Goal: Task Accomplishment & Management: Complete application form

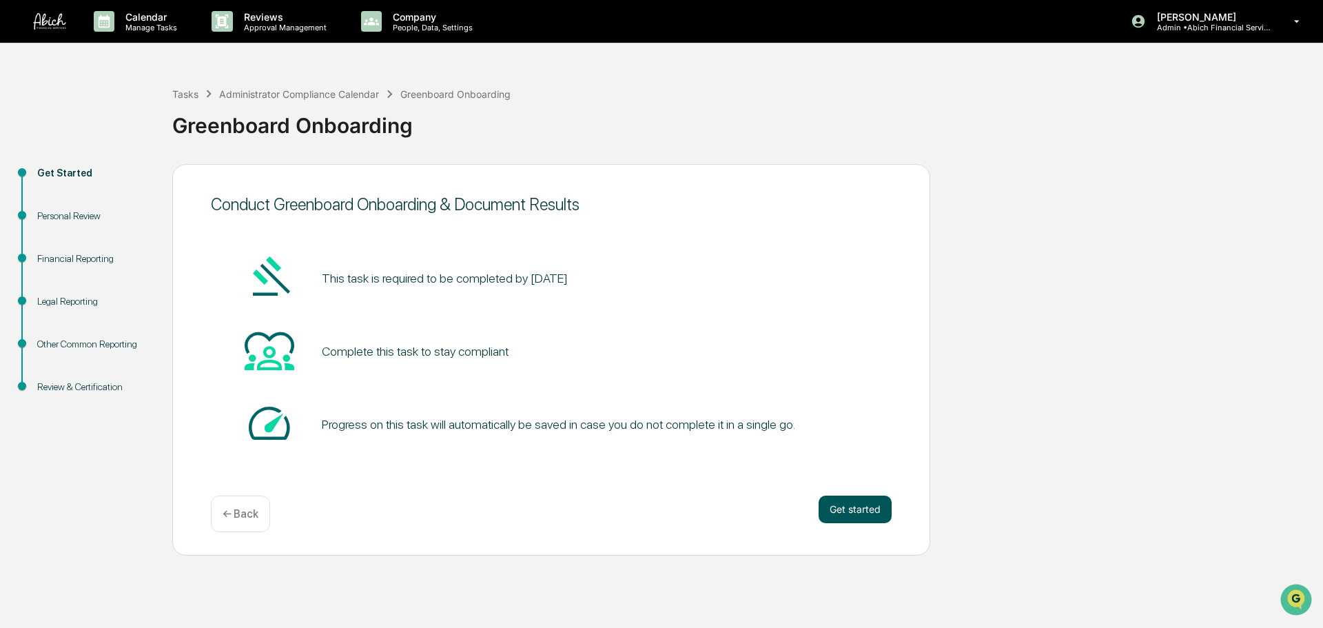
click at [852, 505] on button "Get started" at bounding box center [855, 510] width 73 height 28
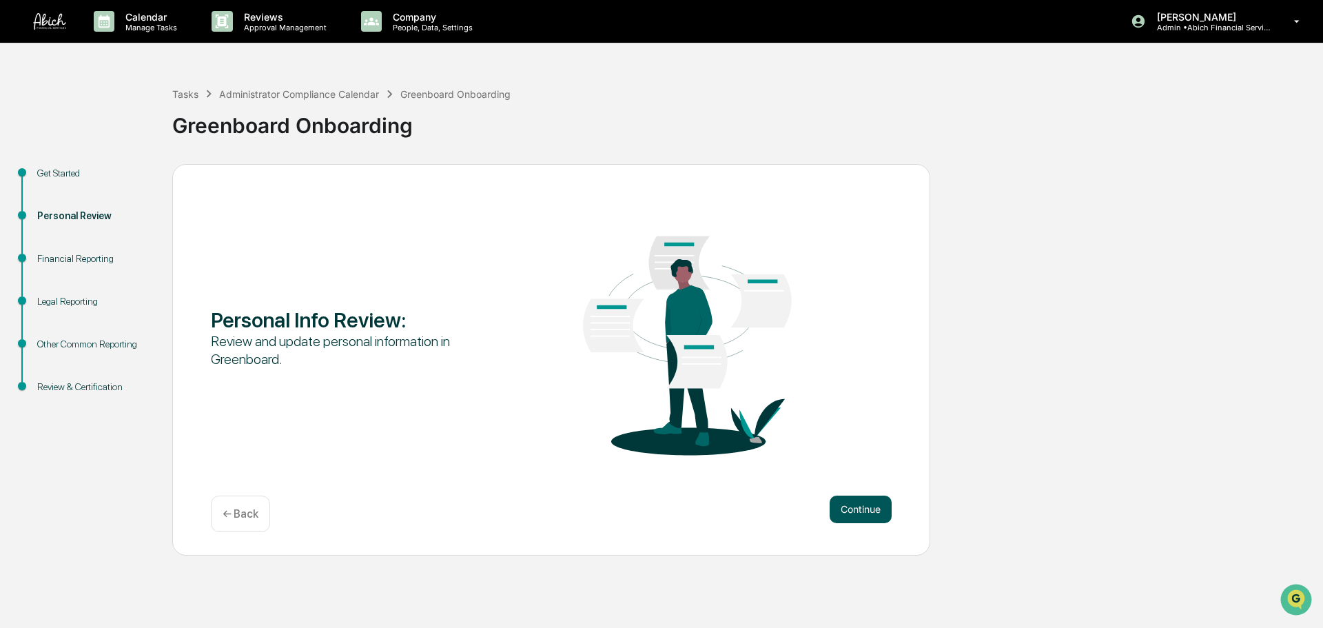
click at [854, 502] on button "Continue" at bounding box center [861, 510] width 62 height 28
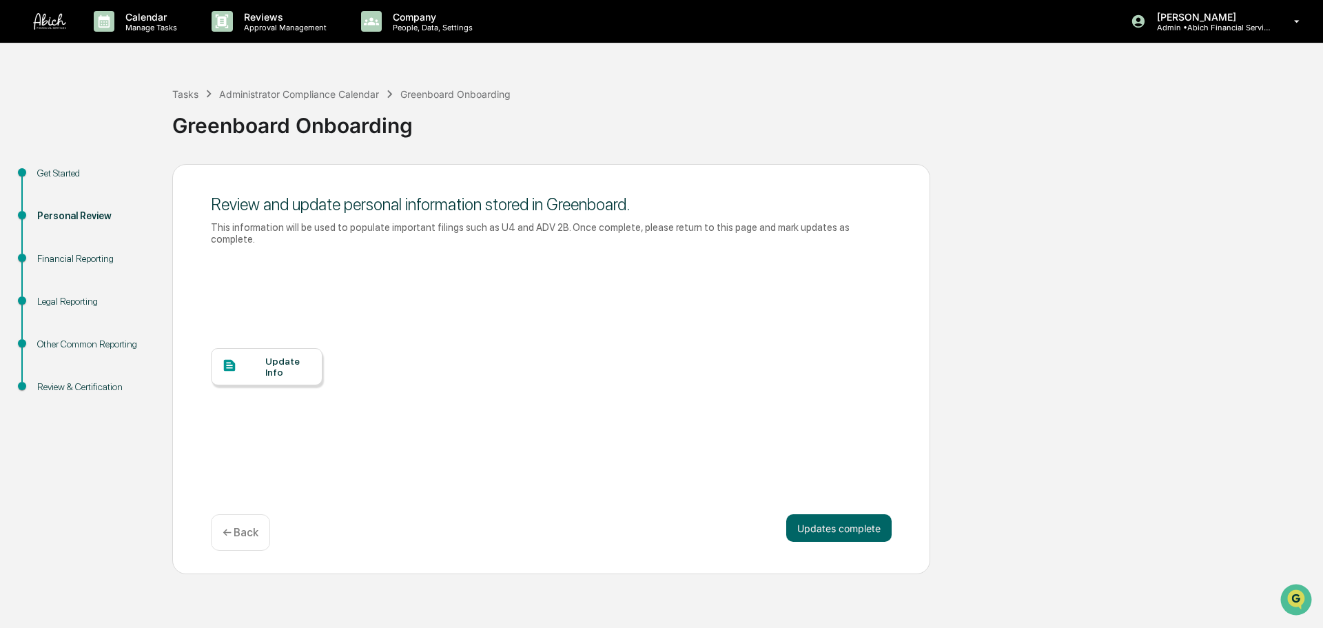
click at [289, 356] on div "Update Info" at bounding box center [288, 367] width 46 height 22
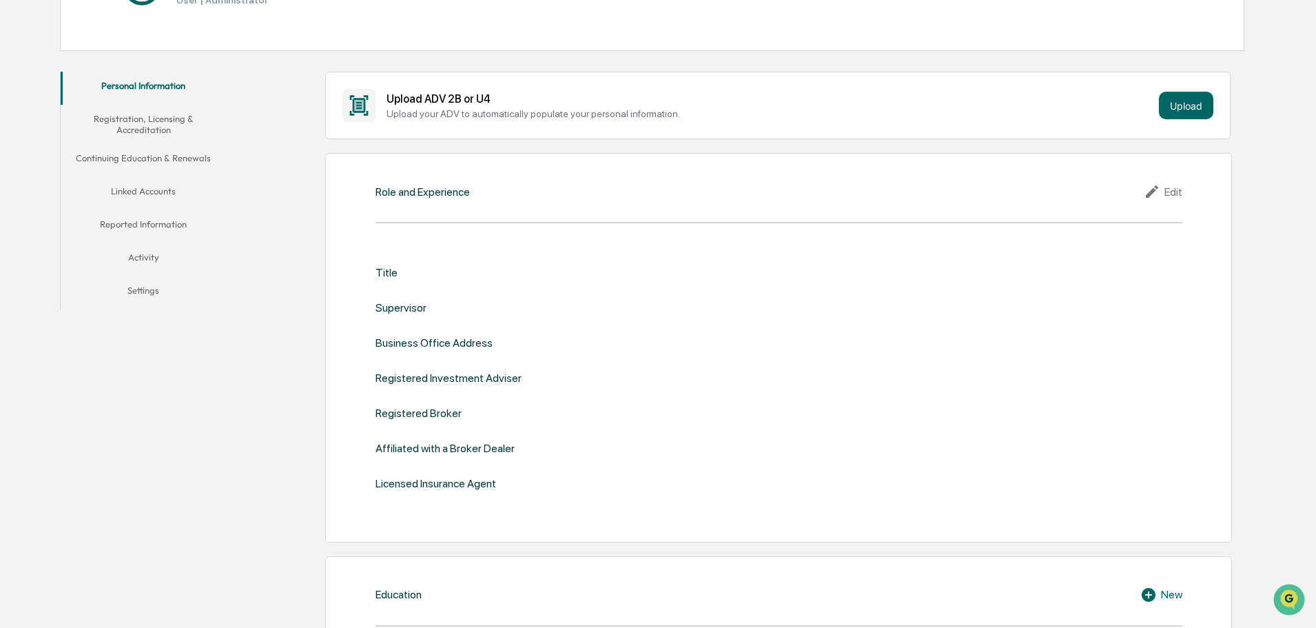
scroll to position [212, 0]
drag, startPoint x: 451, startPoint y: 244, endPoint x: 445, endPoint y: 258, distance: 16.0
click at [449, 249] on div "Title Supervisor Business Office Address Registered Investment Adviser Register…" at bounding box center [779, 378] width 807 height 267
click at [467, 198] on div "Role and Experience Edit" at bounding box center [779, 191] width 807 height 17
click at [1162, 187] on icon at bounding box center [1154, 191] width 21 height 17
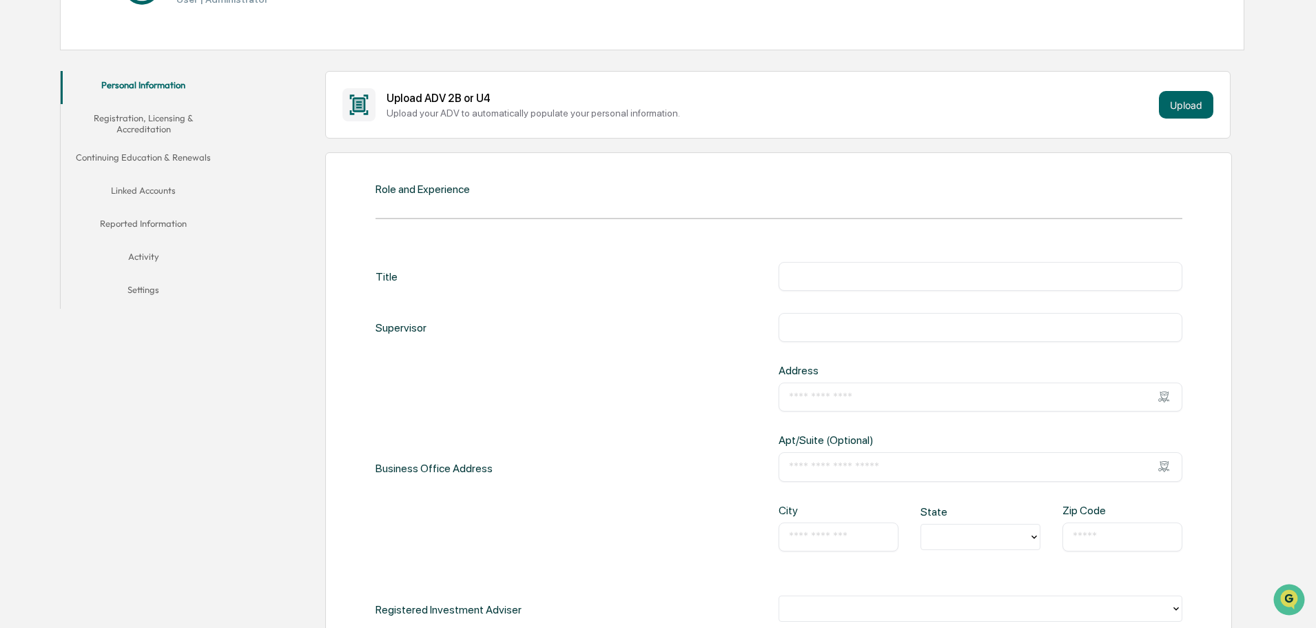
click at [824, 285] on div "​" at bounding box center [981, 276] width 404 height 29
click at [840, 278] on input "text" at bounding box center [980, 276] width 383 height 14
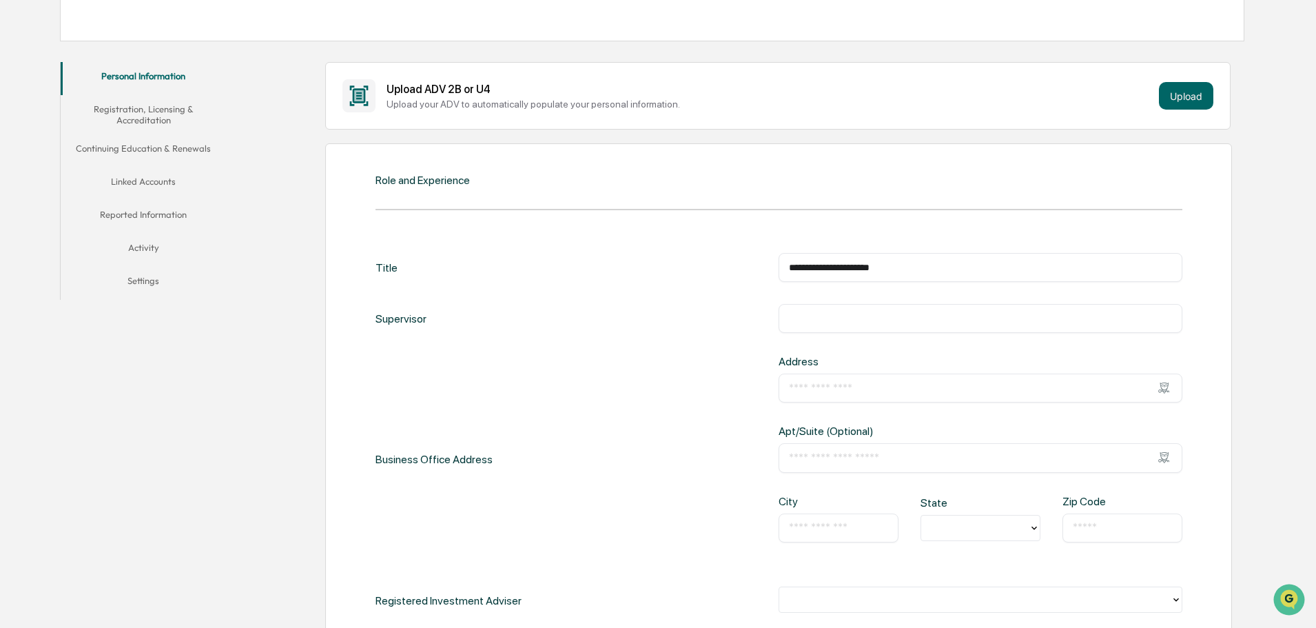
scroll to position [281, 0]
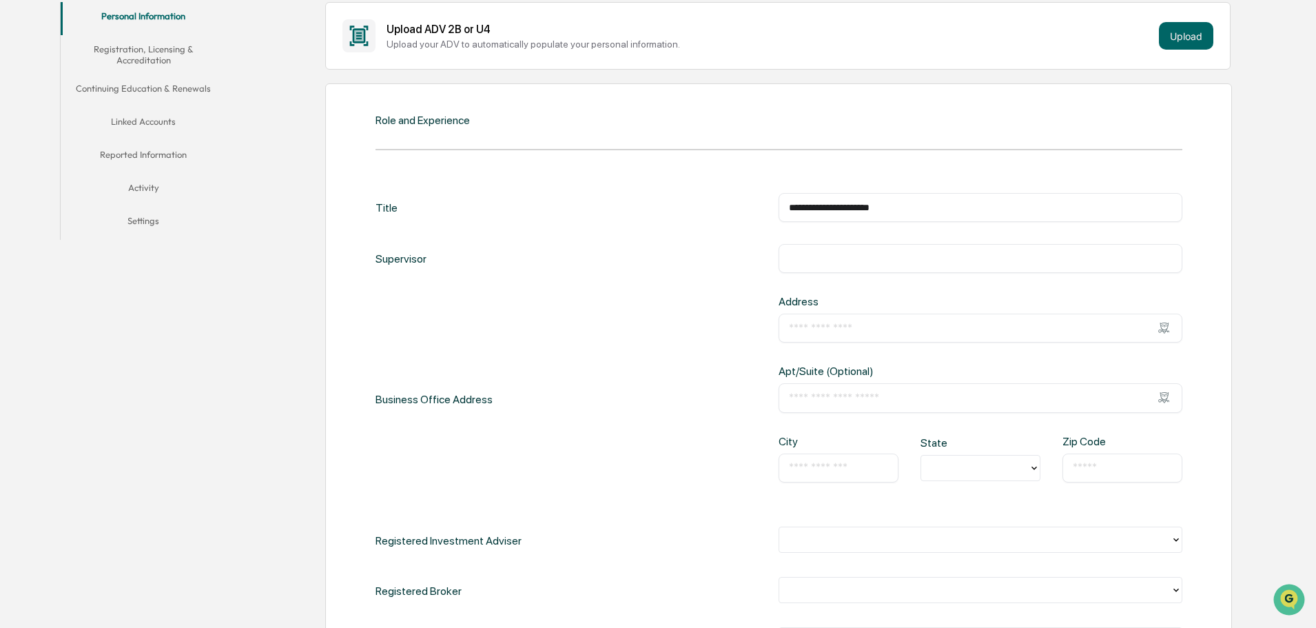
type input "**********"
click at [838, 261] on input "text" at bounding box center [980, 259] width 383 height 14
type input "**********"
click at [815, 316] on div "​" at bounding box center [981, 328] width 404 height 29
click at [819, 340] on div "​" at bounding box center [981, 328] width 404 height 29
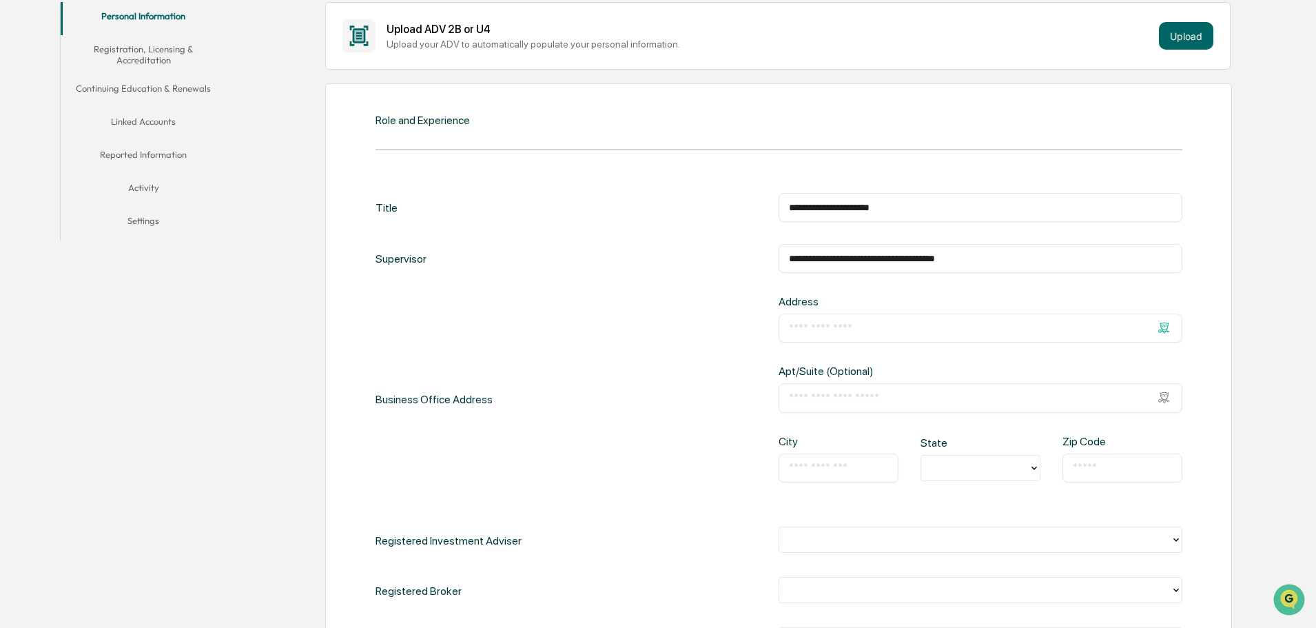
click at [824, 333] on div "​" at bounding box center [981, 328] width 404 height 29
click at [824, 333] on input "text" at bounding box center [980, 328] width 383 height 14
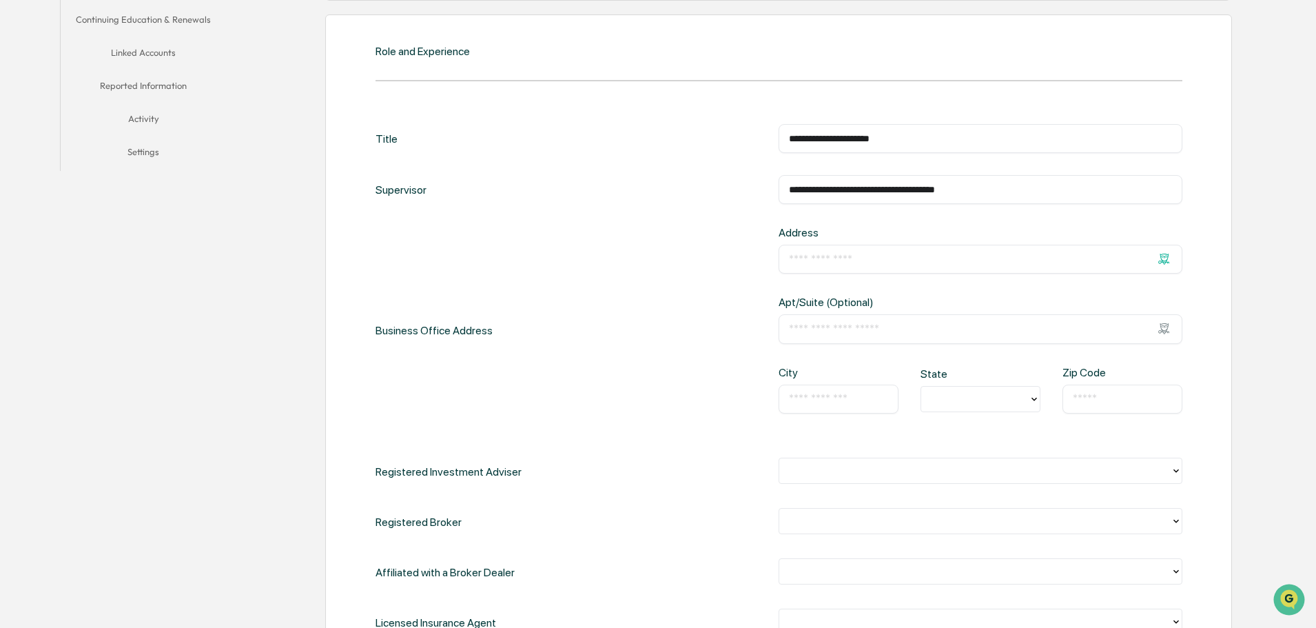
click at [819, 263] on input "text" at bounding box center [980, 259] width 383 height 14
paste input "**********"
click at [723, 299] on div "**********" at bounding box center [779, 330] width 807 height 209
click at [889, 261] on input "**********" at bounding box center [980, 259] width 383 height 14
type input "**********"
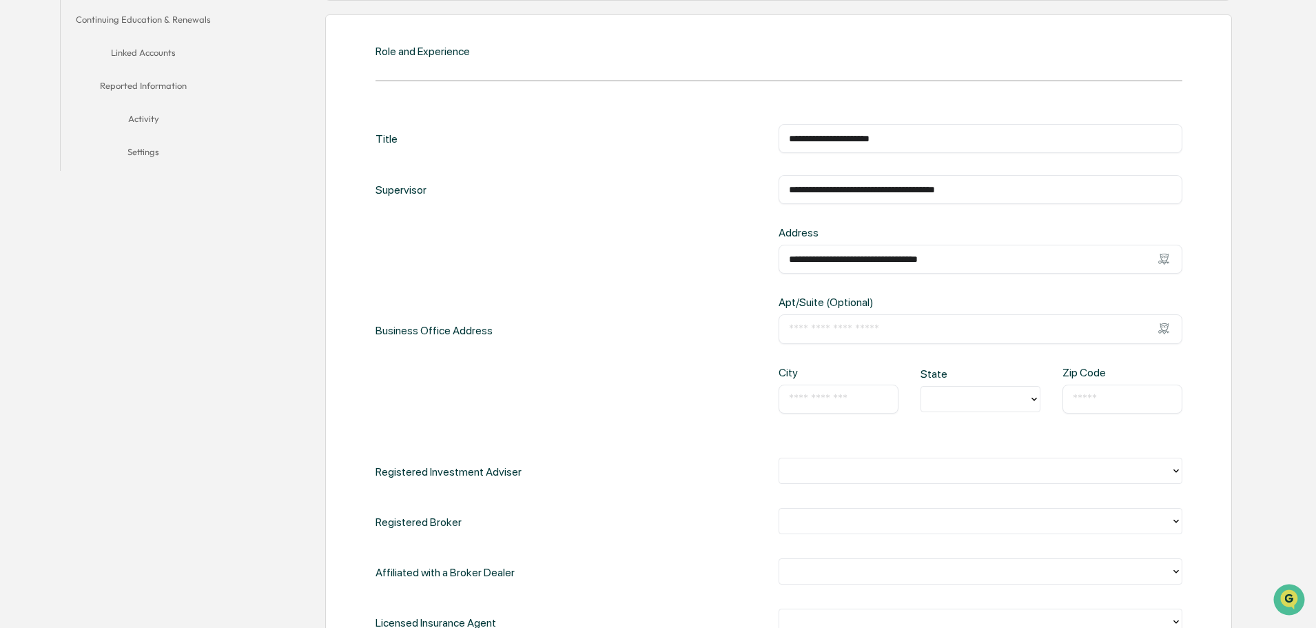
type input "*******"
type input "********"
type input "*****"
click at [697, 353] on div "**********" at bounding box center [779, 330] width 807 height 209
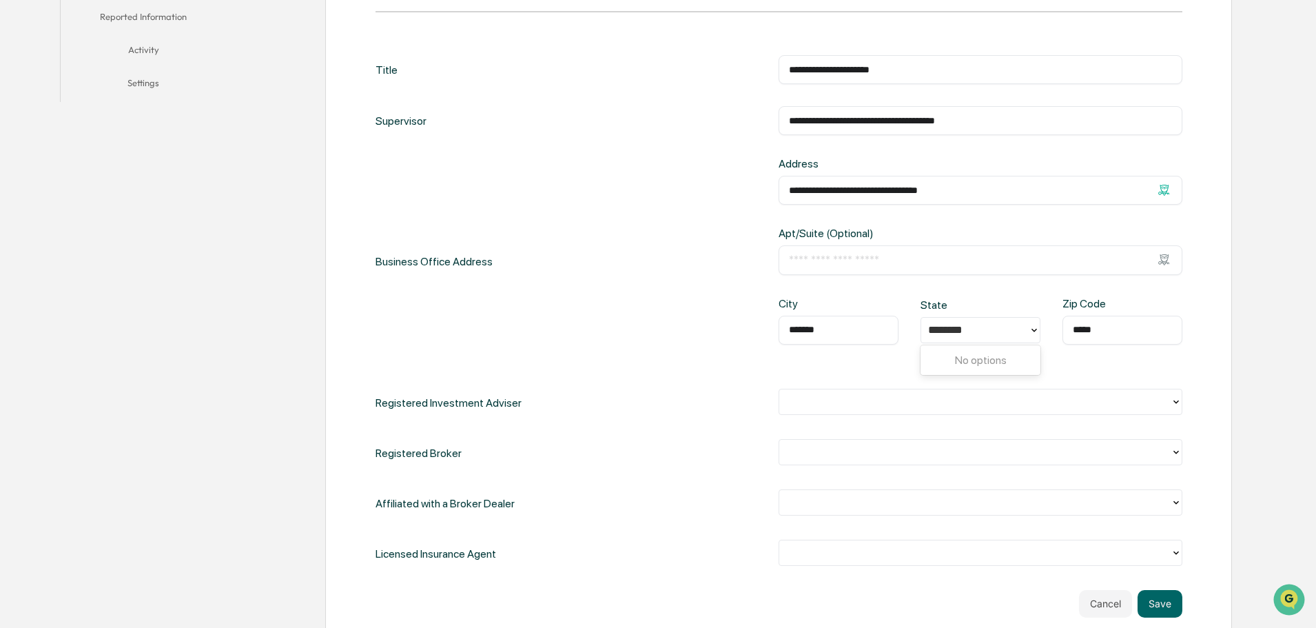
drag, startPoint x: 983, startPoint y: 187, endPoint x: 926, endPoint y: 188, distance: 56.5
click at [926, 188] on input "**********" at bounding box center [980, 190] width 383 height 14
type input "**********"
click at [807, 263] on input "text" at bounding box center [980, 260] width 383 height 14
paste input "*********"
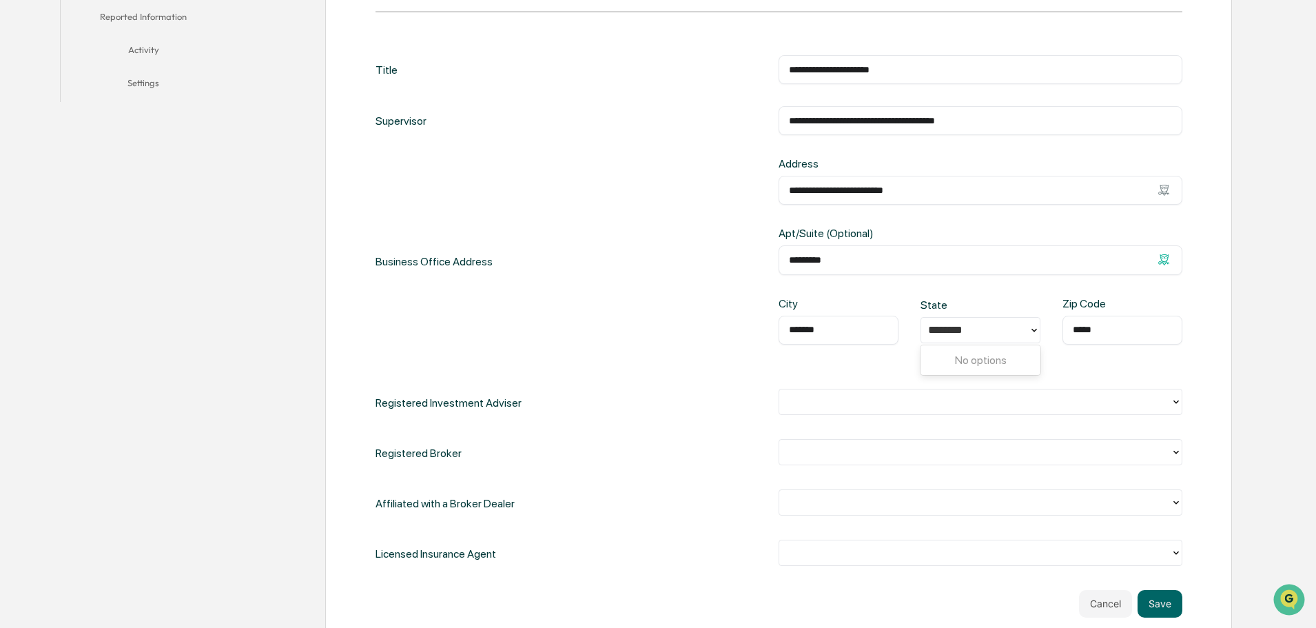
type input "*********"
click at [673, 262] on div "**********" at bounding box center [779, 261] width 807 height 209
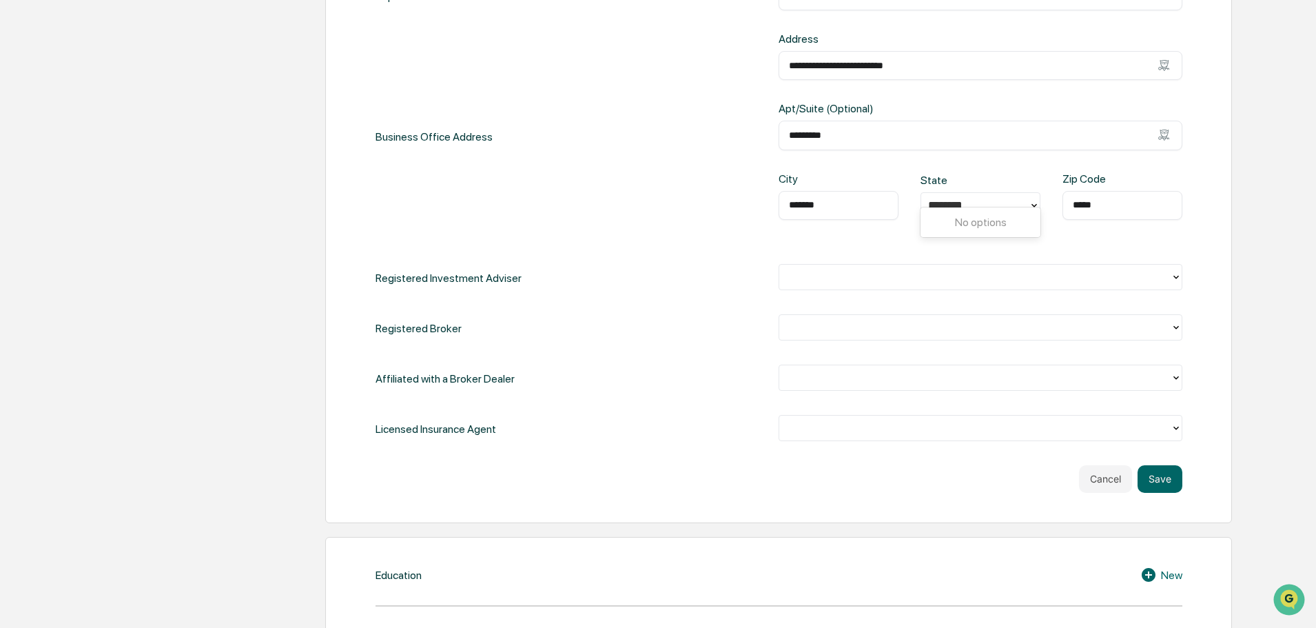
scroll to position [557, 0]
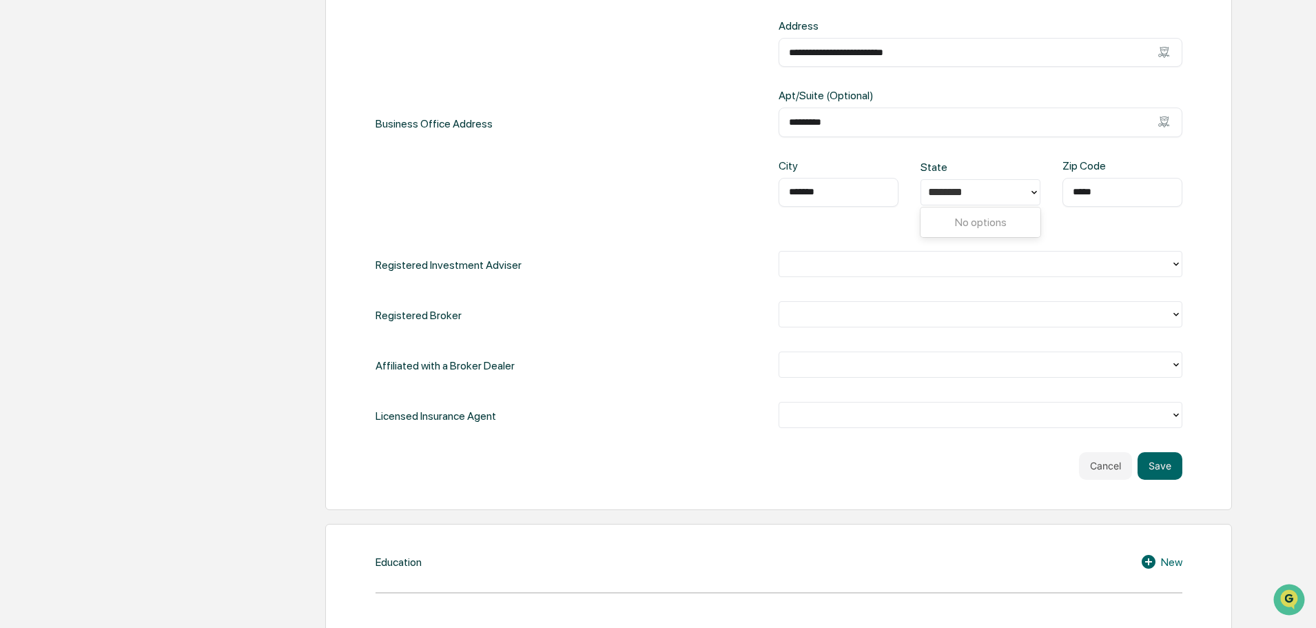
click at [691, 322] on div "Registered Broker" at bounding box center [779, 315] width 807 height 28
click at [877, 284] on div "**********" at bounding box center [779, 173] width 807 height 513
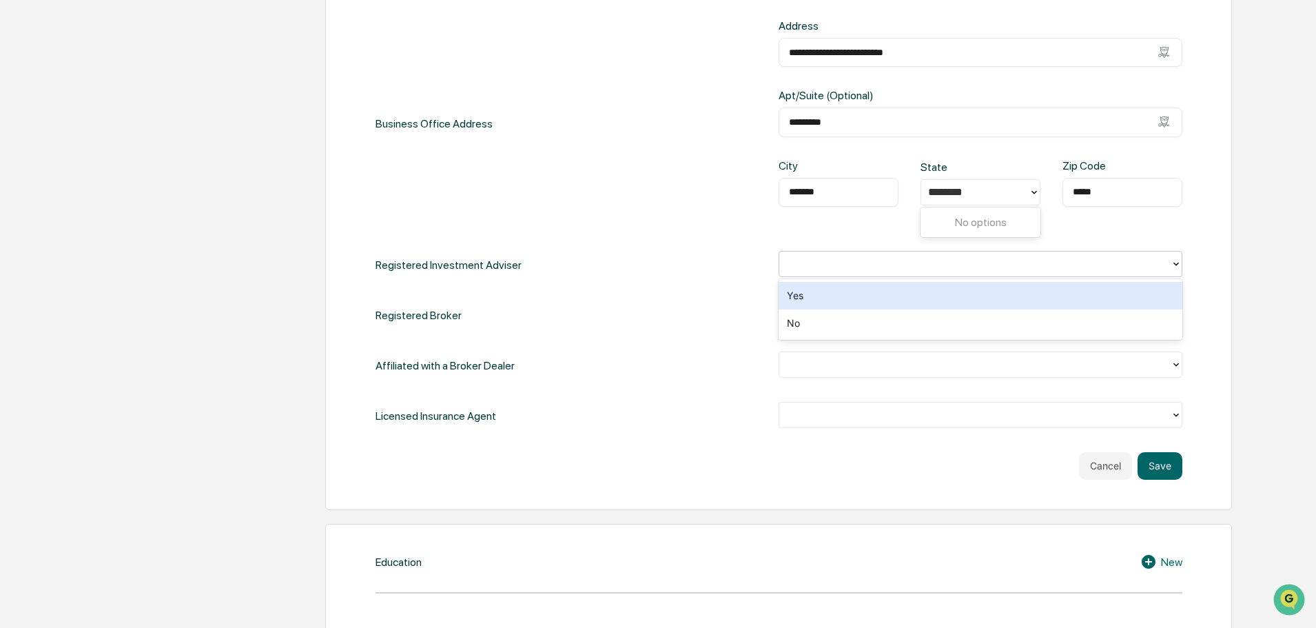
click at [873, 271] on div at bounding box center [975, 264] width 378 height 16
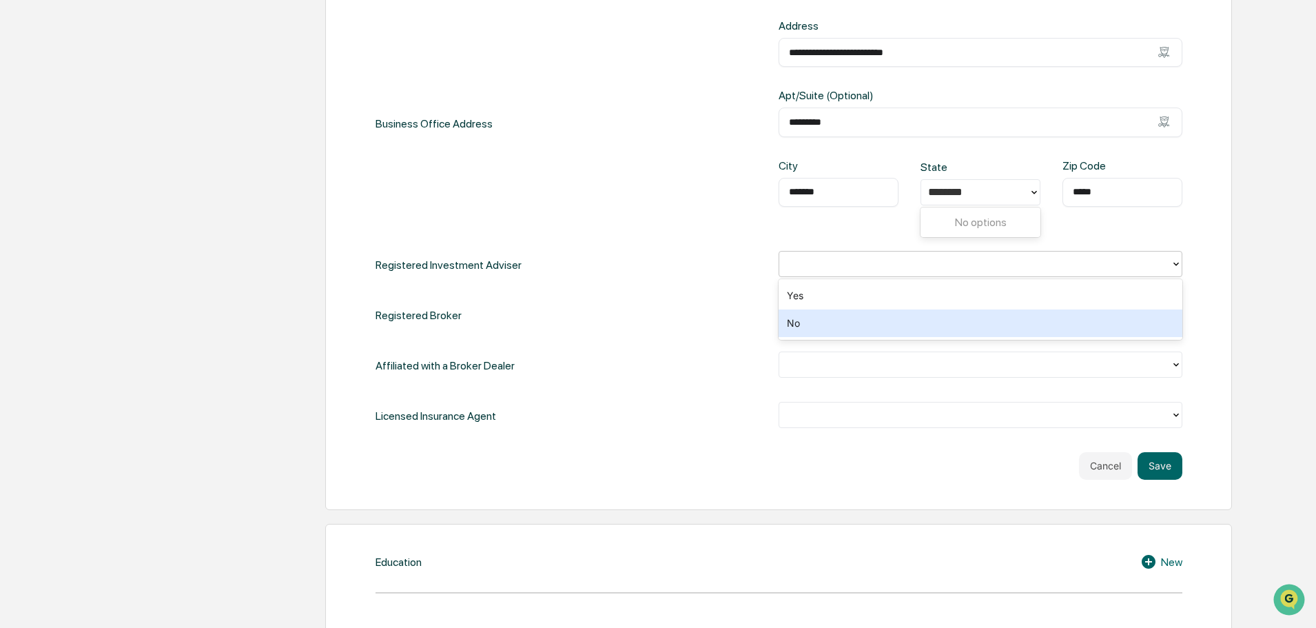
click at [823, 318] on div "No" at bounding box center [981, 323] width 404 height 28
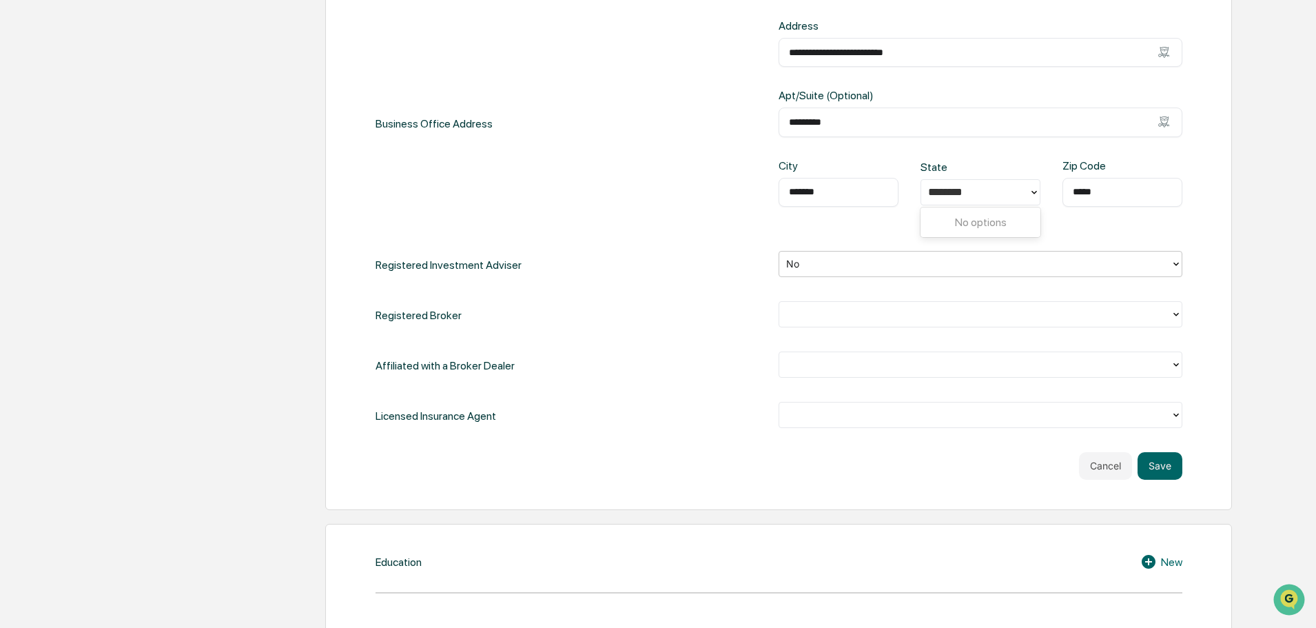
click at [811, 325] on div at bounding box center [975, 313] width 391 height 21
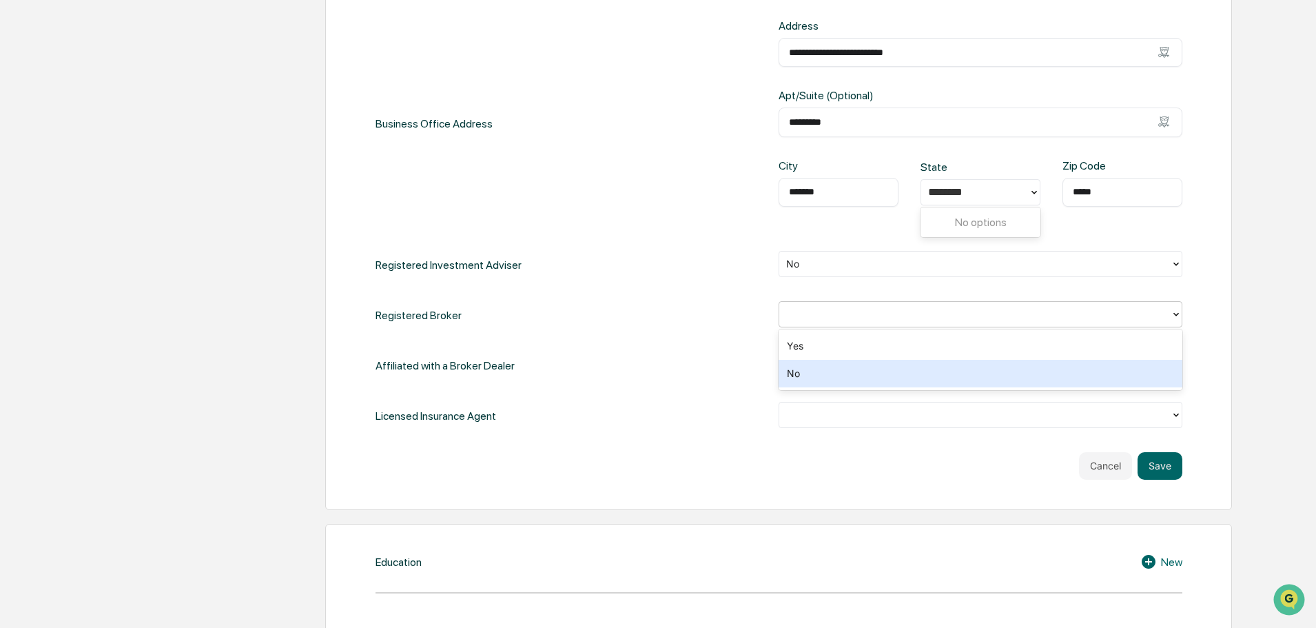
click at [814, 369] on div "No" at bounding box center [981, 374] width 404 height 28
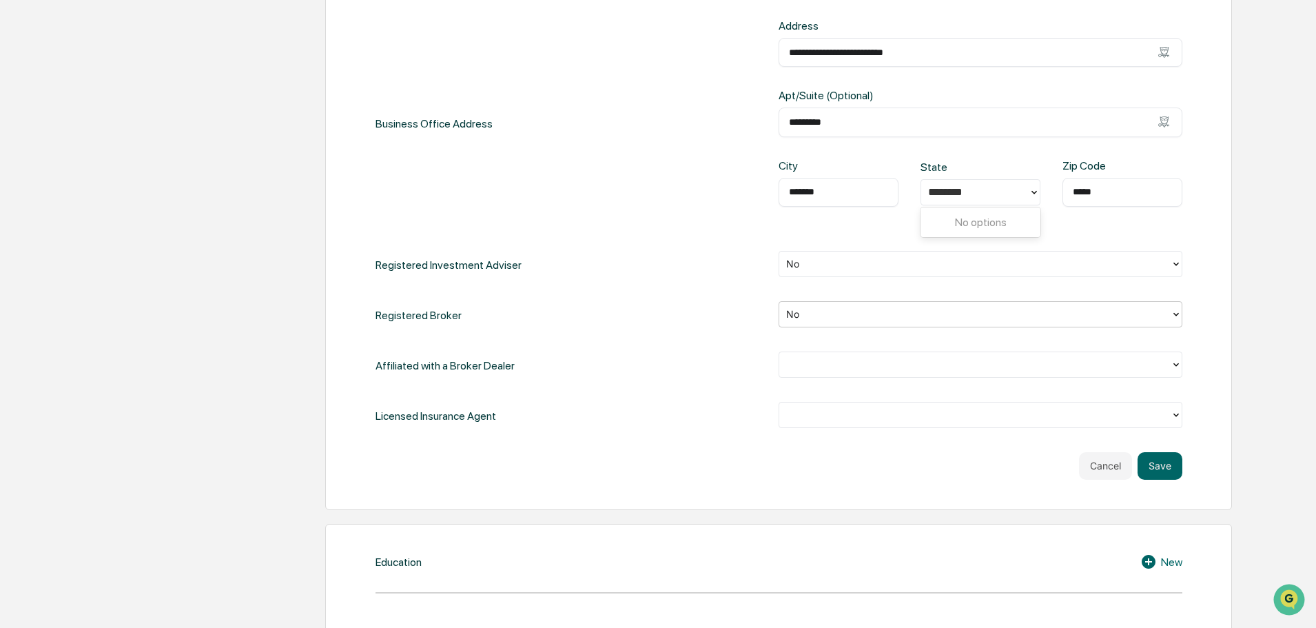
click at [797, 369] on div at bounding box center [975, 364] width 378 height 16
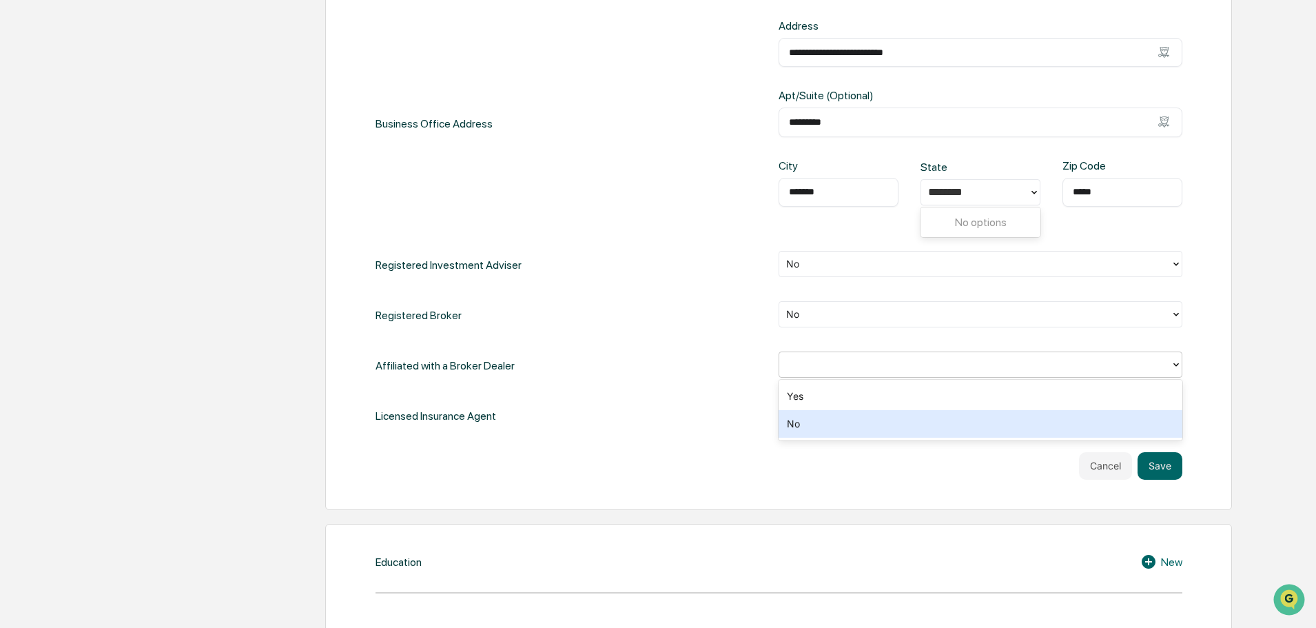
click at [804, 429] on div "No" at bounding box center [981, 424] width 404 height 28
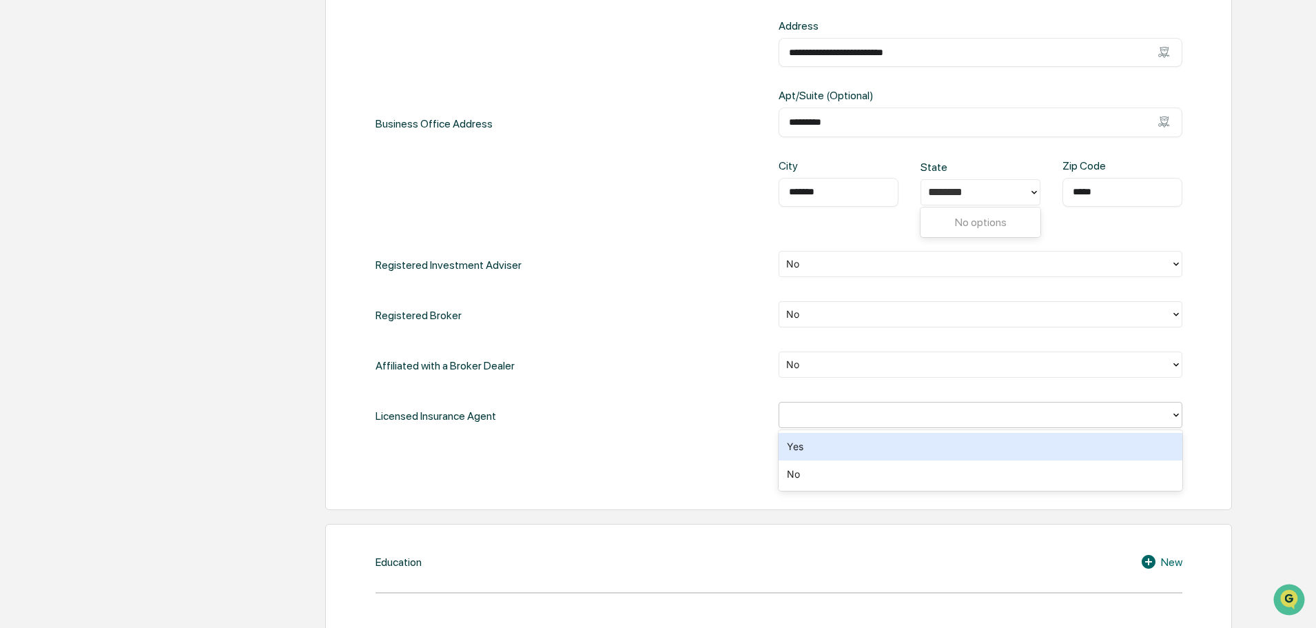
click at [860, 409] on div at bounding box center [975, 415] width 378 height 16
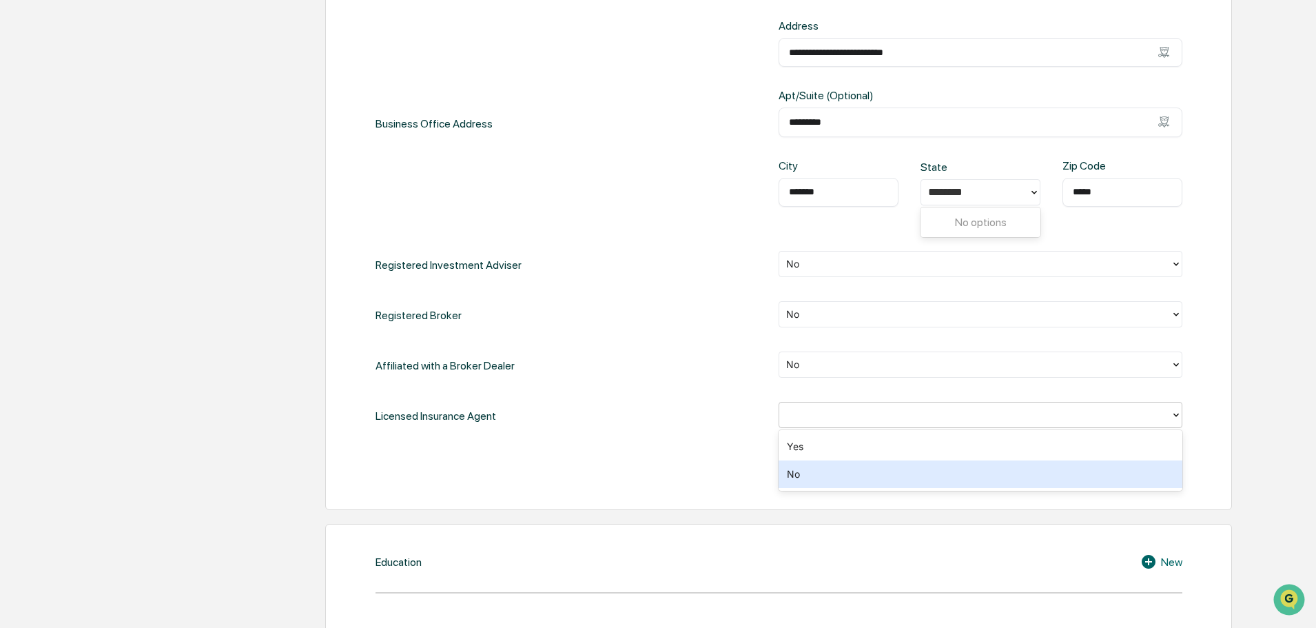
click at [816, 469] on div "No" at bounding box center [981, 474] width 404 height 28
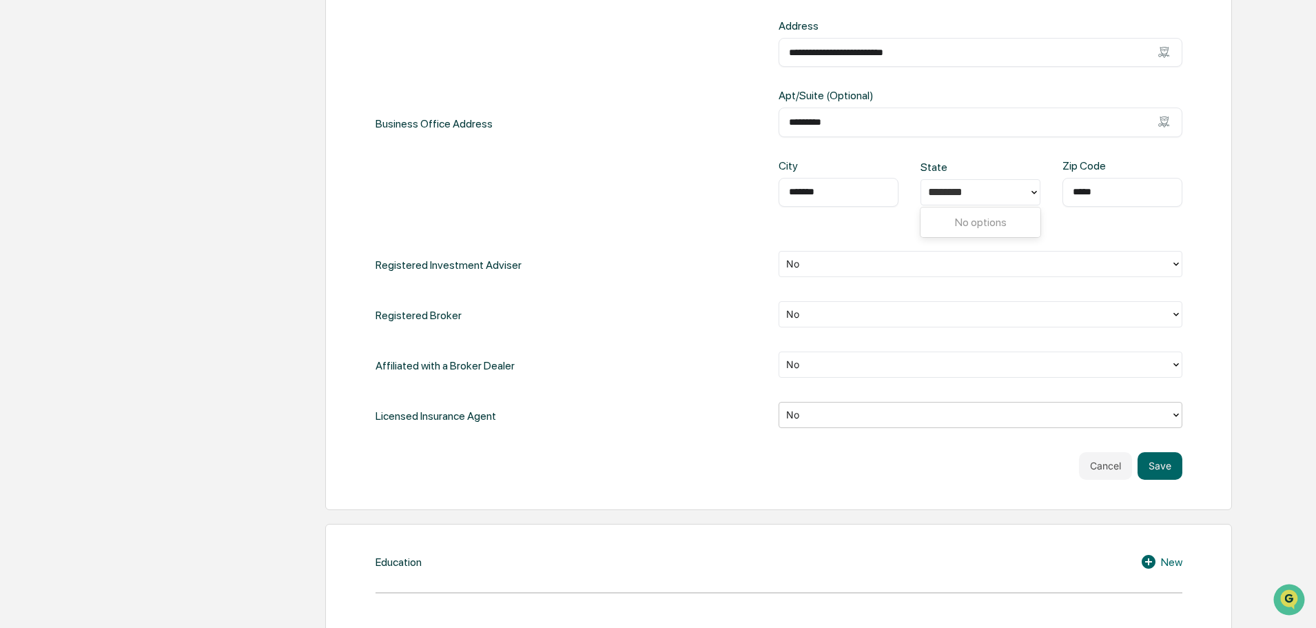
click at [815, 421] on div at bounding box center [975, 415] width 378 height 16
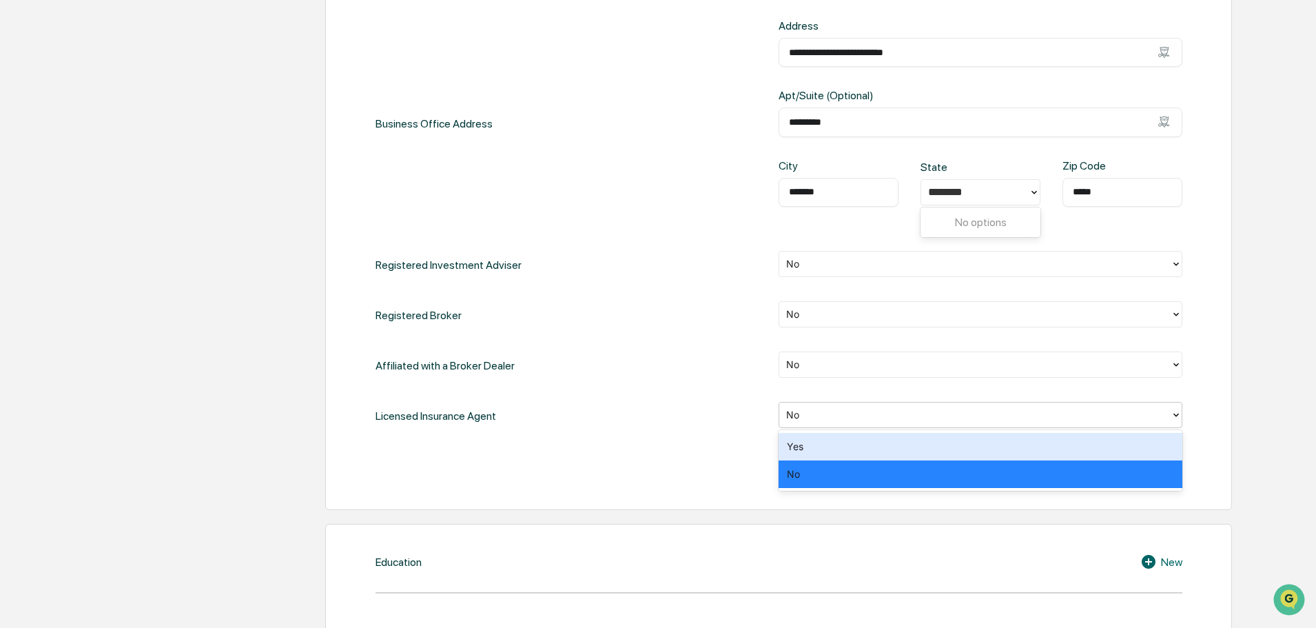
click at [800, 442] on div "Yes" at bounding box center [981, 447] width 404 height 28
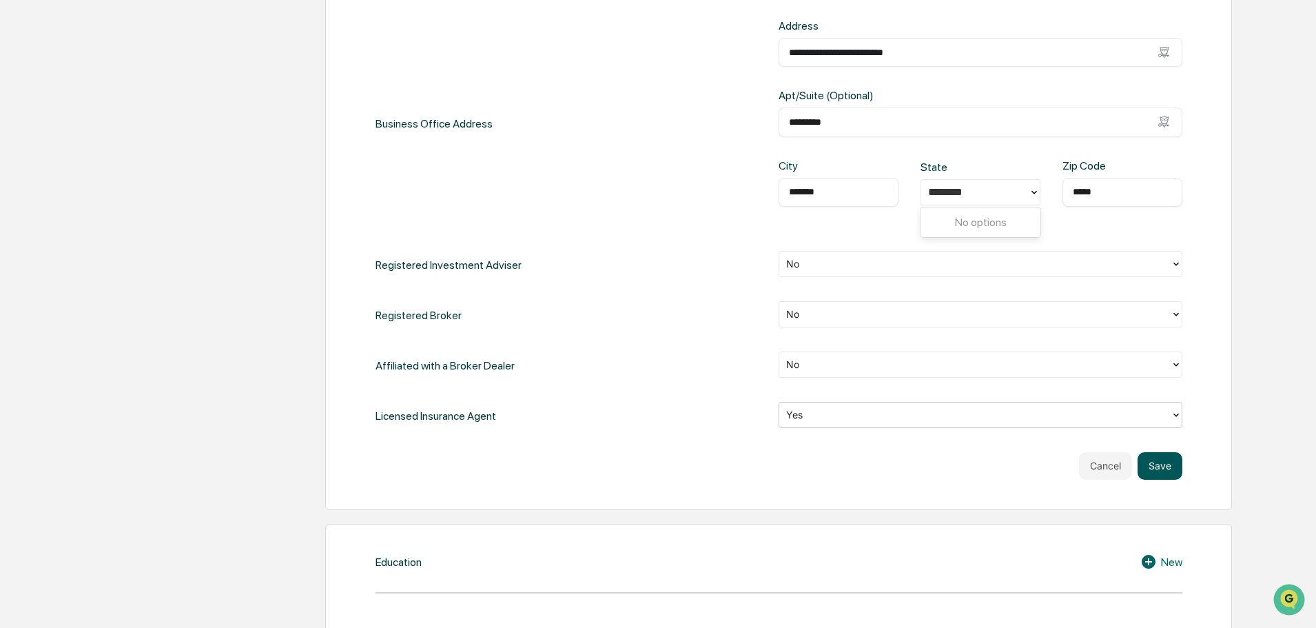
click at [1169, 469] on button "Save" at bounding box center [1160, 466] width 45 height 28
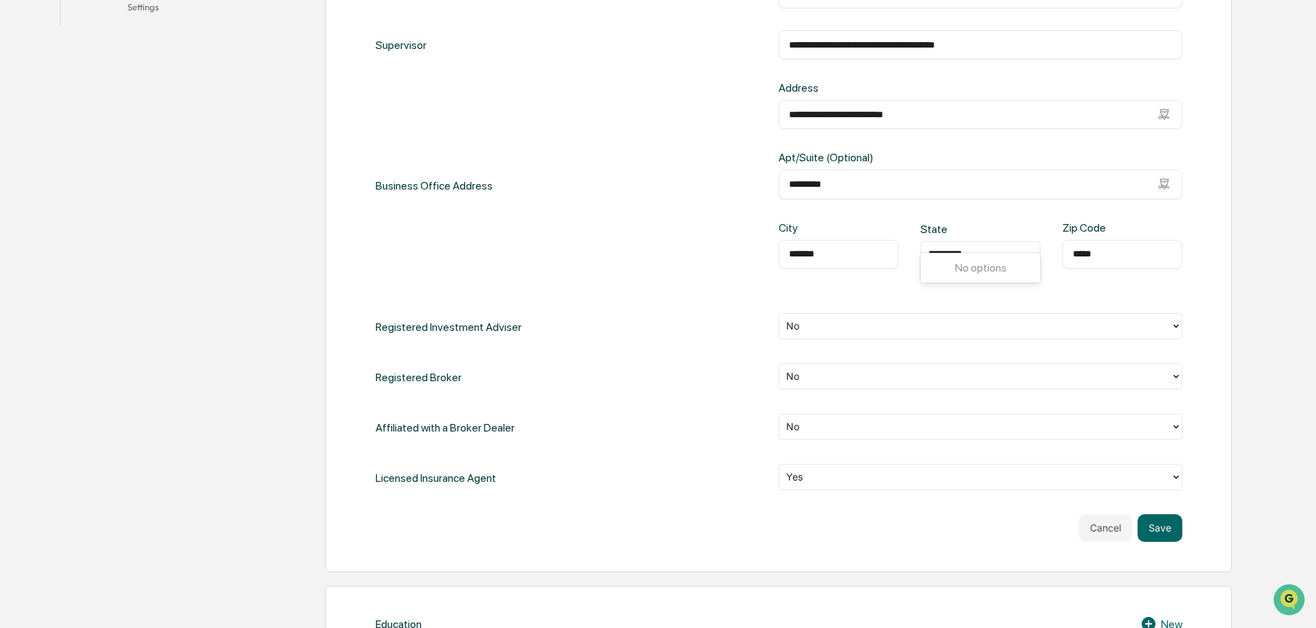
scroll to position [488, 0]
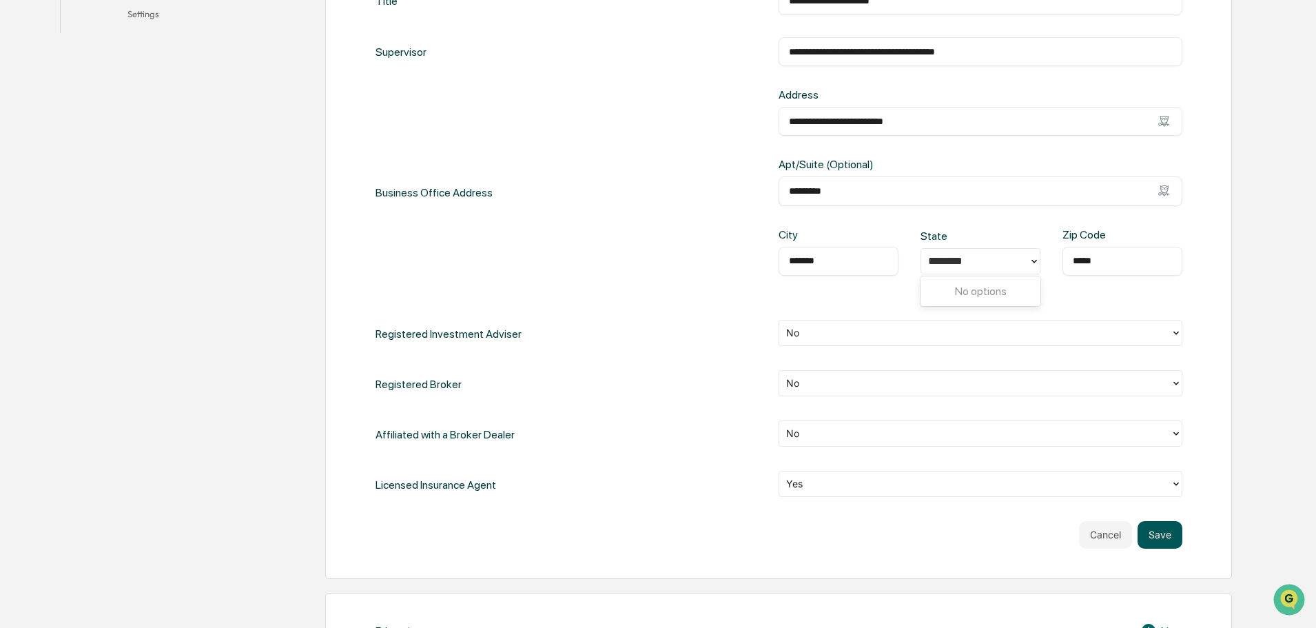
click at [1165, 526] on button "Save" at bounding box center [1160, 535] width 45 height 28
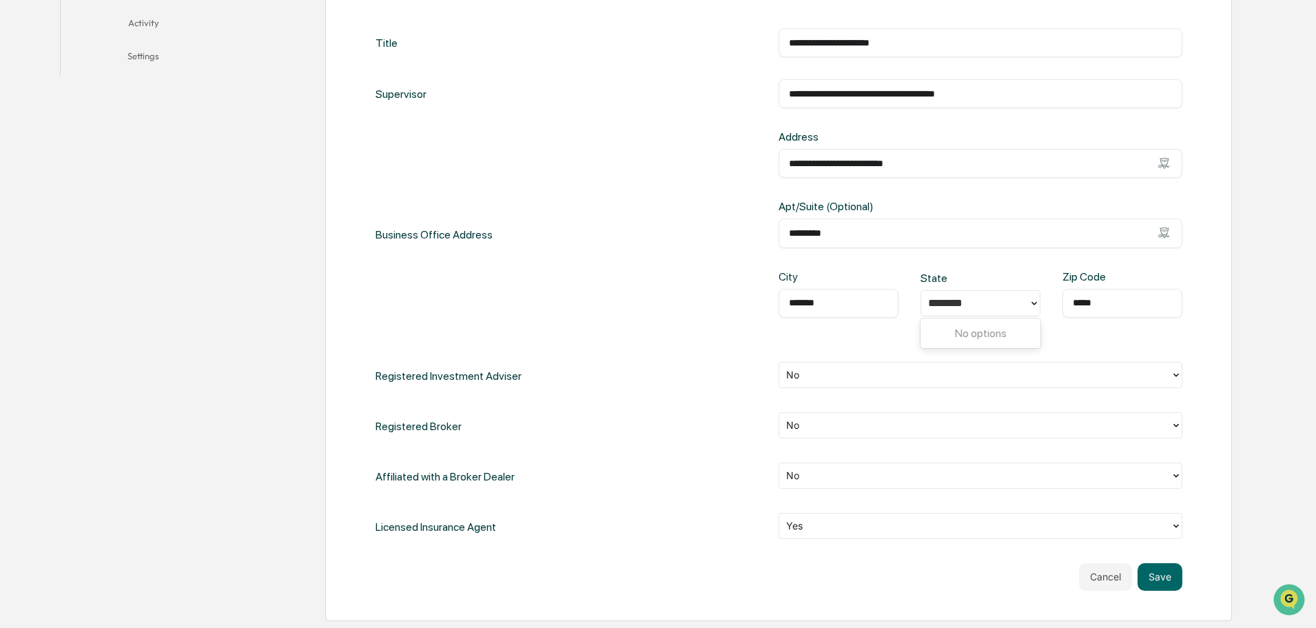
scroll to position [695, 0]
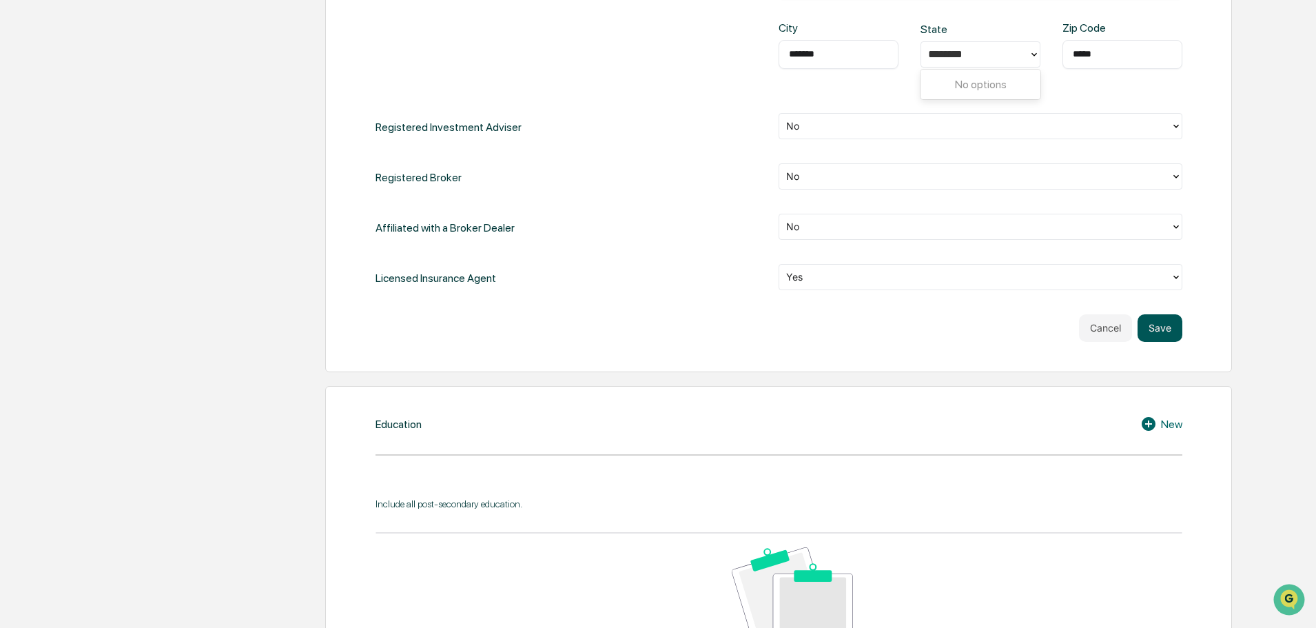
click at [1166, 325] on button "Save" at bounding box center [1160, 328] width 45 height 28
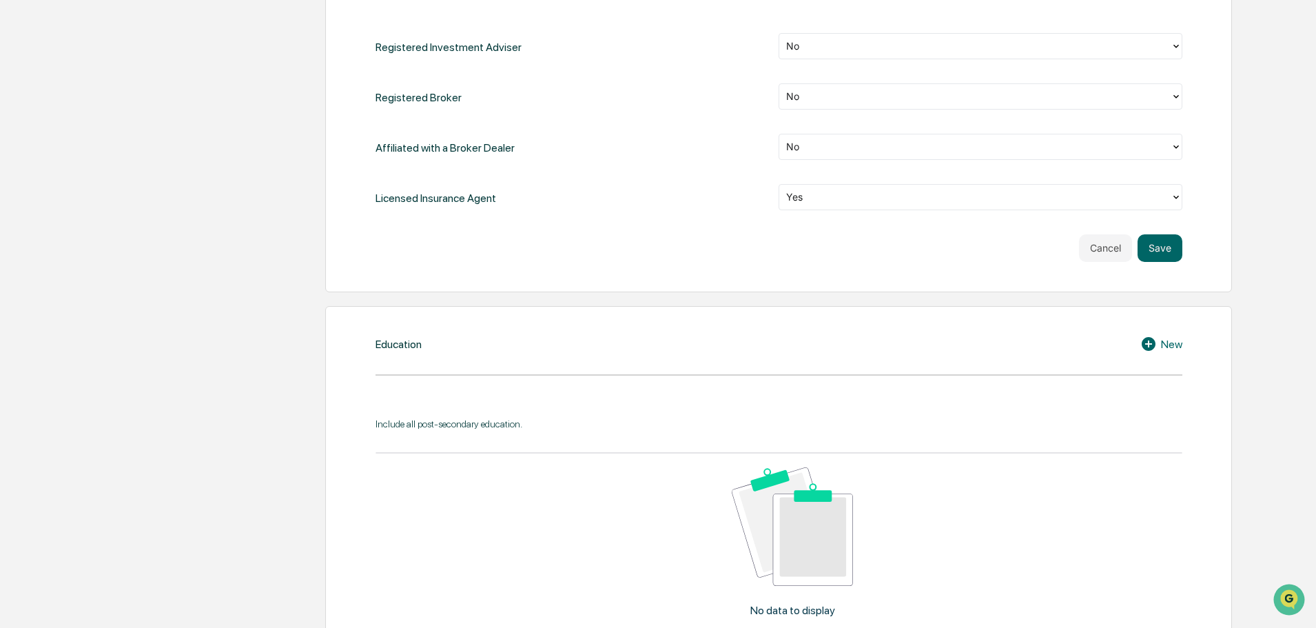
scroll to position [833, 0]
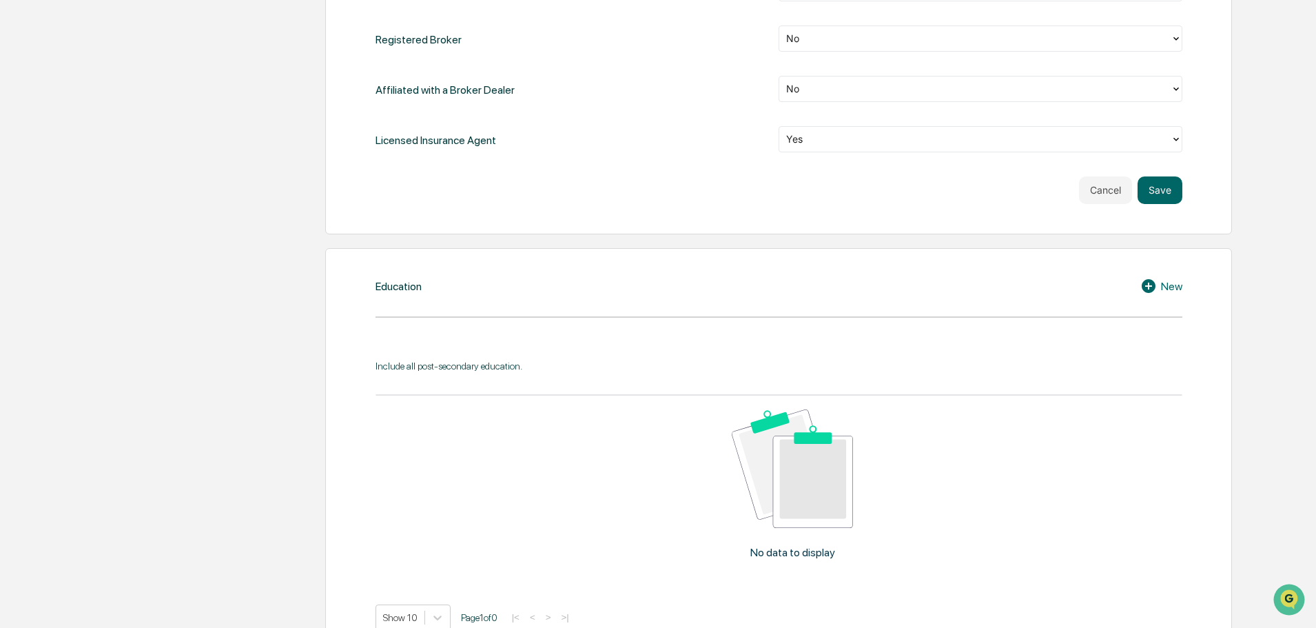
click at [1163, 287] on div "New" at bounding box center [1162, 286] width 42 height 17
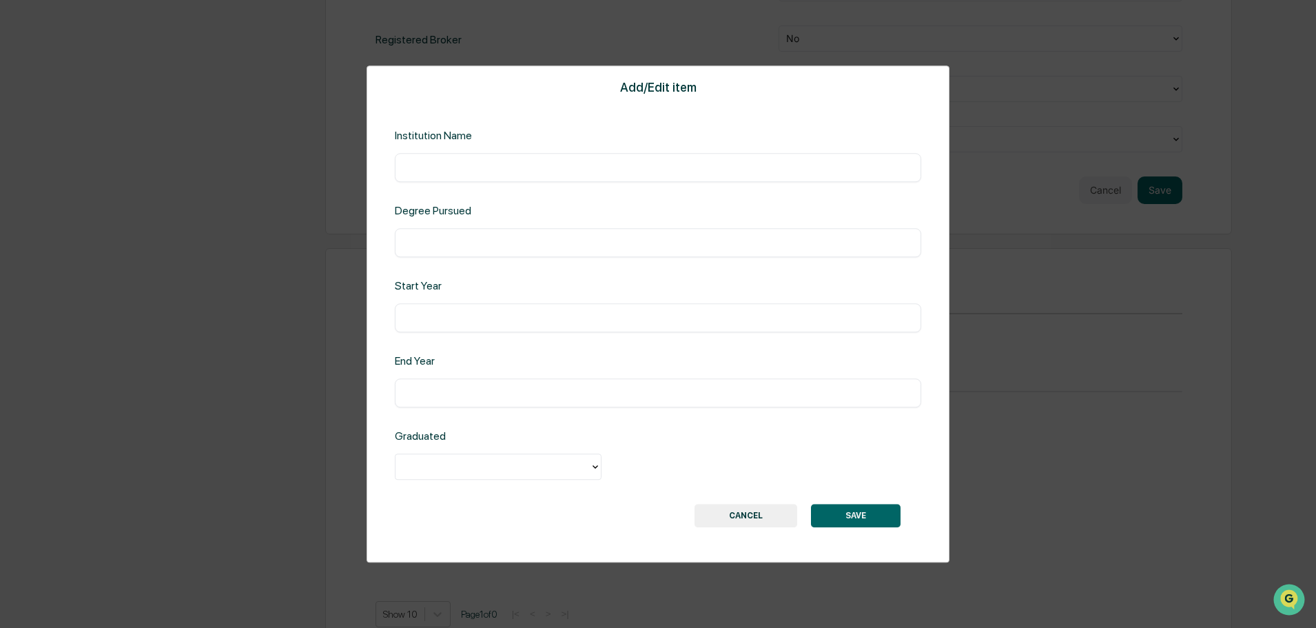
click at [601, 176] on div "​" at bounding box center [658, 167] width 527 height 29
click at [600, 167] on input "text" at bounding box center [658, 168] width 506 height 14
type input "**********"
click at [561, 193] on div "**********" at bounding box center [658, 314] width 583 height 498
click at [510, 232] on div "​" at bounding box center [658, 242] width 527 height 29
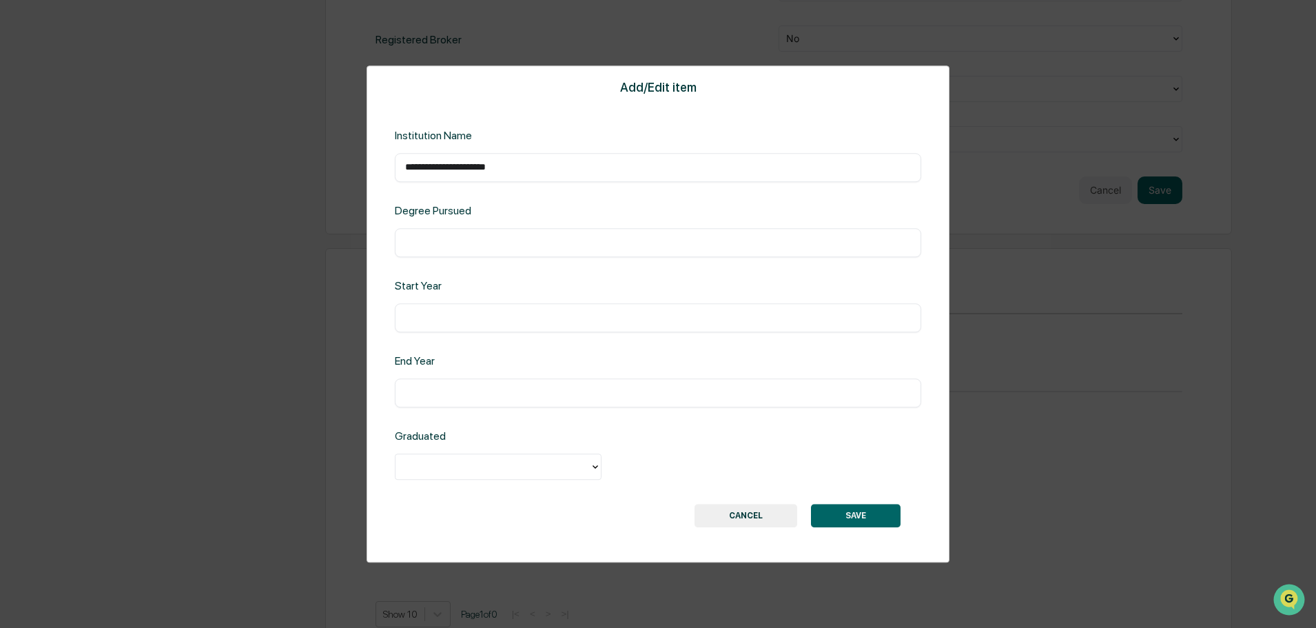
click at [504, 238] on input "text" at bounding box center [658, 243] width 506 height 14
type input "*********"
click at [471, 317] on input "text" at bounding box center [658, 318] width 506 height 14
type input "****"
click at [464, 380] on div "​" at bounding box center [658, 392] width 527 height 29
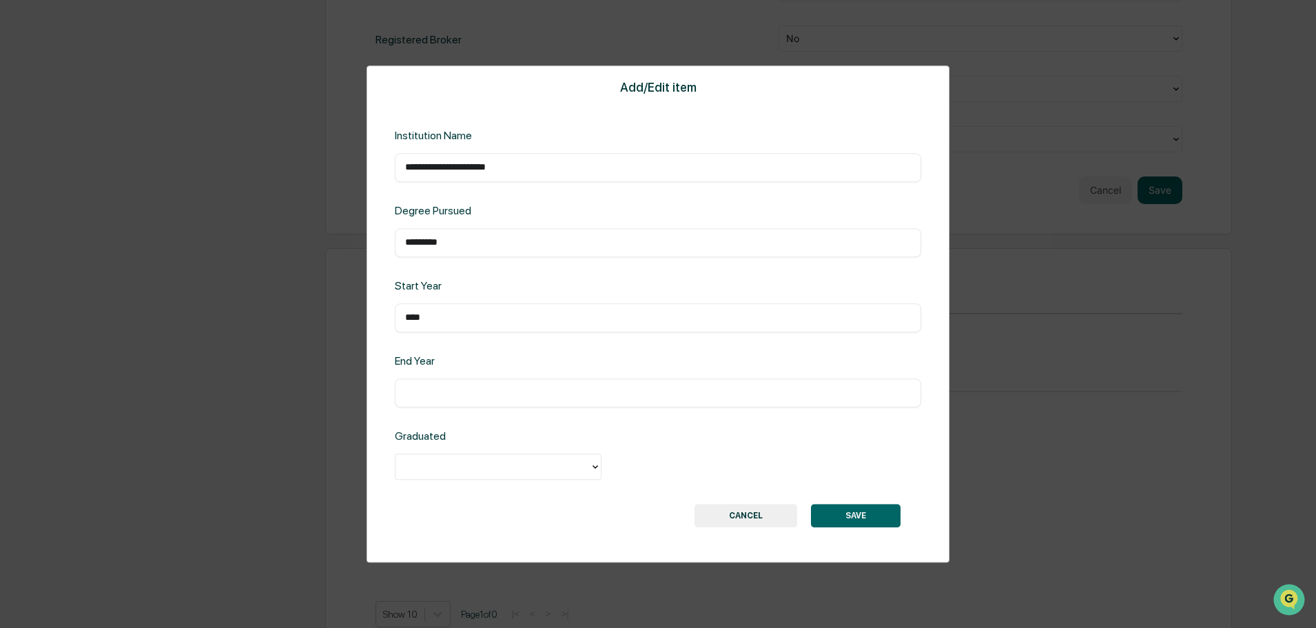
click at [463, 385] on div "​" at bounding box center [658, 392] width 527 height 29
click at [471, 388] on input "text" at bounding box center [658, 393] width 506 height 14
type input "****"
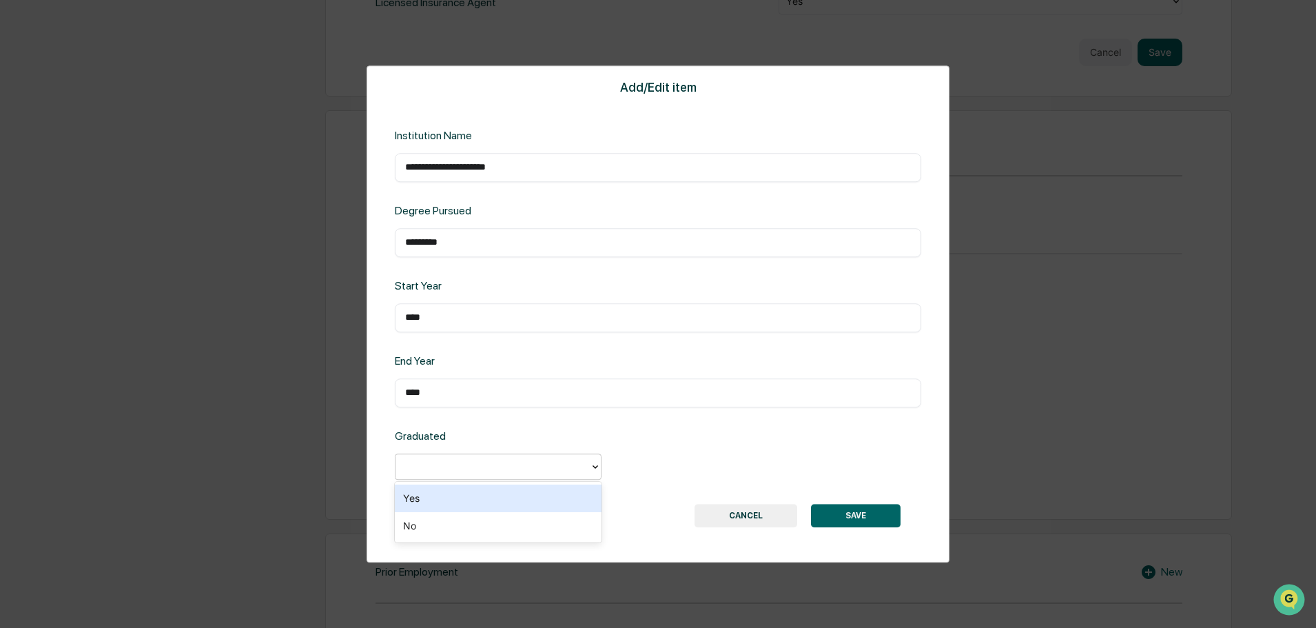
click at [479, 465] on div at bounding box center [493, 467] width 181 height 16
click at [467, 495] on div "Yes" at bounding box center [498, 499] width 207 height 28
click at [848, 526] on button "SAVE" at bounding box center [856, 515] width 90 height 23
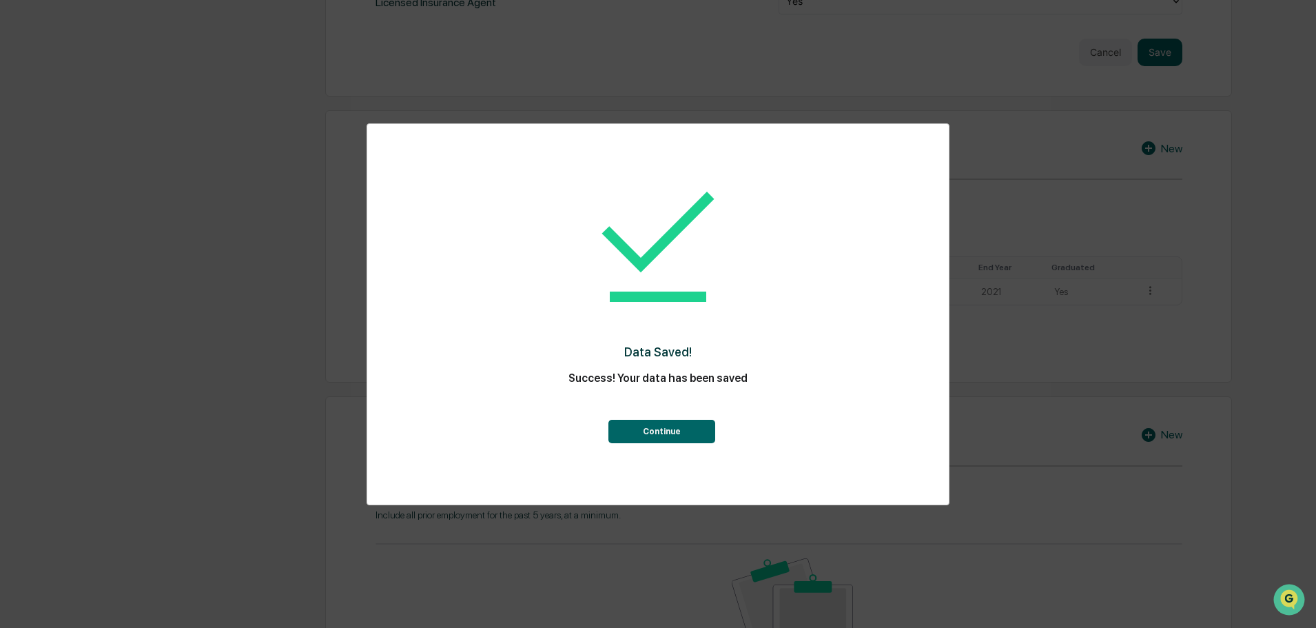
click at [691, 434] on button "Continue" at bounding box center [662, 431] width 107 height 23
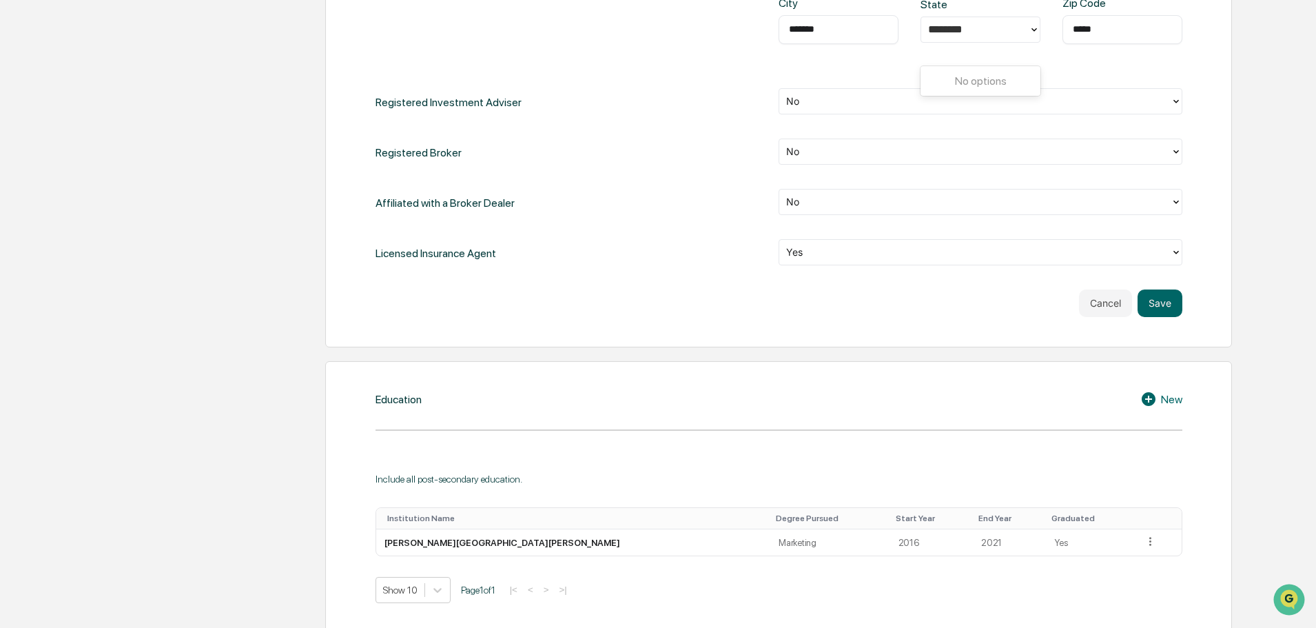
scroll to position [695, 0]
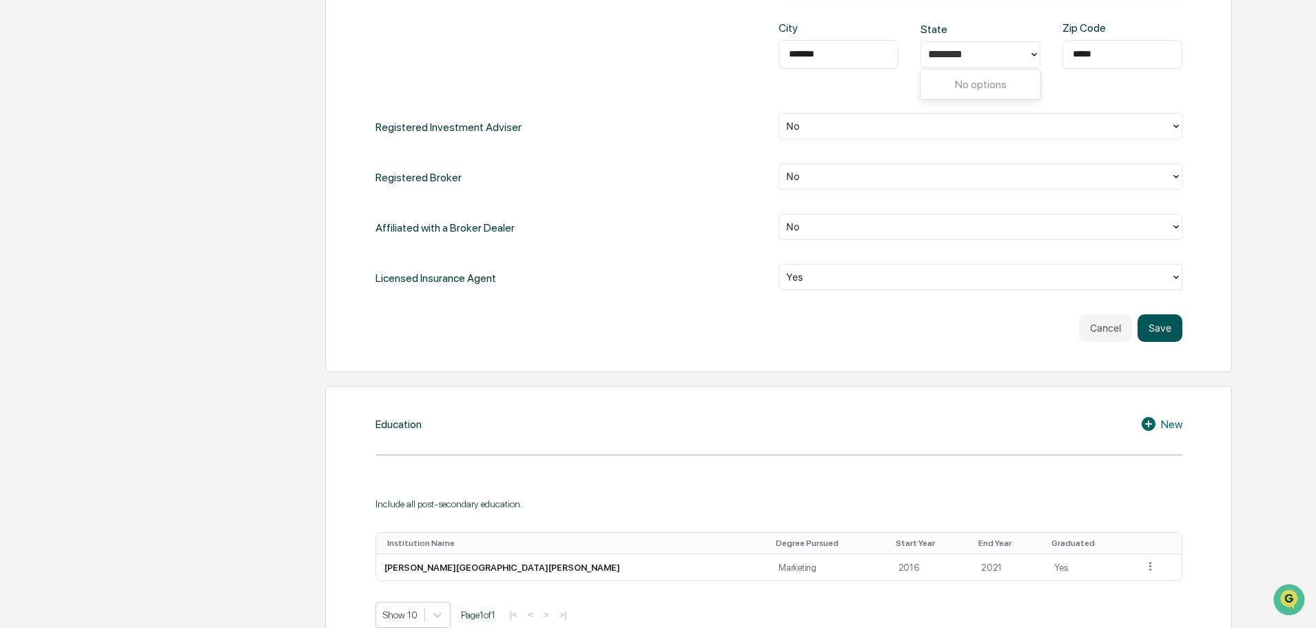
click at [1179, 327] on button "Save" at bounding box center [1160, 328] width 45 height 28
click at [980, 80] on div "No options" at bounding box center [981, 84] width 120 height 24
click at [998, 48] on div at bounding box center [975, 54] width 94 height 16
type input "**"
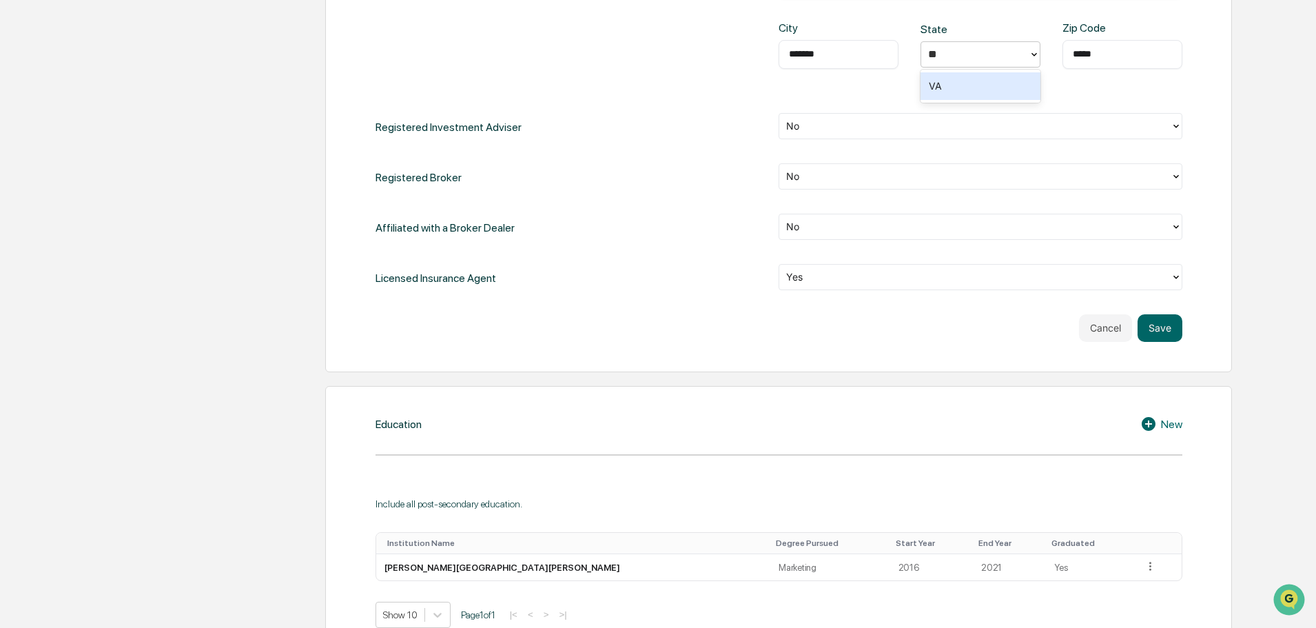
click at [971, 91] on div "VA" at bounding box center [981, 86] width 120 height 28
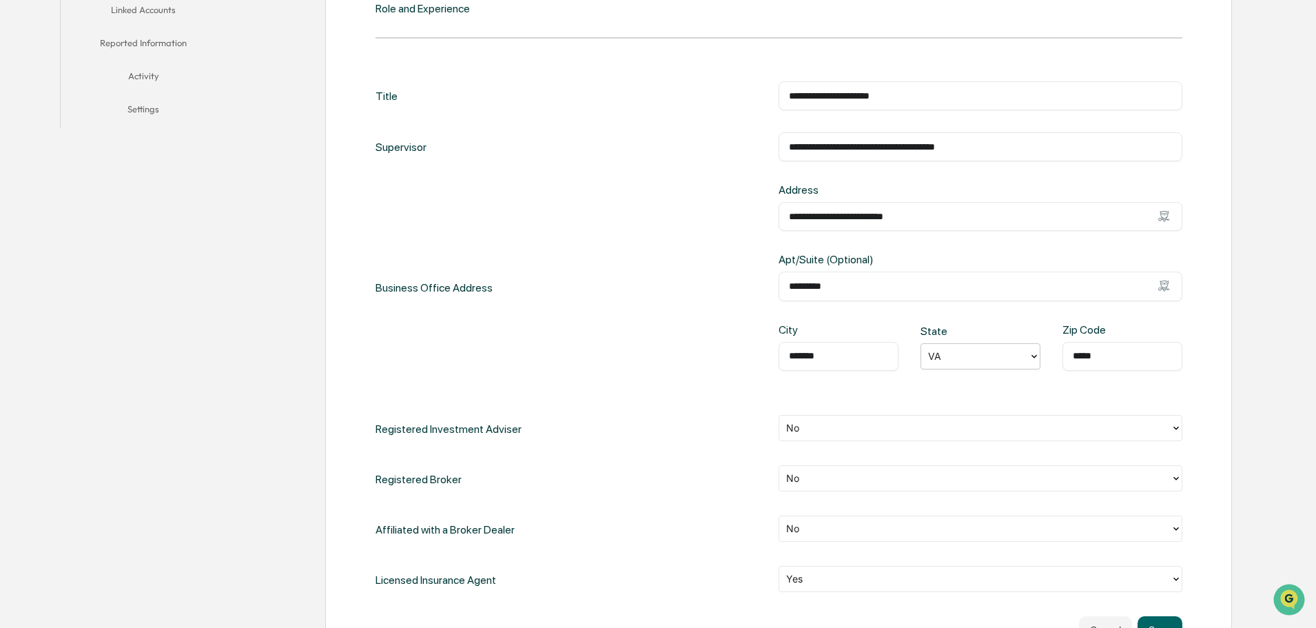
scroll to position [626, 0]
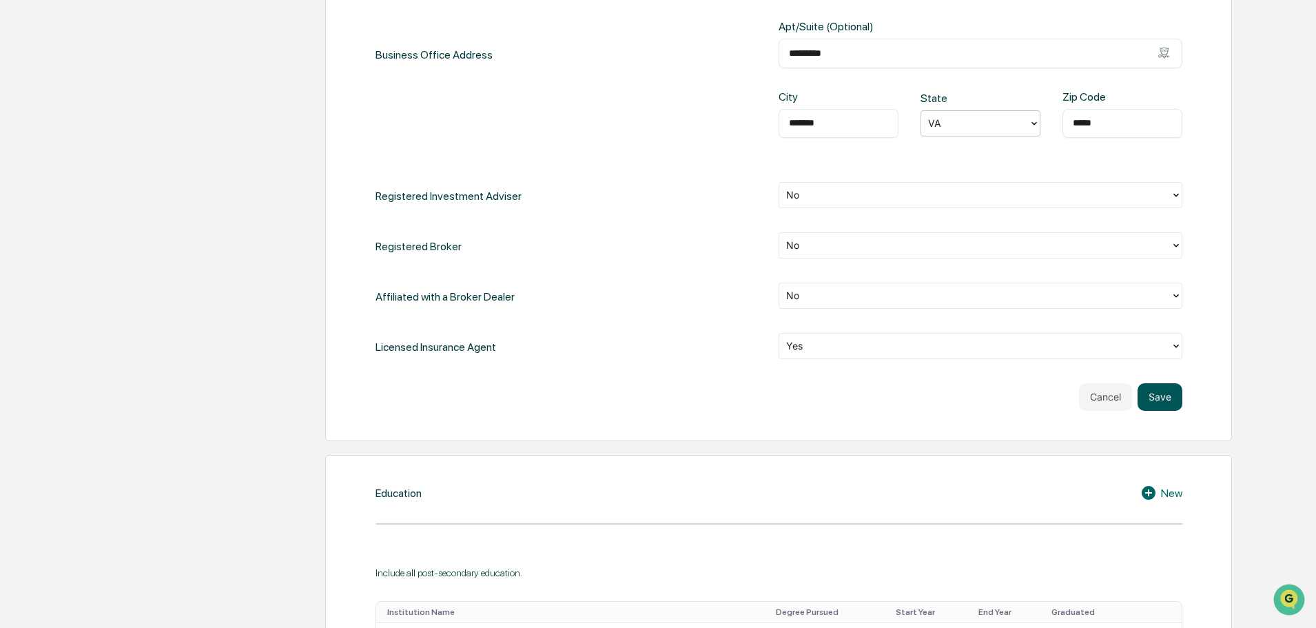
click at [1159, 387] on button "Save" at bounding box center [1160, 397] width 45 height 28
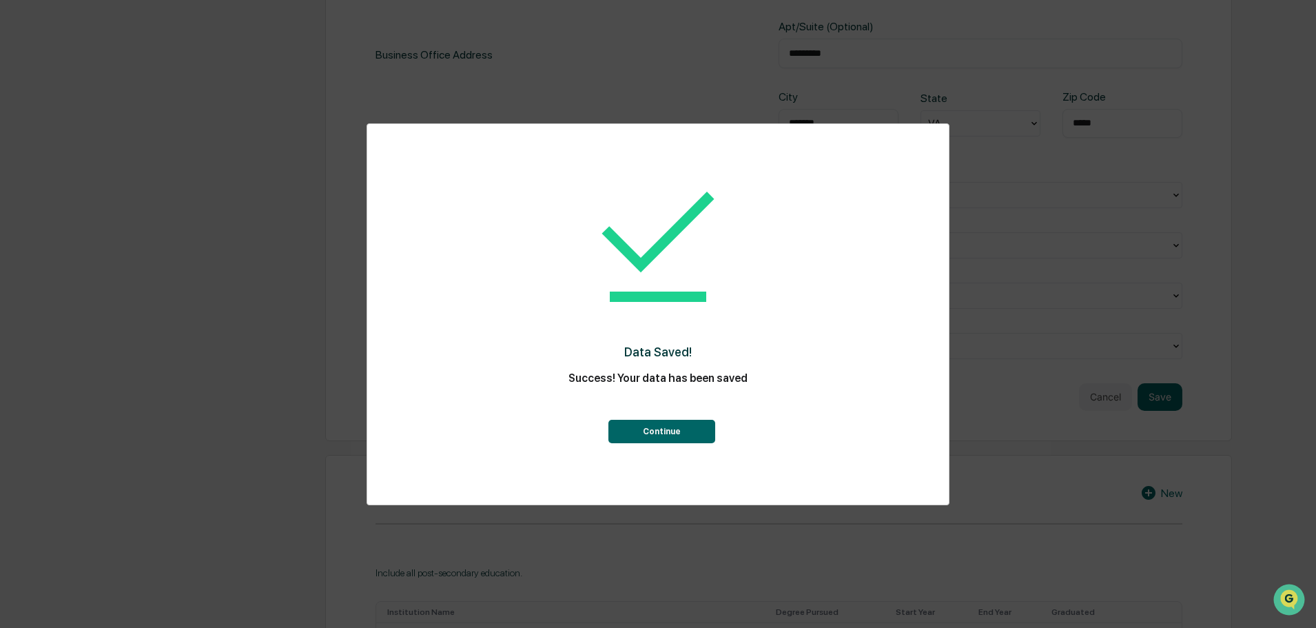
click at [678, 429] on button "Continue" at bounding box center [662, 431] width 107 height 23
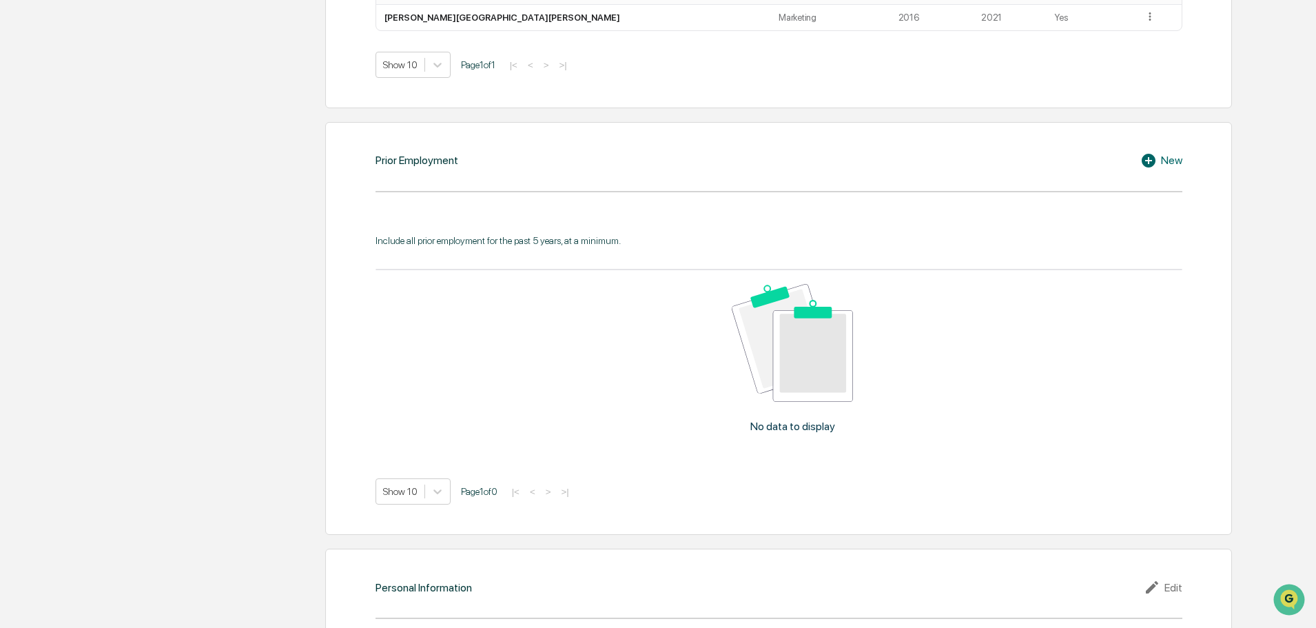
scroll to position [982, 0]
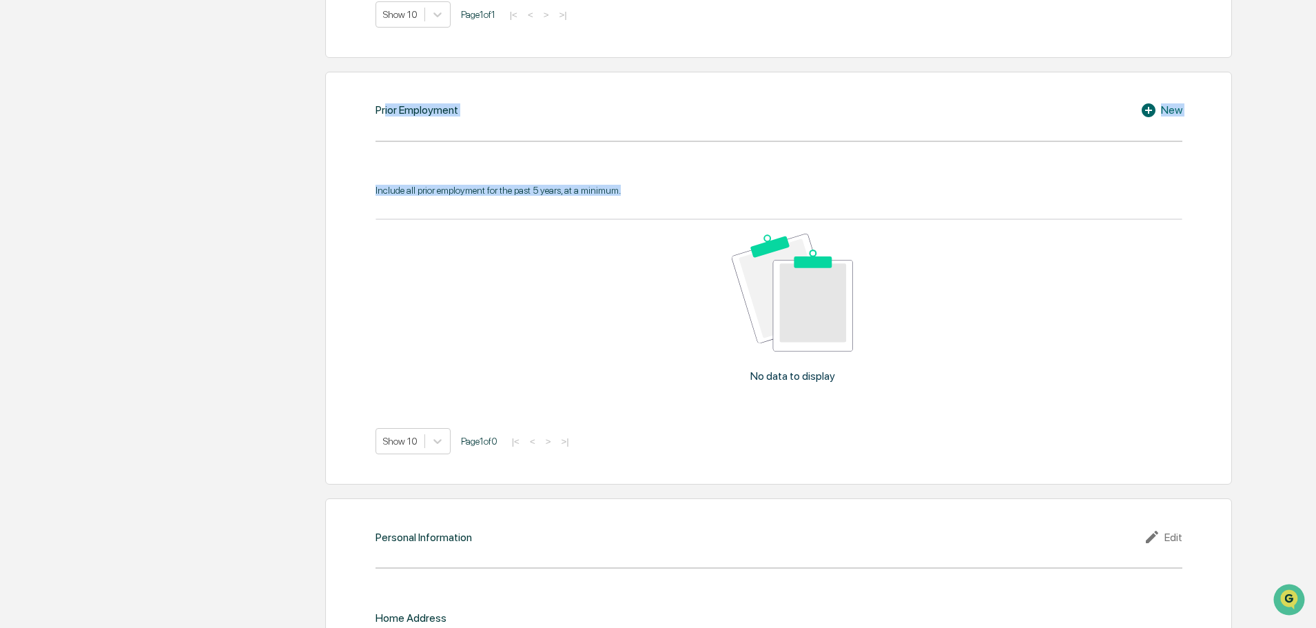
drag, startPoint x: 649, startPoint y: 197, endPoint x: 384, endPoint y: 110, distance: 278.8
click at [384, 110] on div "Prior Employment New Include all prior employment for the past 5 years, at a mi…" at bounding box center [778, 278] width 907 height 413
click at [536, 272] on div "No data to display" at bounding box center [793, 313] width 835 height 187
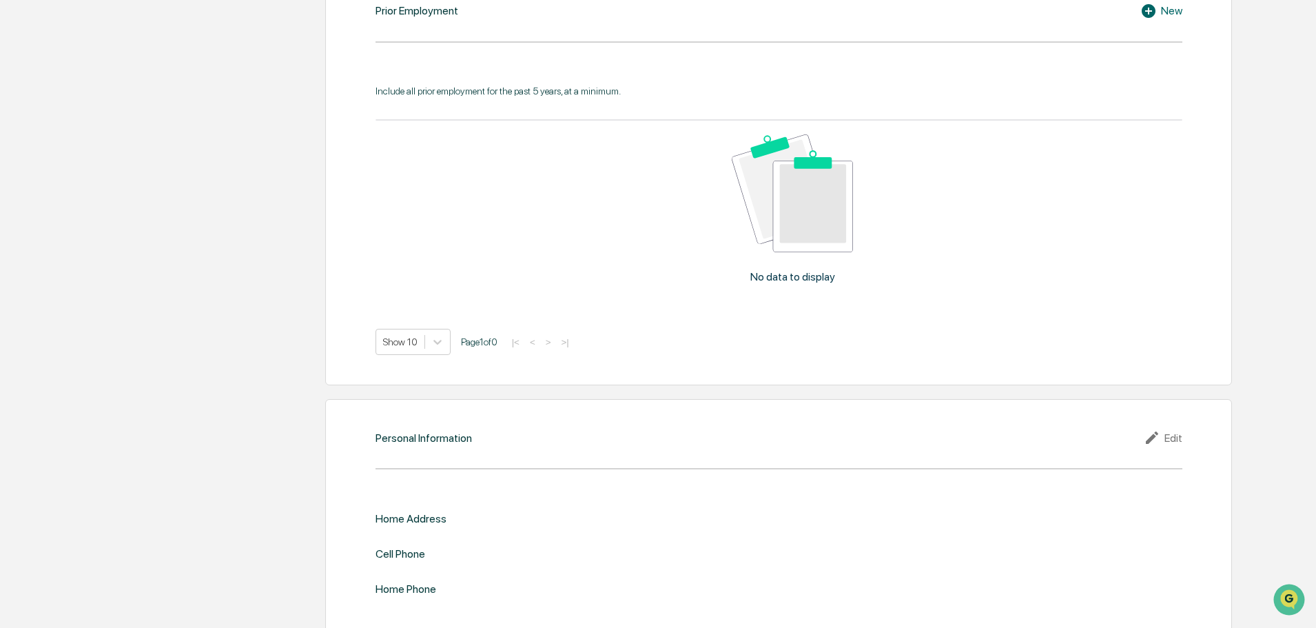
scroll to position [1108, 0]
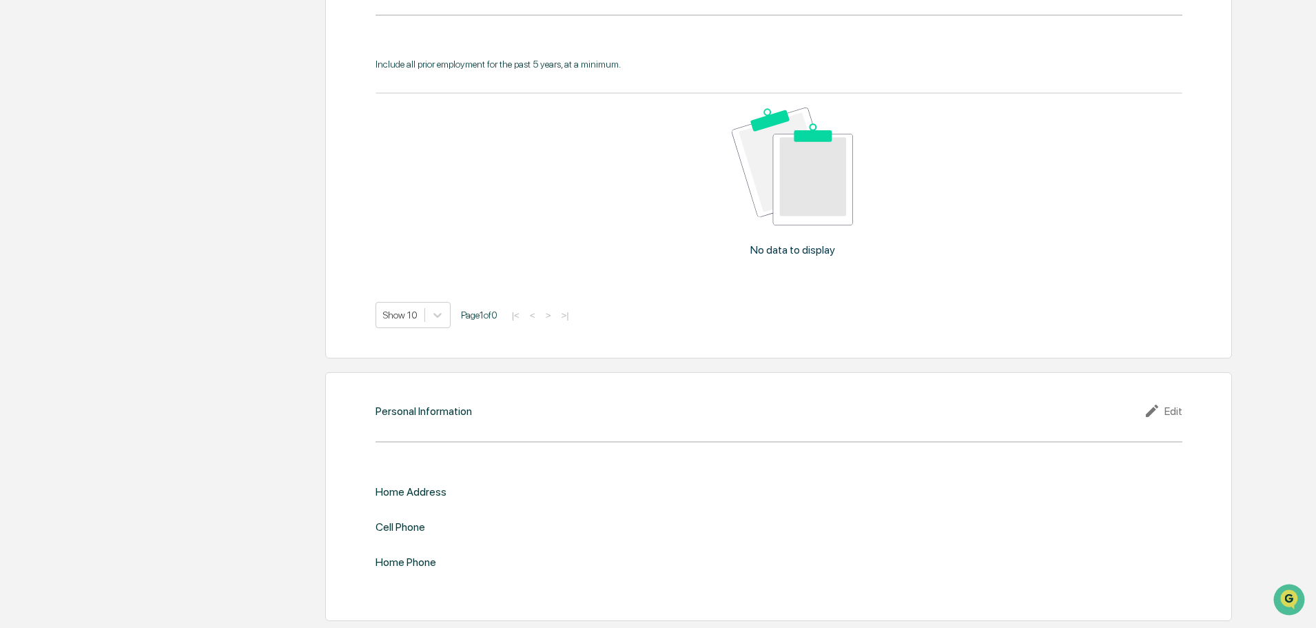
click at [1173, 418] on div "Personal Information Edit Home Address Cell Phone Home Phone" at bounding box center [778, 496] width 907 height 249
click at [1173, 418] on div "Edit" at bounding box center [1163, 411] width 39 height 17
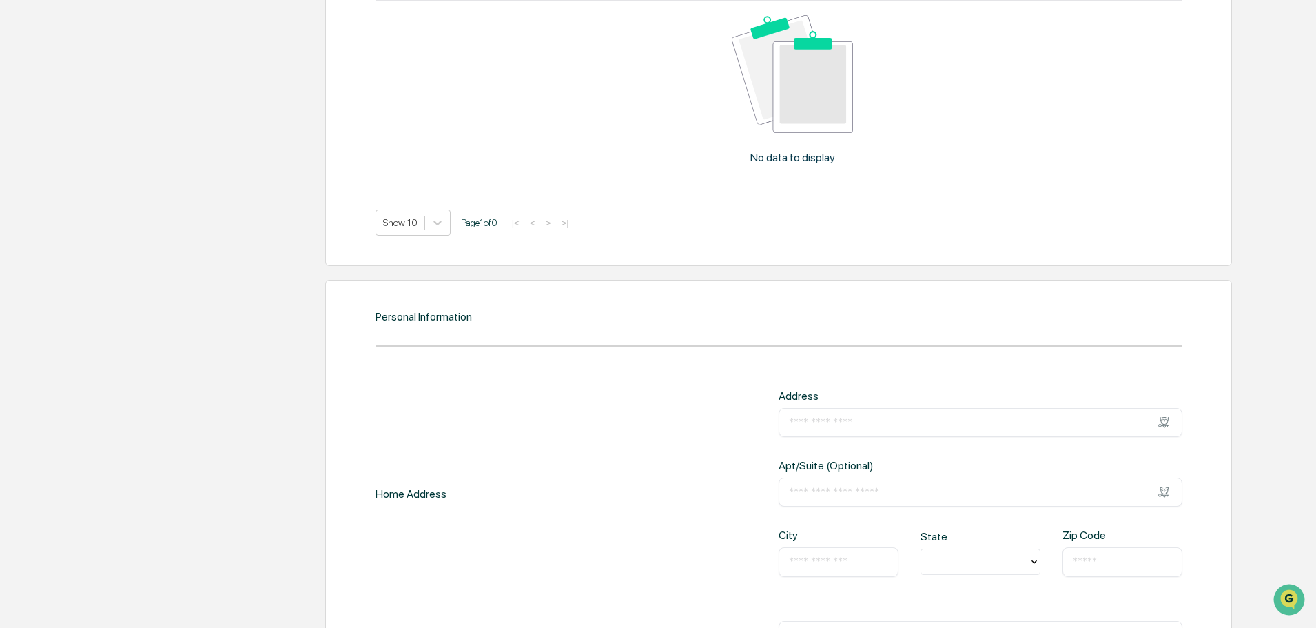
scroll to position [1315, 0]
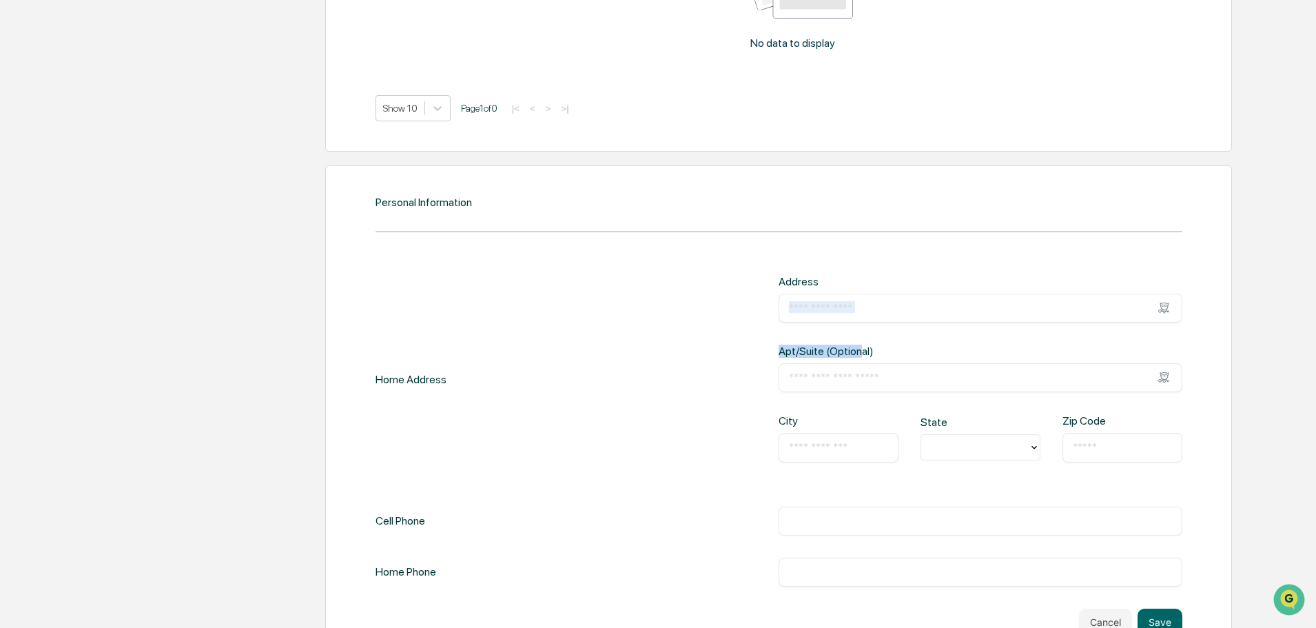
click at [857, 323] on div "Address ​ Apt/Suite (Optional) ​ City ​ State Zip Code ​" at bounding box center [981, 379] width 404 height 209
click at [857, 312] on input "text" at bounding box center [980, 308] width 383 height 14
type input "*"
type input "**********"
click at [813, 375] on input "text" at bounding box center [980, 378] width 383 height 14
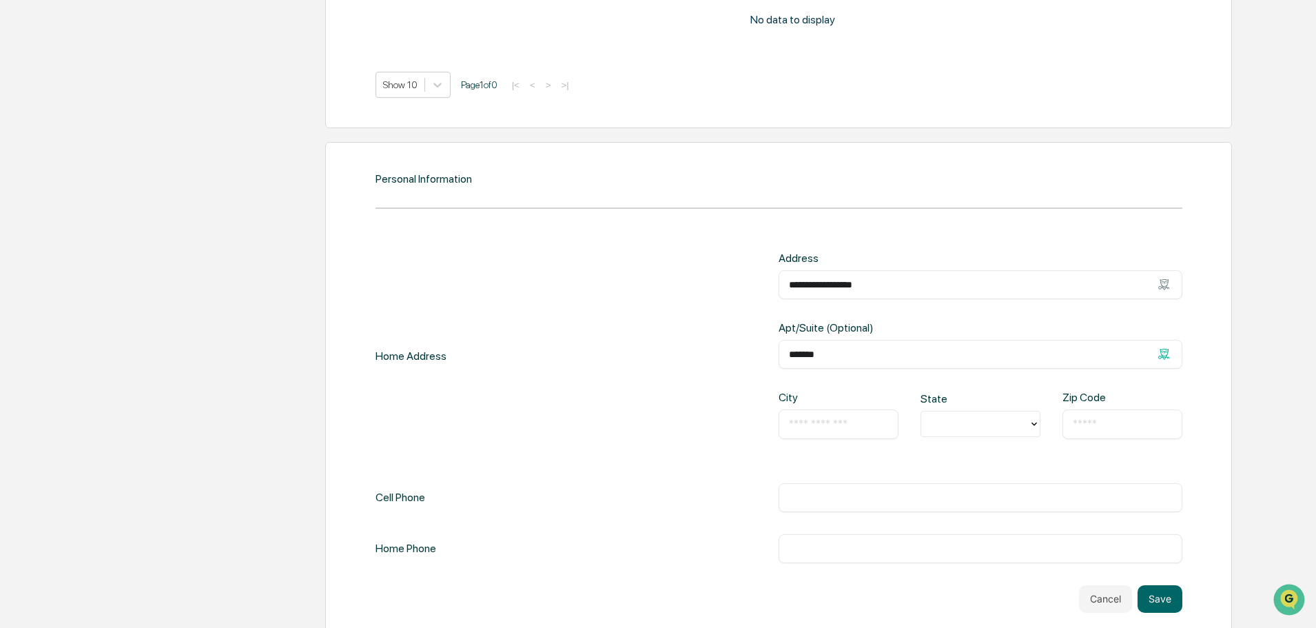
scroll to position [1361, 0]
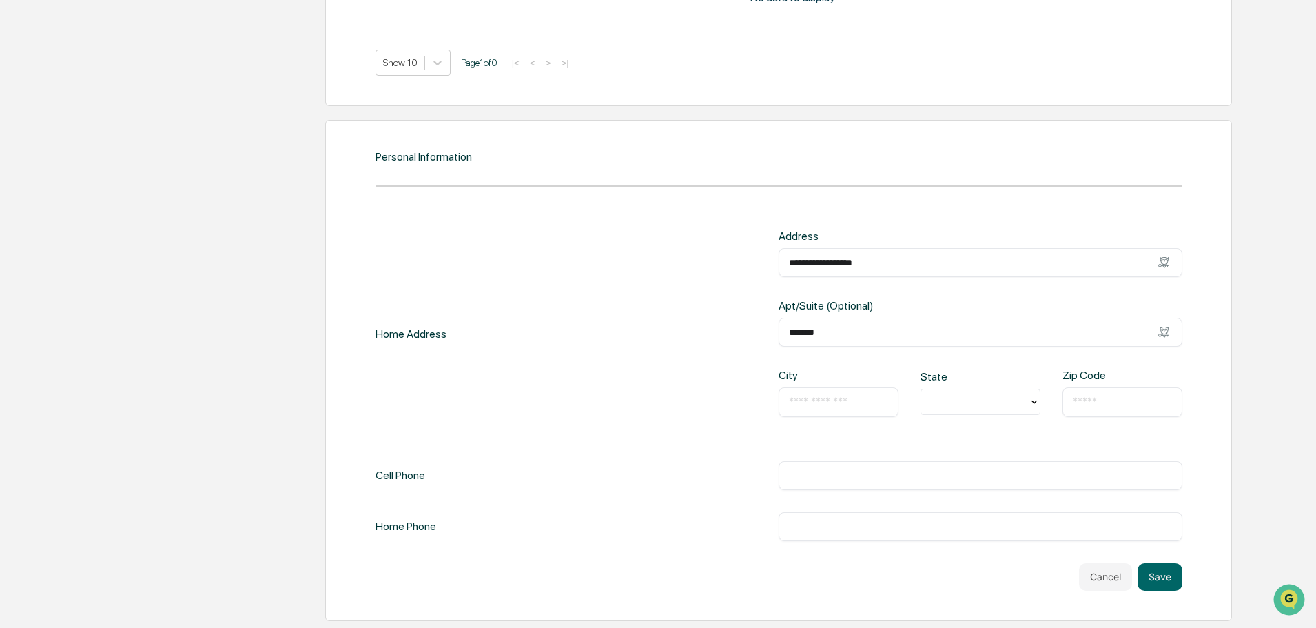
type input "*******"
click at [813, 407] on input "text" at bounding box center [838, 402] width 99 height 14
type input "*"
type input "********"
click at [959, 401] on div at bounding box center [975, 402] width 94 height 16
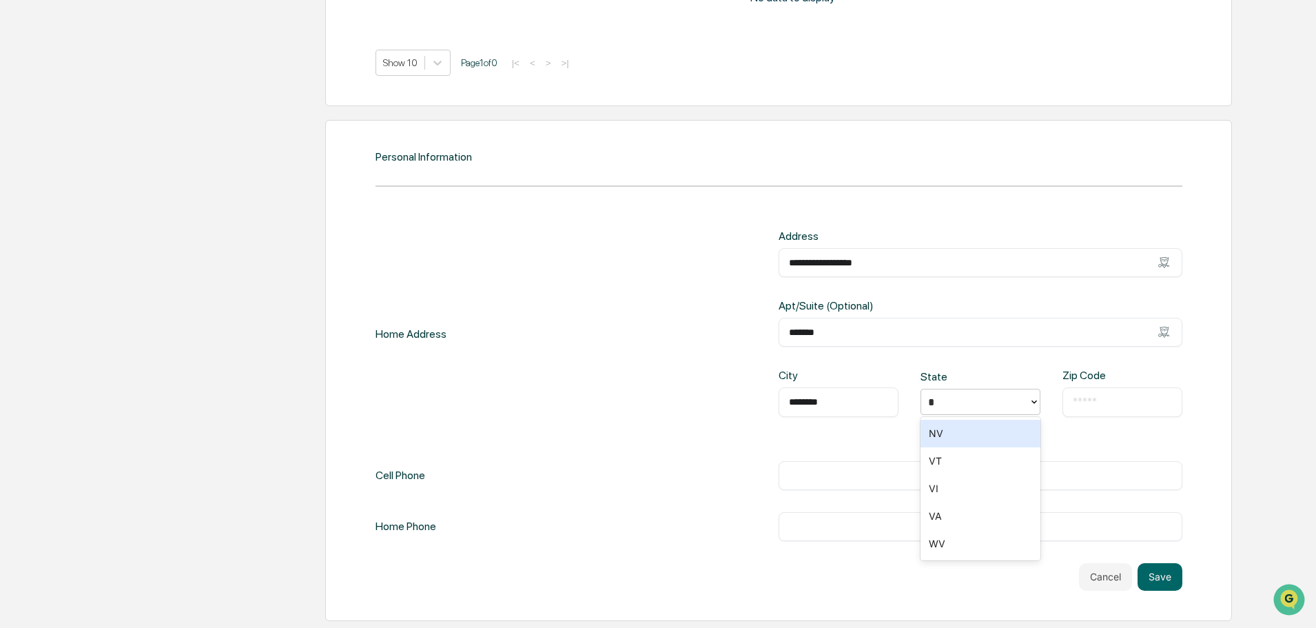
type input "**"
click at [959, 443] on div "VA" at bounding box center [981, 434] width 120 height 28
click at [1109, 400] on input "text" at bounding box center [1122, 402] width 99 height 14
type input "*****"
click at [941, 478] on input "text" at bounding box center [980, 476] width 383 height 14
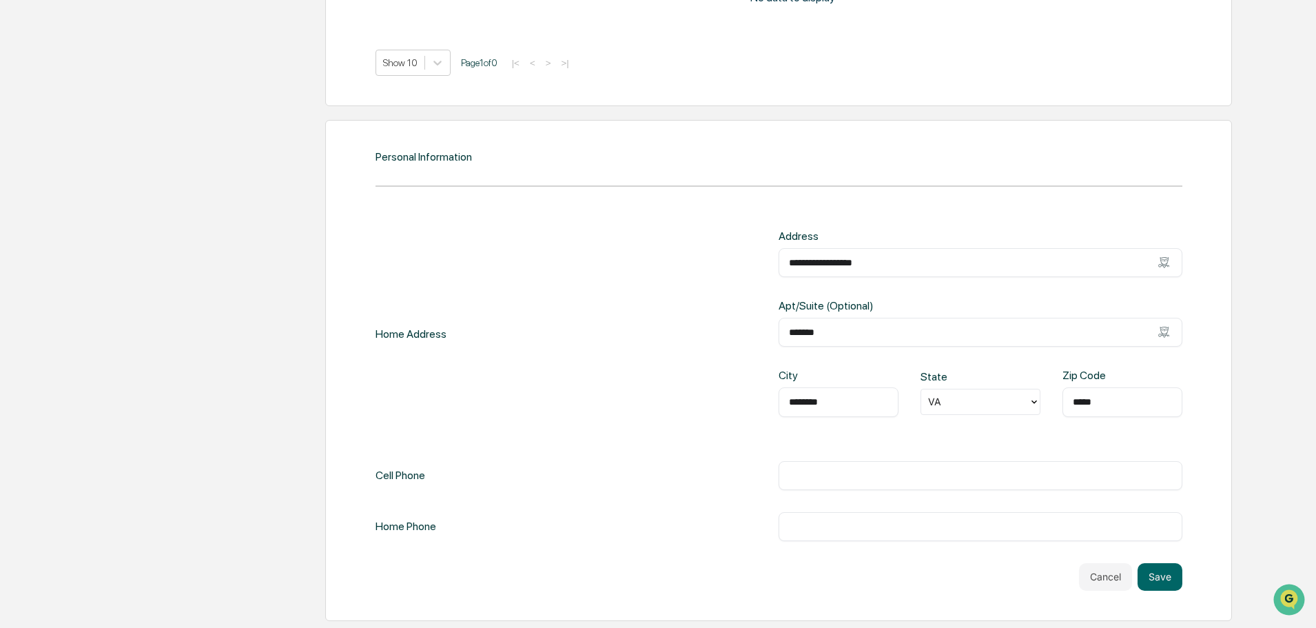
type input "*"
click at [1100, 578] on button "Cancel" at bounding box center [1105, 577] width 53 height 28
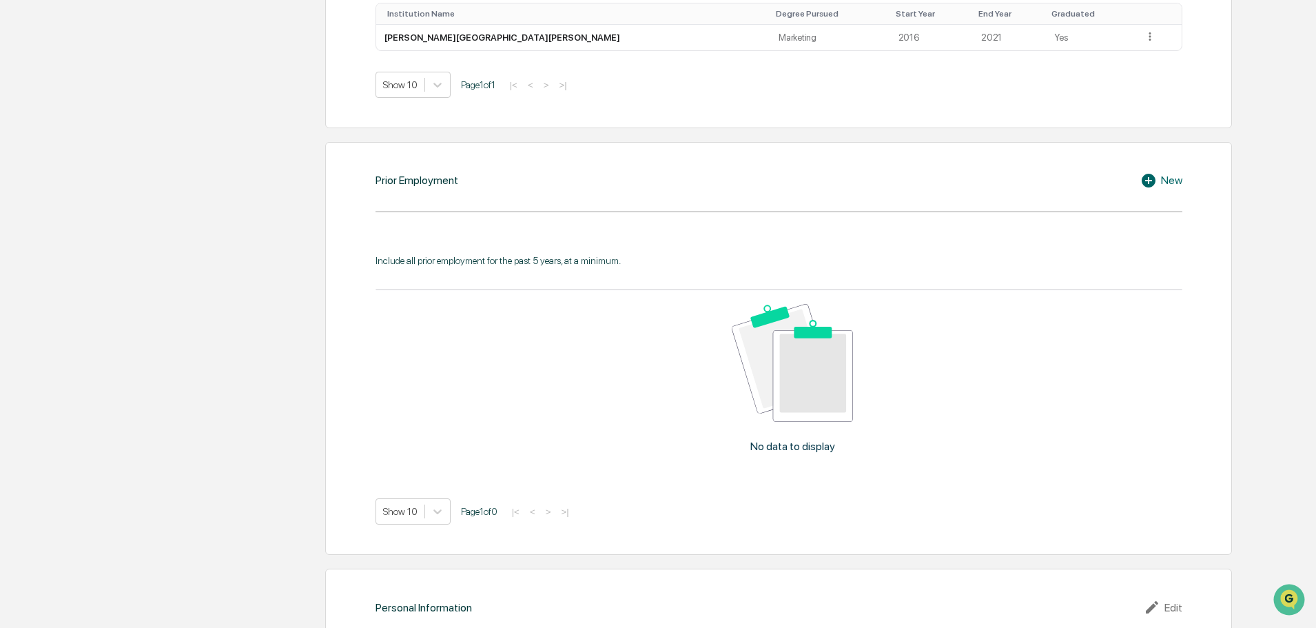
scroll to position [833, 0]
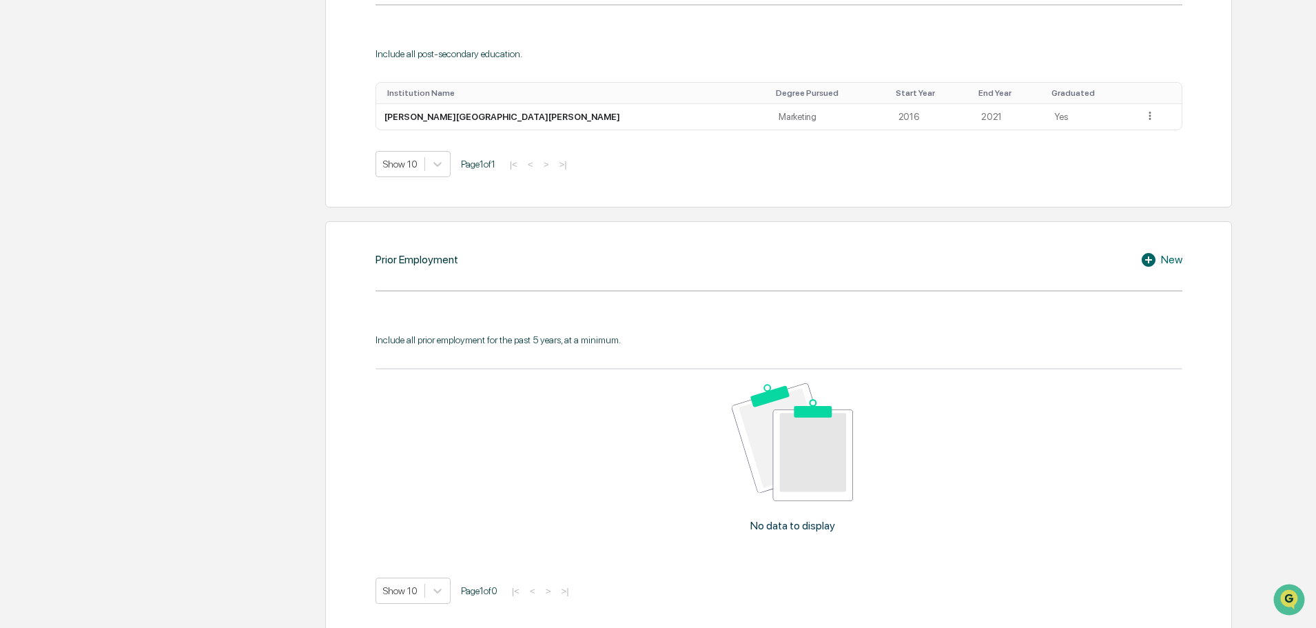
click at [1162, 256] on div "New" at bounding box center [1162, 260] width 42 height 17
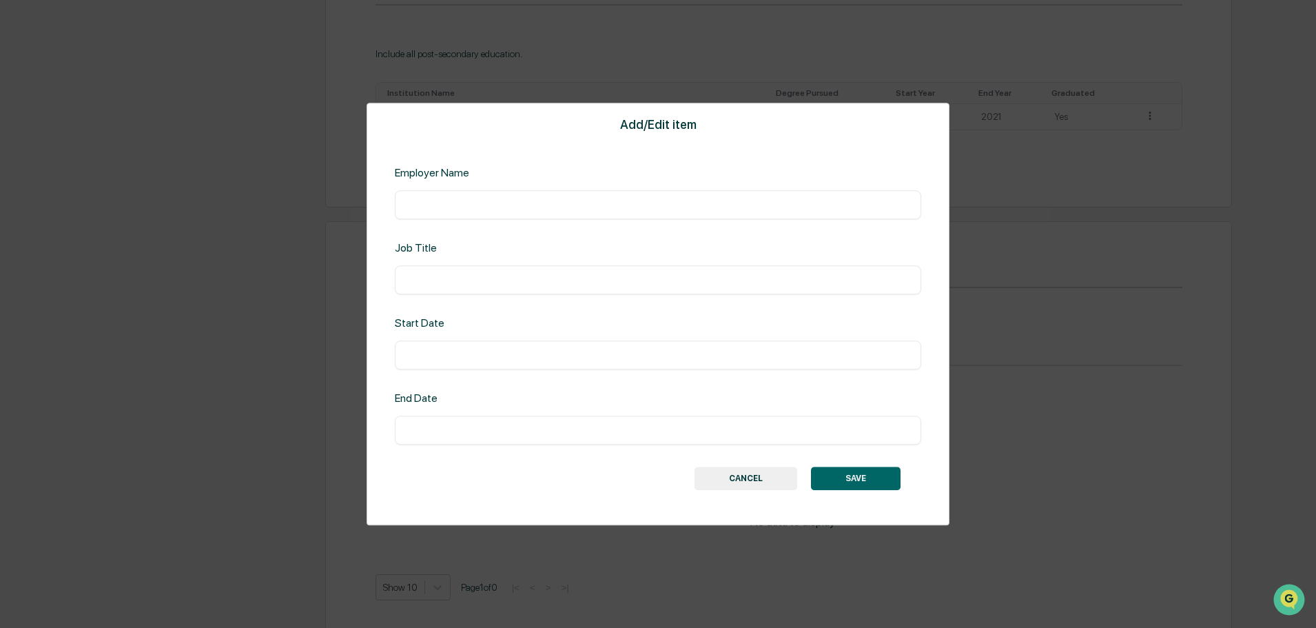
click at [548, 187] on div "Employer Name ​" at bounding box center [658, 192] width 527 height 53
click at [544, 199] on input "text" at bounding box center [658, 205] width 506 height 14
click at [740, 471] on button "CANCEL" at bounding box center [746, 478] width 103 height 23
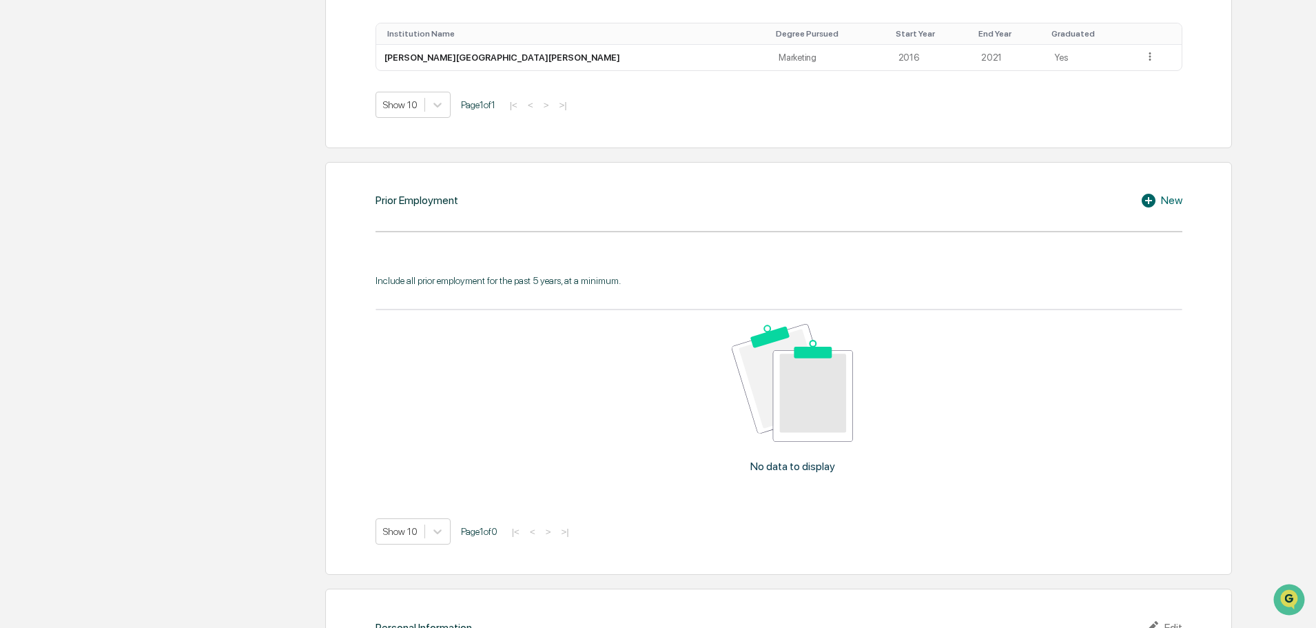
scroll to position [902, 0]
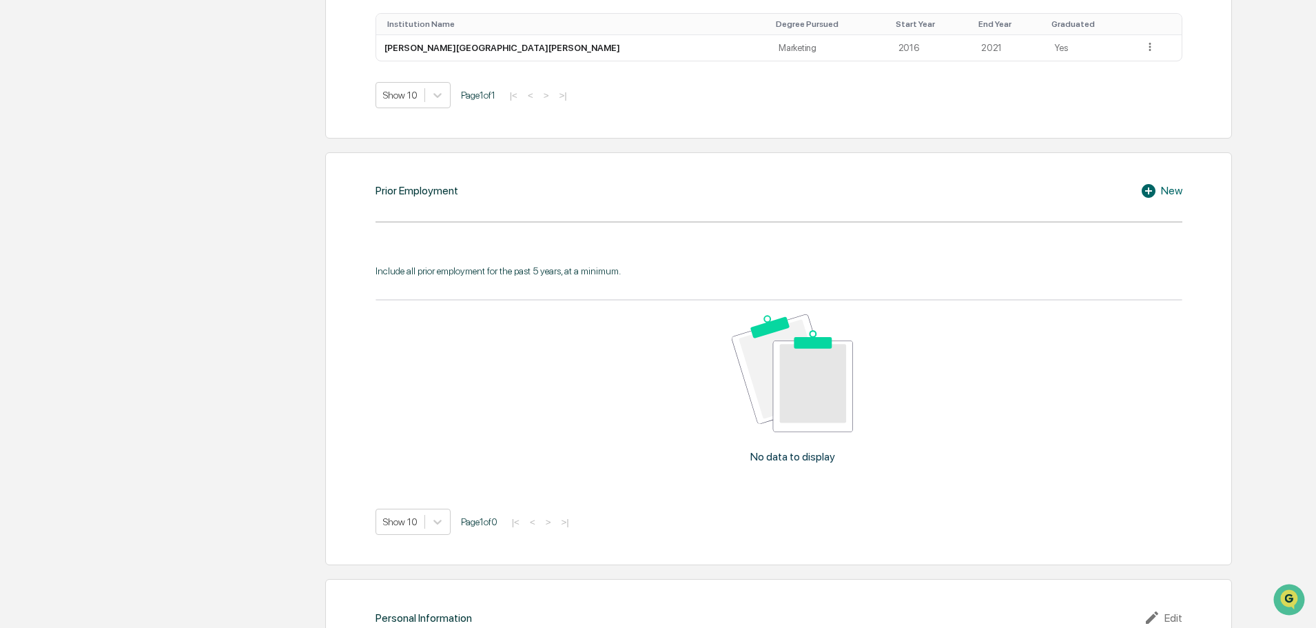
click at [1165, 191] on div "New" at bounding box center [1162, 191] width 42 height 17
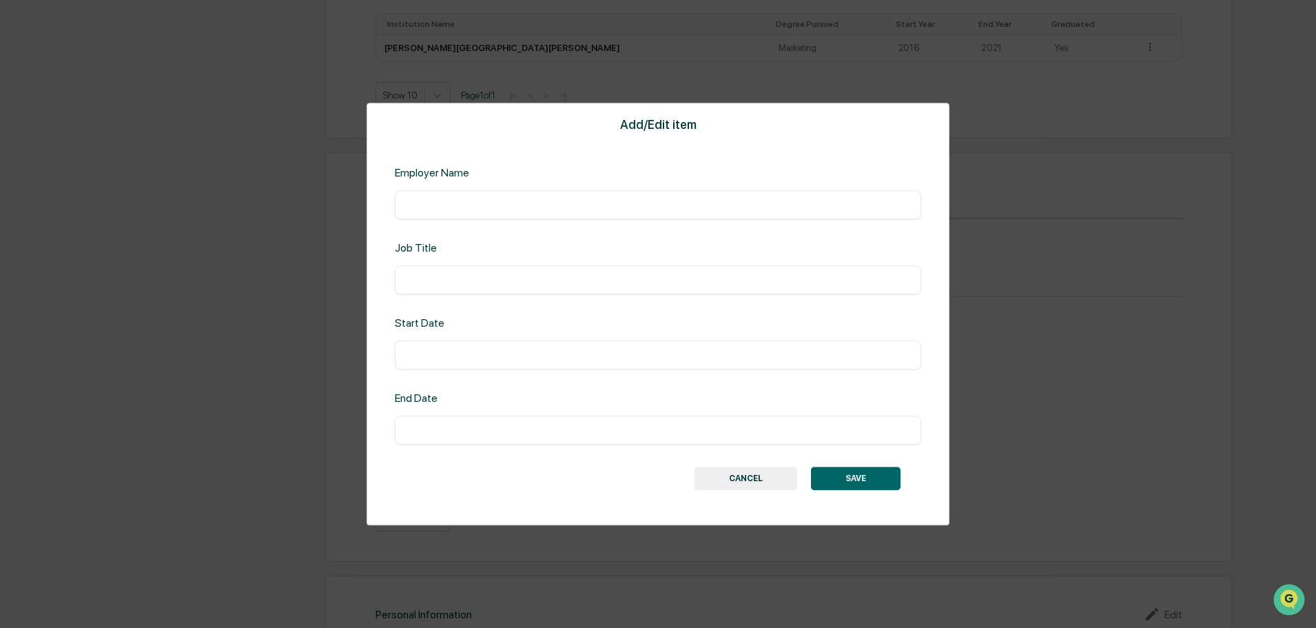
click at [658, 201] on input "text" at bounding box center [658, 205] width 506 height 14
type input "**********"
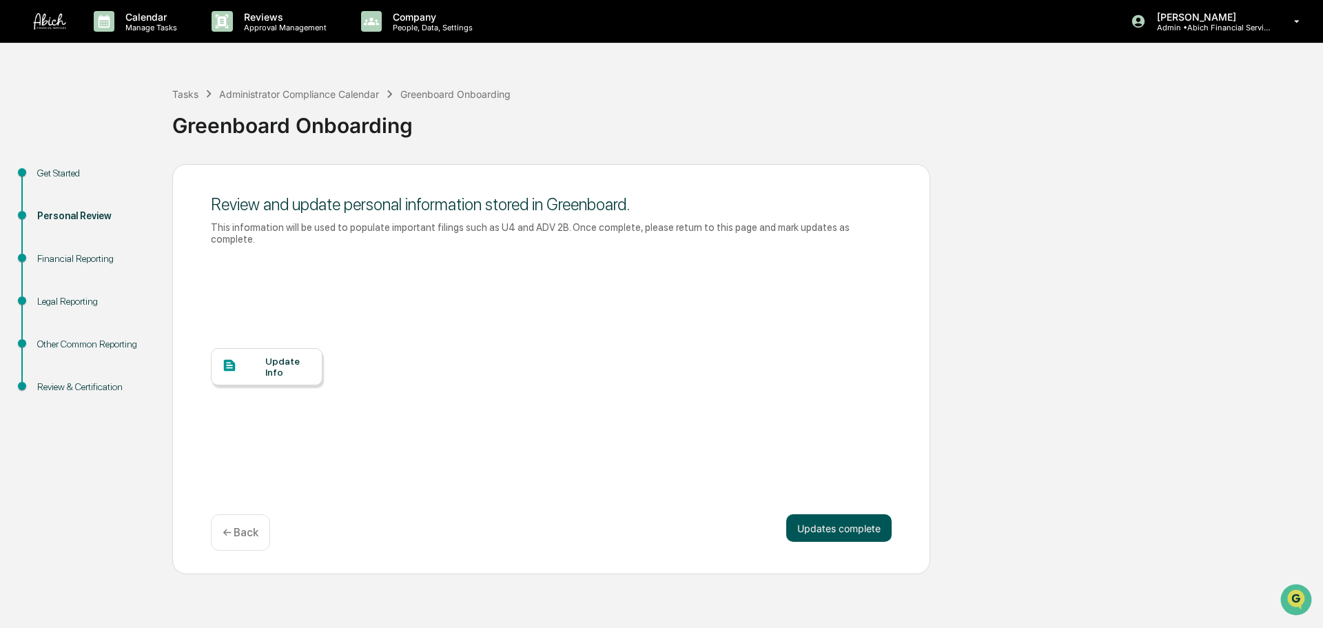
click at [866, 528] on button "Updates complete" at bounding box center [838, 528] width 105 height 28
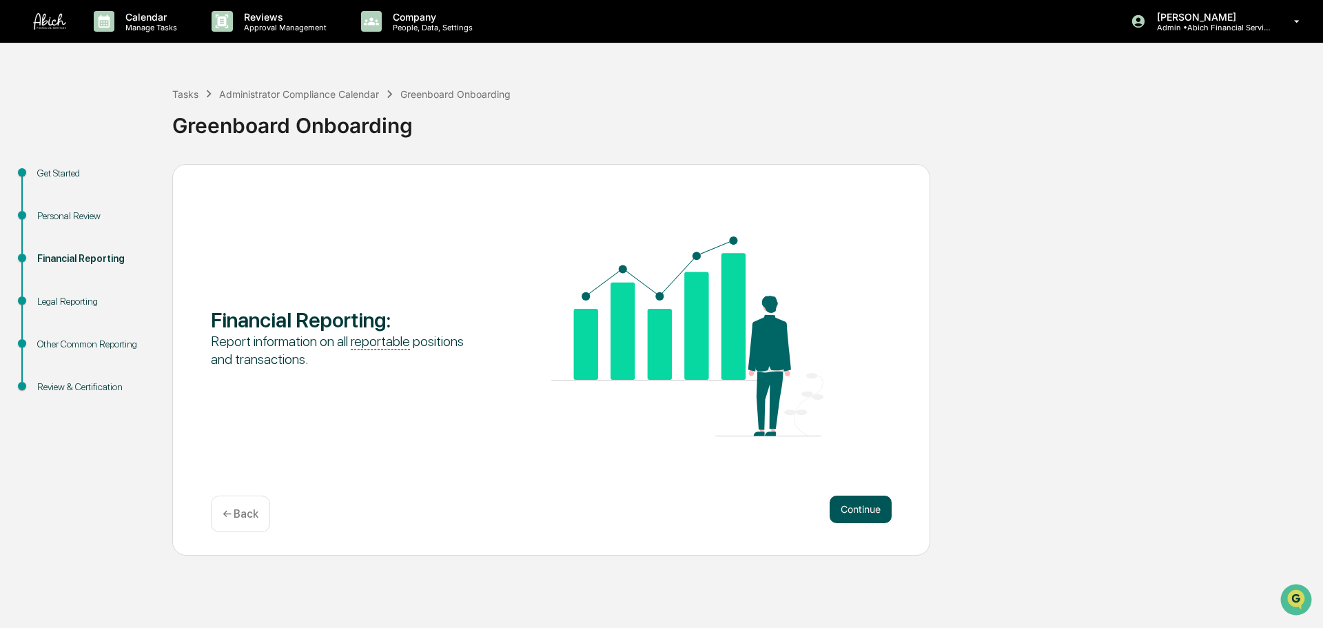
click at [864, 503] on button "Continue" at bounding box center [861, 510] width 62 height 28
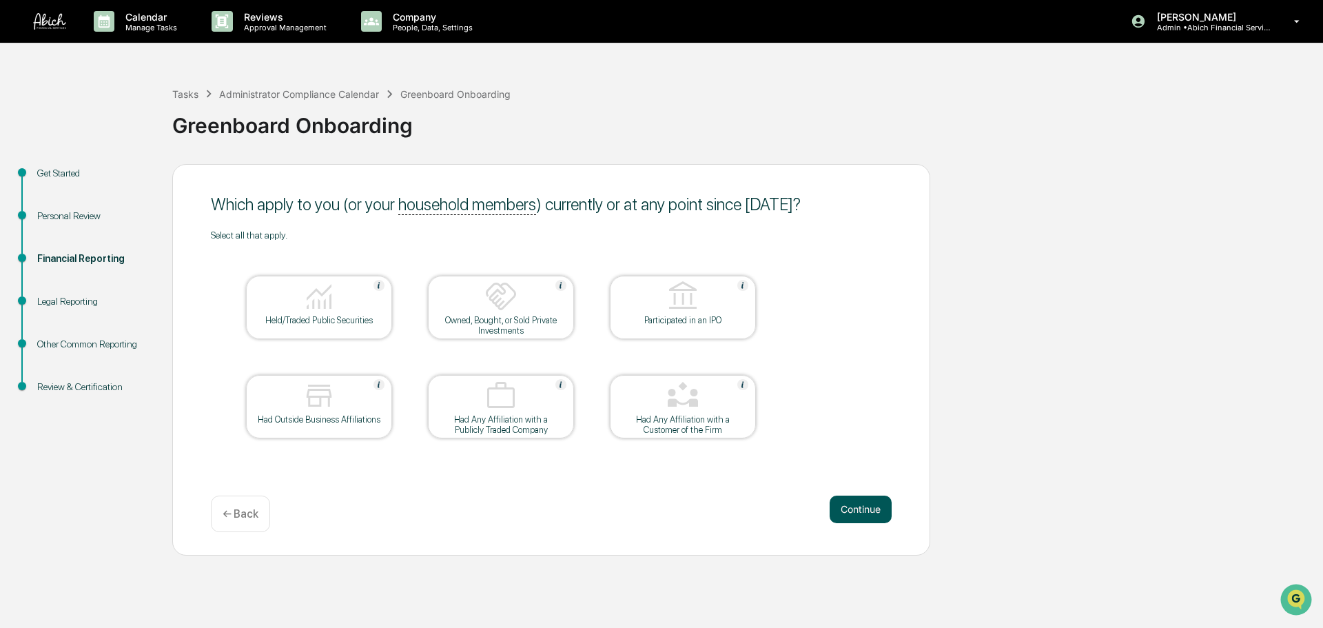
click at [846, 518] on button "Continue" at bounding box center [861, 510] width 62 height 28
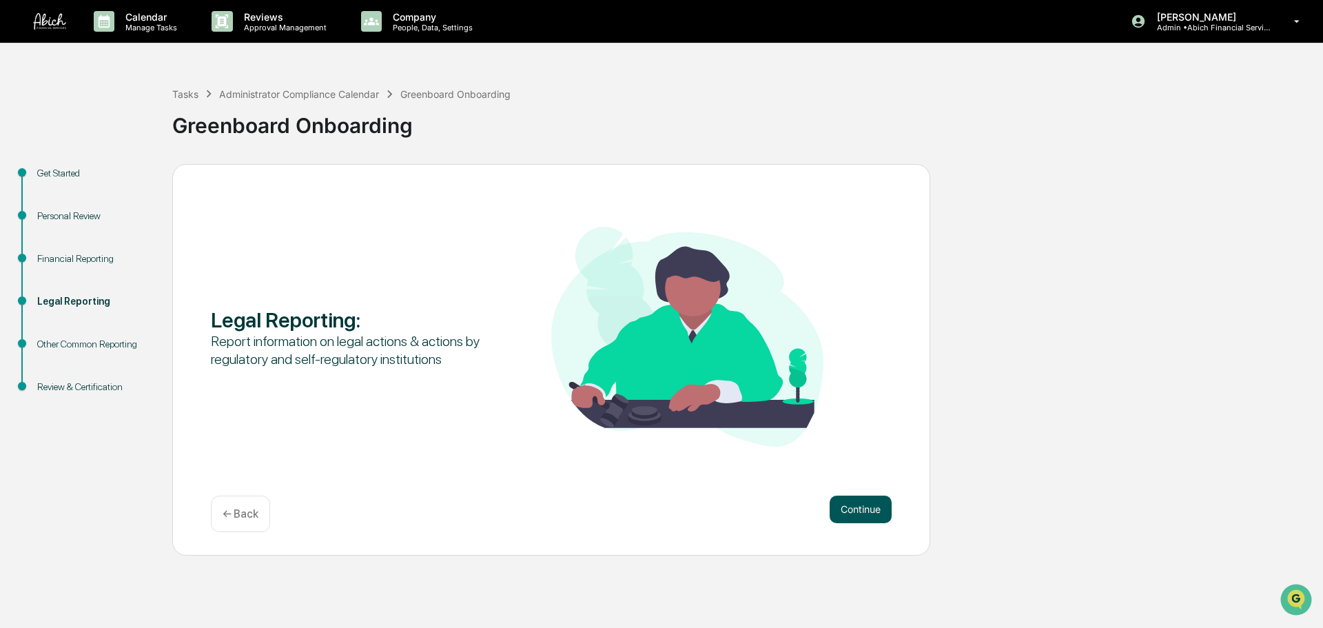
click at [848, 511] on button "Continue" at bounding box center [861, 510] width 62 height 28
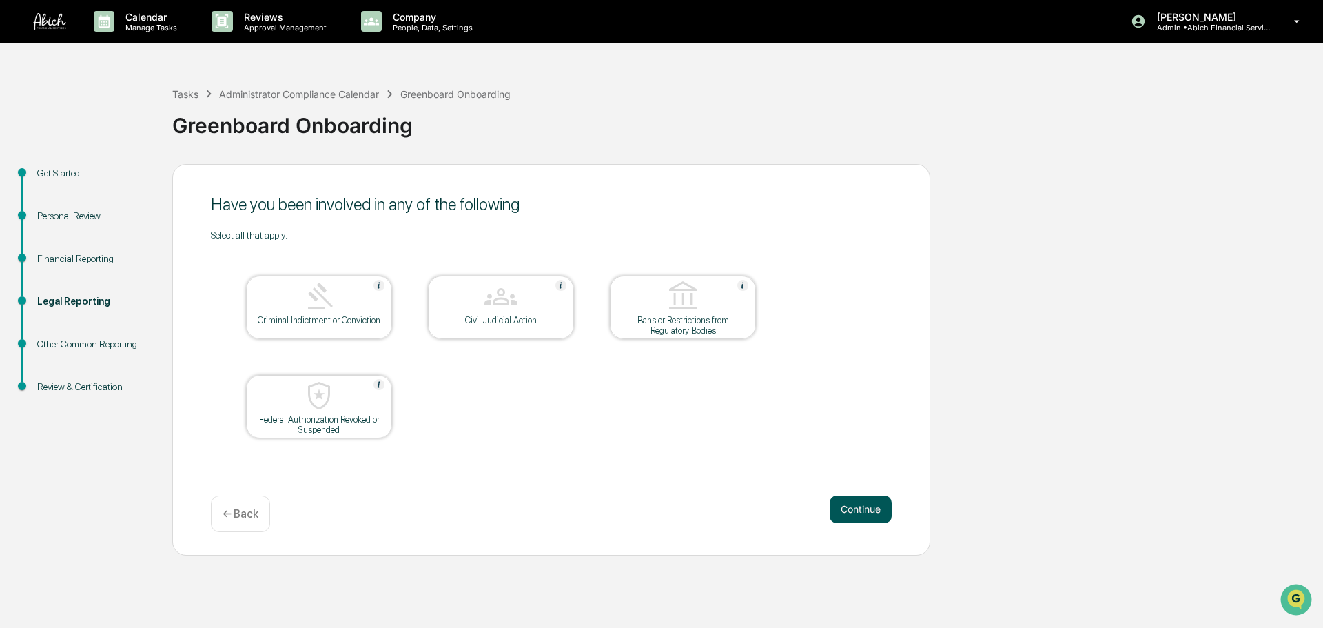
drag, startPoint x: 827, startPoint y: 497, endPoint x: 848, endPoint y: 507, distance: 23.7
click at [835, 506] on div "Continue ← Back" at bounding box center [551, 514] width 681 height 37
click at [848, 507] on button "Continue" at bounding box center [861, 510] width 62 height 28
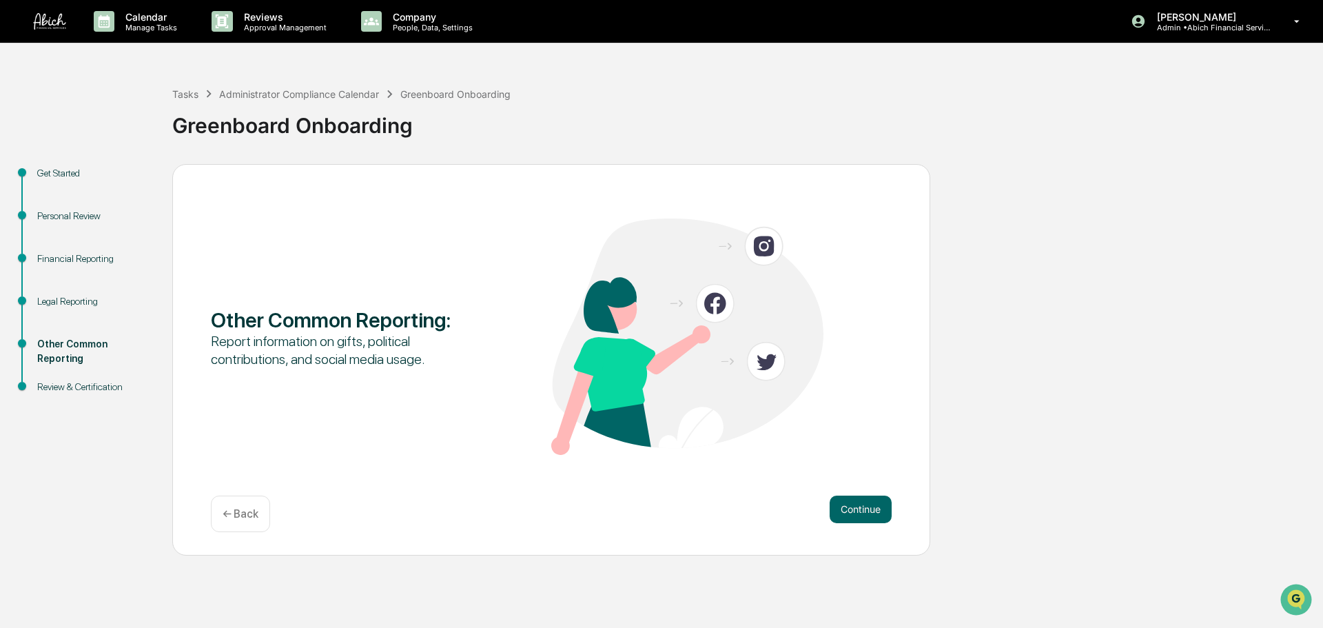
click at [848, 507] on button "Continue" at bounding box center [861, 510] width 62 height 28
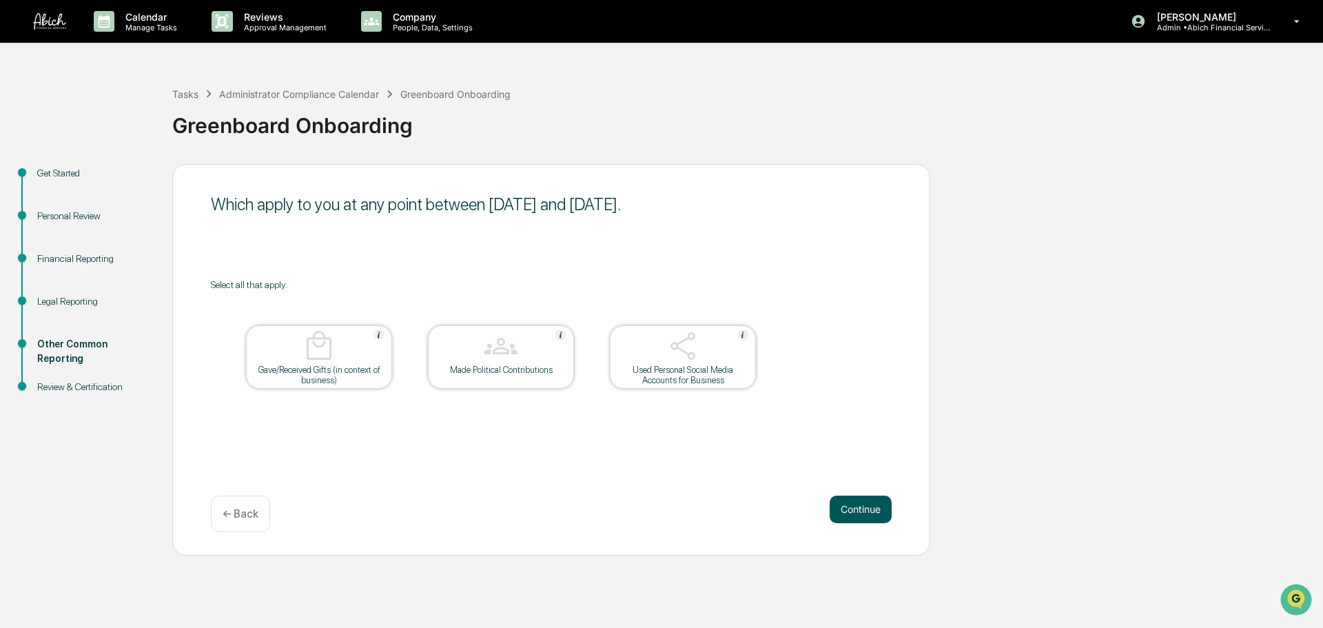
click at [846, 507] on button "Continue" at bounding box center [861, 510] width 62 height 28
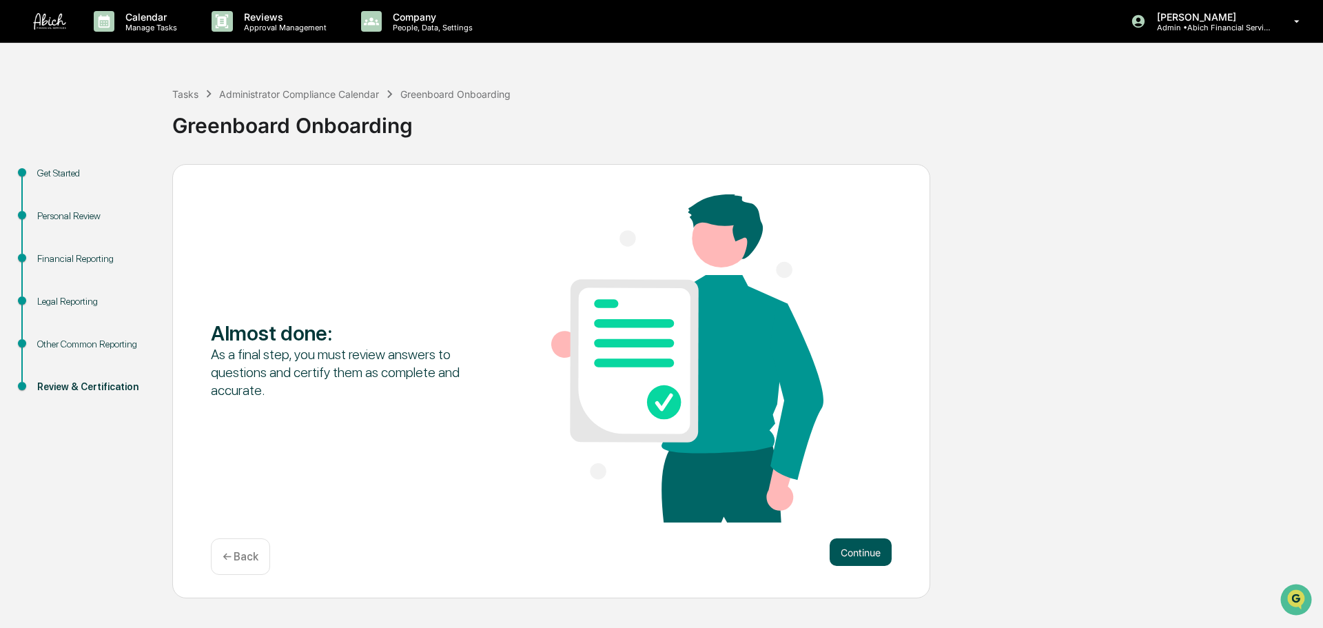
click at [862, 547] on button "Continue" at bounding box center [861, 552] width 62 height 28
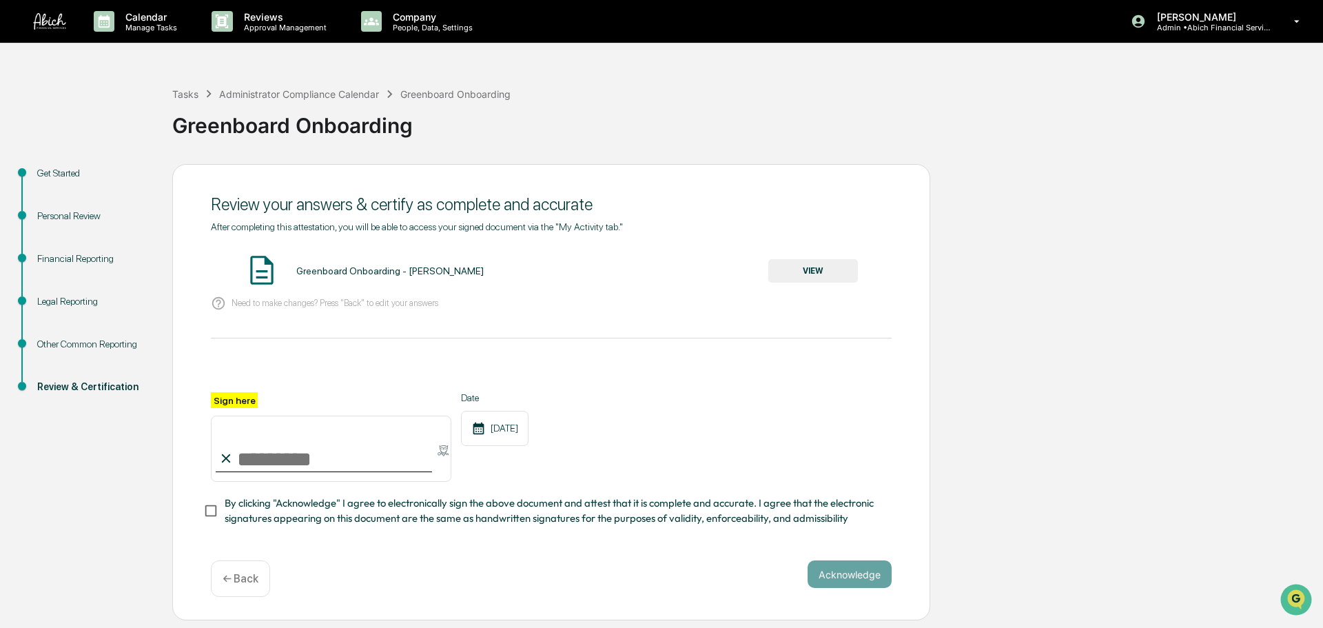
click at [237, 519] on span "By clicking "Acknowledge" I agree to electronically sign the above document and…" at bounding box center [553, 511] width 656 height 31
click at [298, 465] on input "Sign here" at bounding box center [331, 449] width 241 height 66
type input "**********"
click at [780, 274] on button "VIEW" at bounding box center [813, 270] width 90 height 23
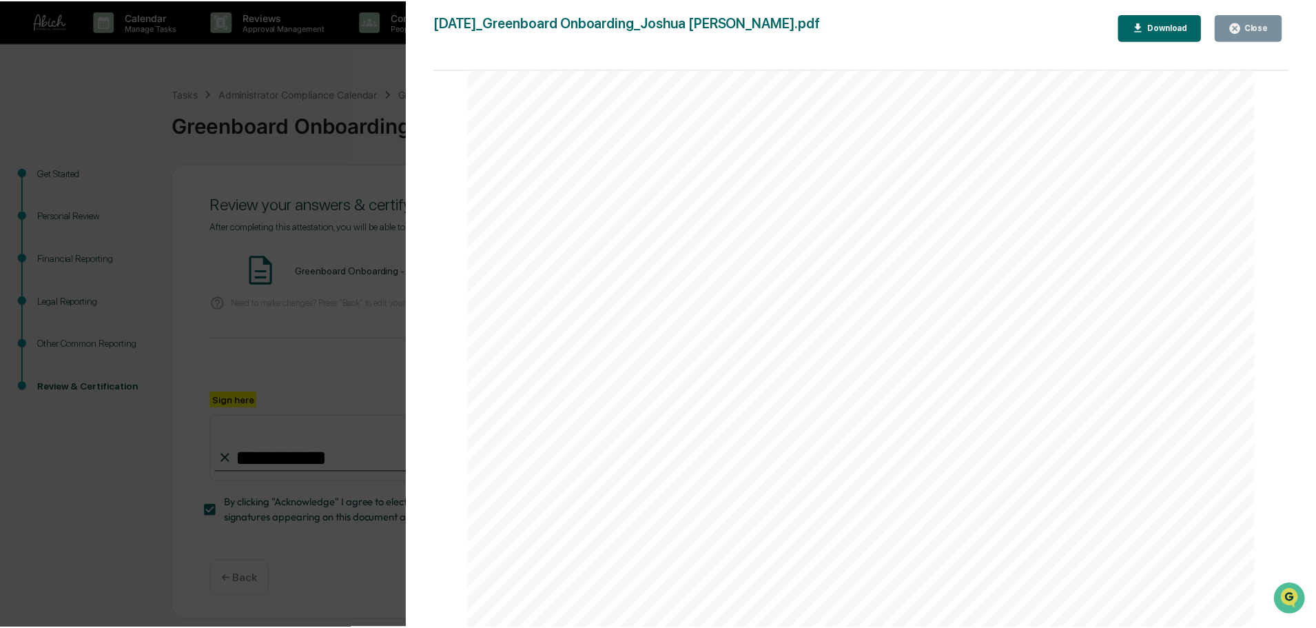
scroll to position [4084, 0]
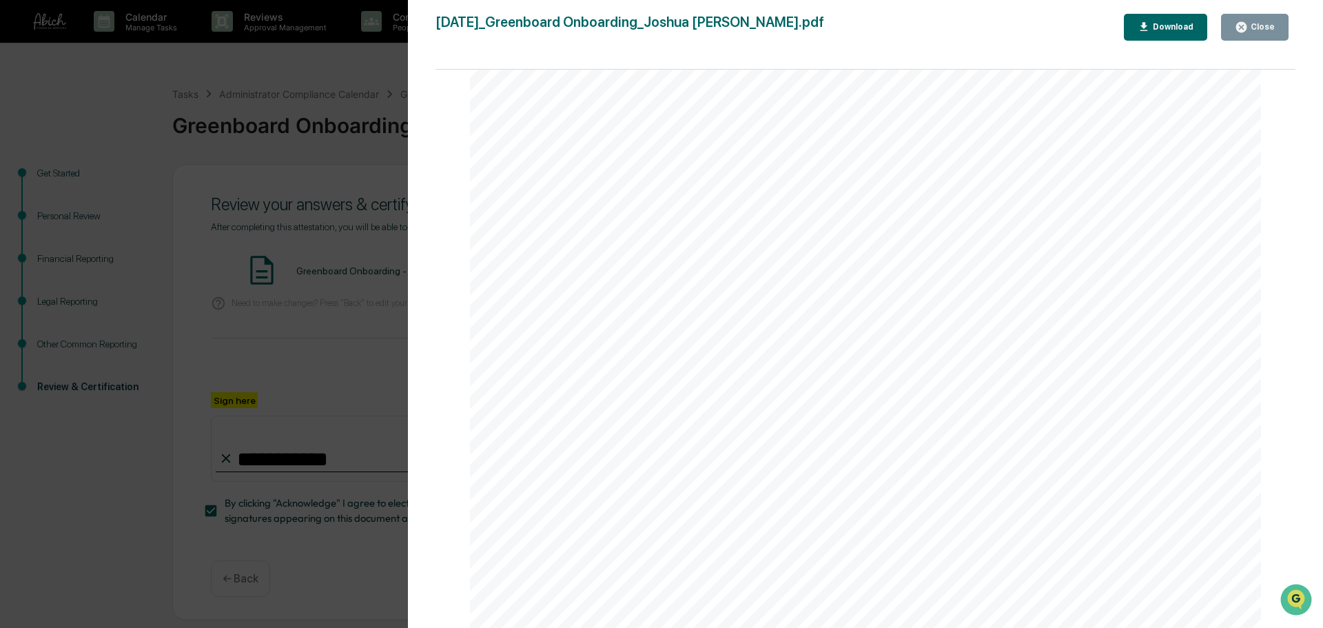
click at [1274, 31] on div "Close" at bounding box center [1261, 27] width 27 height 10
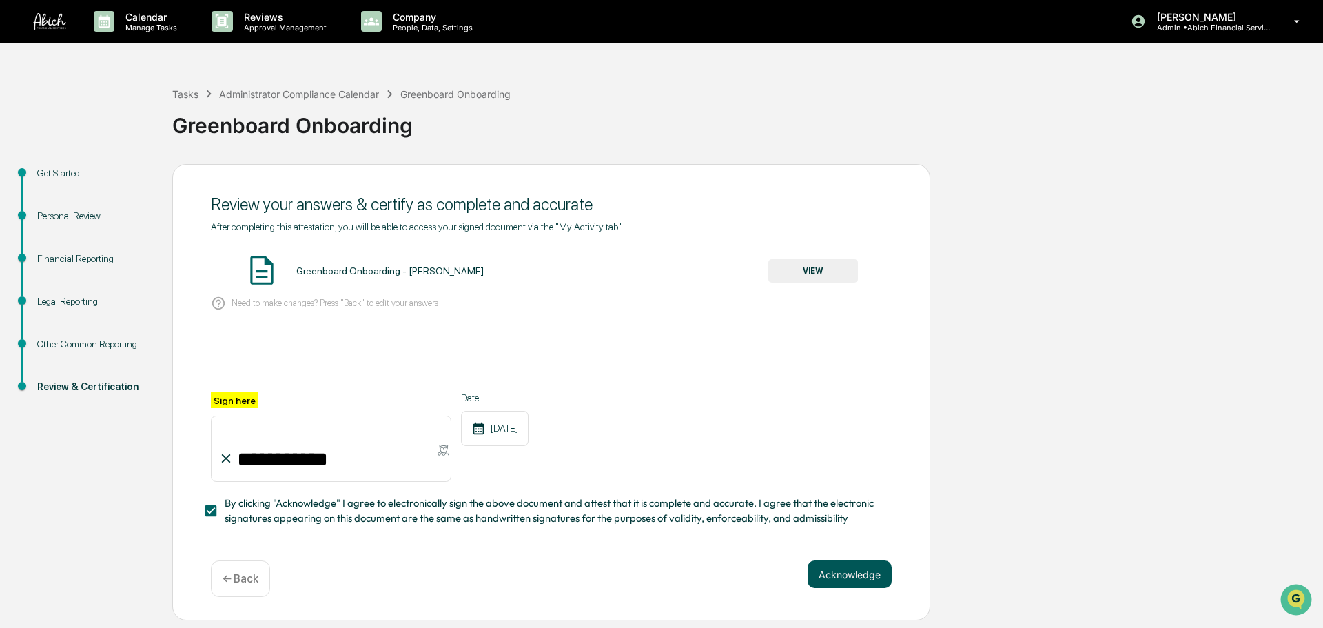
click at [833, 581] on button "Acknowledge" at bounding box center [850, 574] width 84 height 28
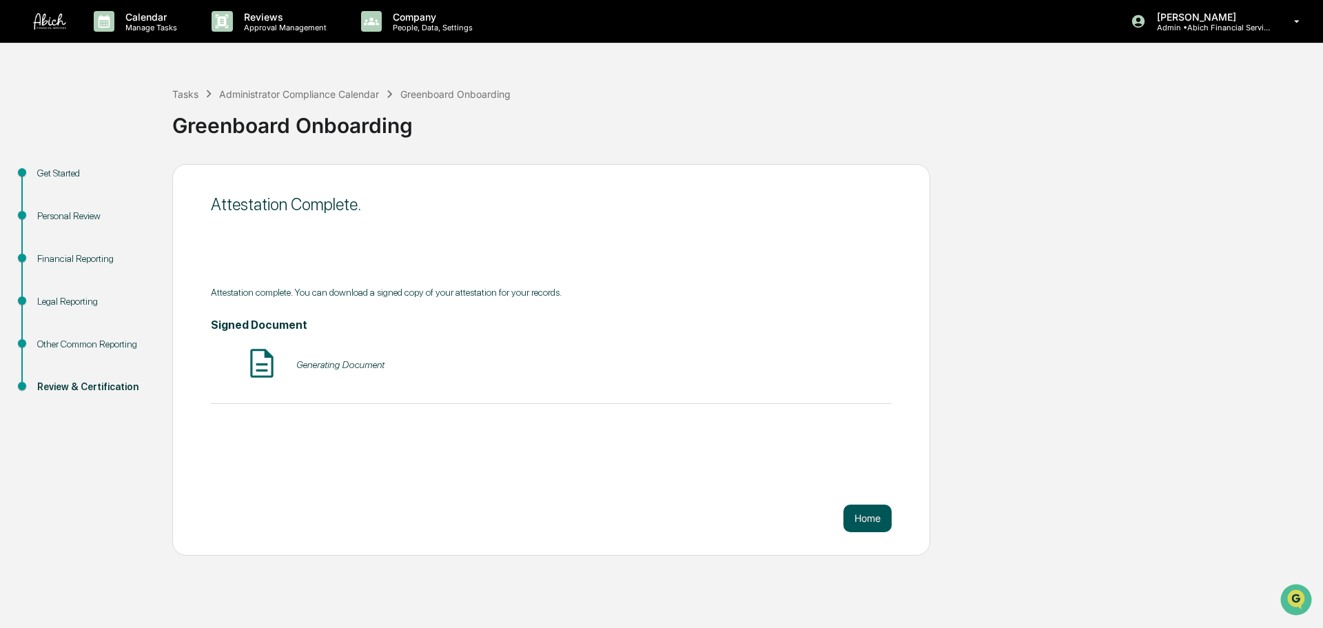
click at [873, 517] on button "Home" at bounding box center [868, 519] width 48 height 28
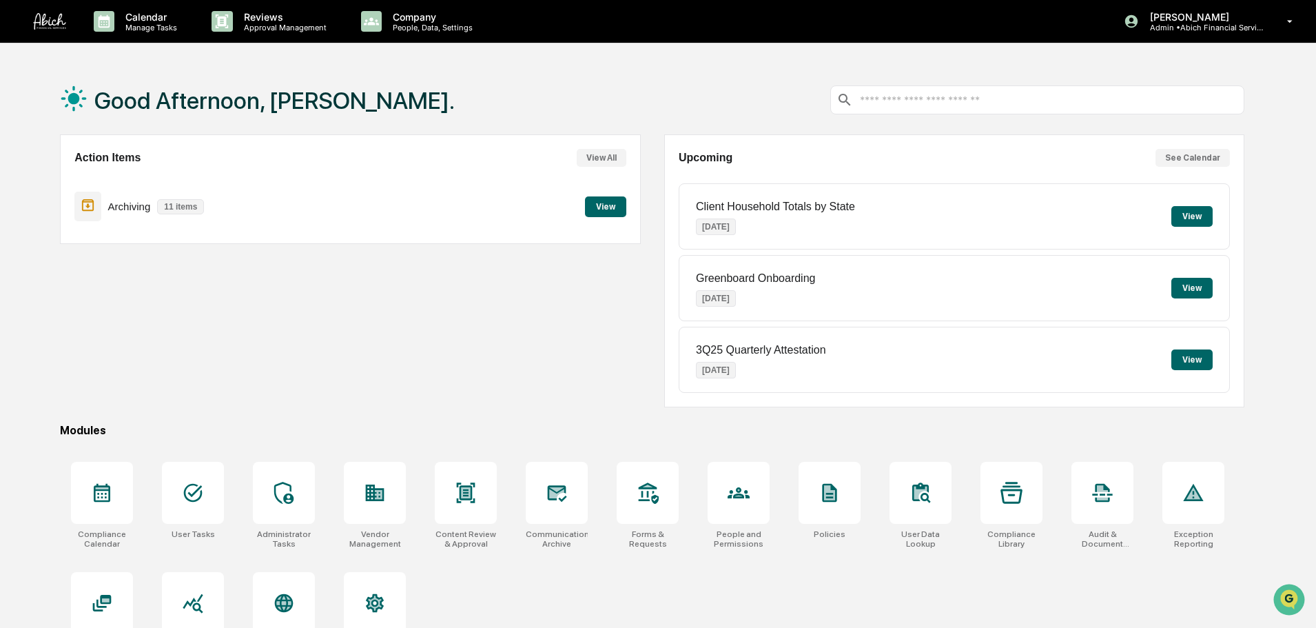
click at [604, 203] on button "View" at bounding box center [605, 206] width 41 height 21
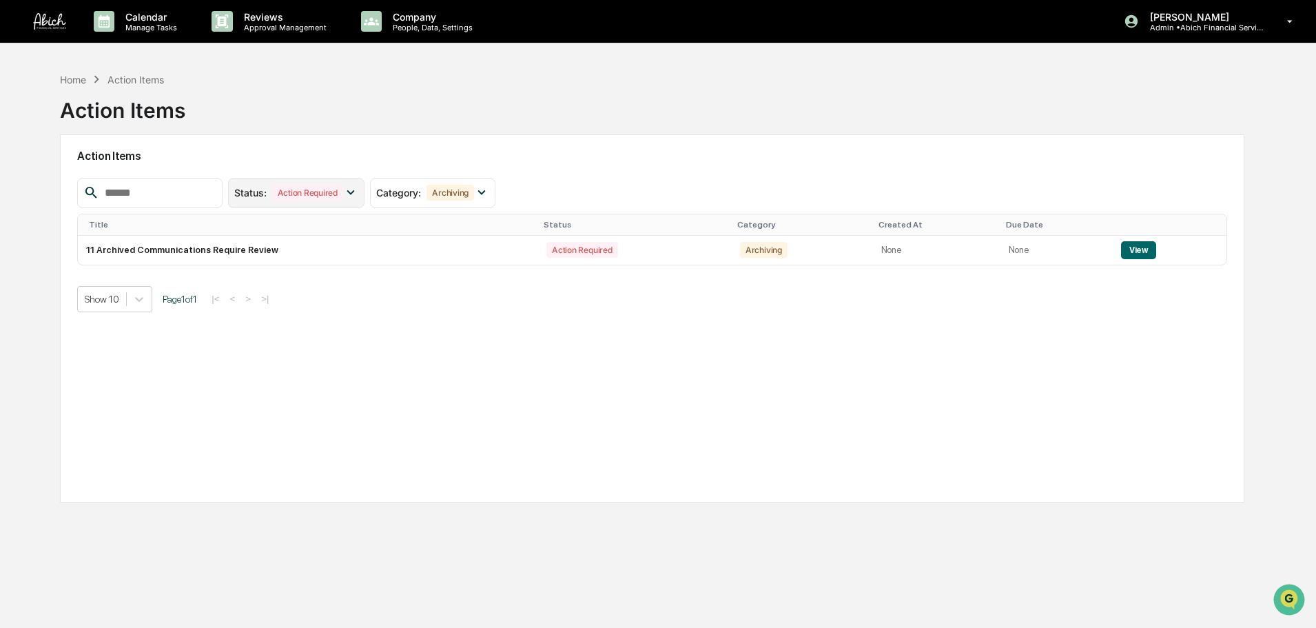
click at [340, 194] on div "Action Required" at bounding box center [307, 193] width 71 height 16
click at [451, 298] on div "Show 10 Page 1 of 1 |< < > >|" at bounding box center [652, 299] width 1150 height 26
click at [370, 263] on td "11 Archived Communications Require Review" at bounding box center [308, 250] width 460 height 29
click at [241, 254] on td "11 Archived Communications Require Review" at bounding box center [308, 250] width 460 height 29
click at [1137, 249] on button "View" at bounding box center [1138, 250] width 35 height 18
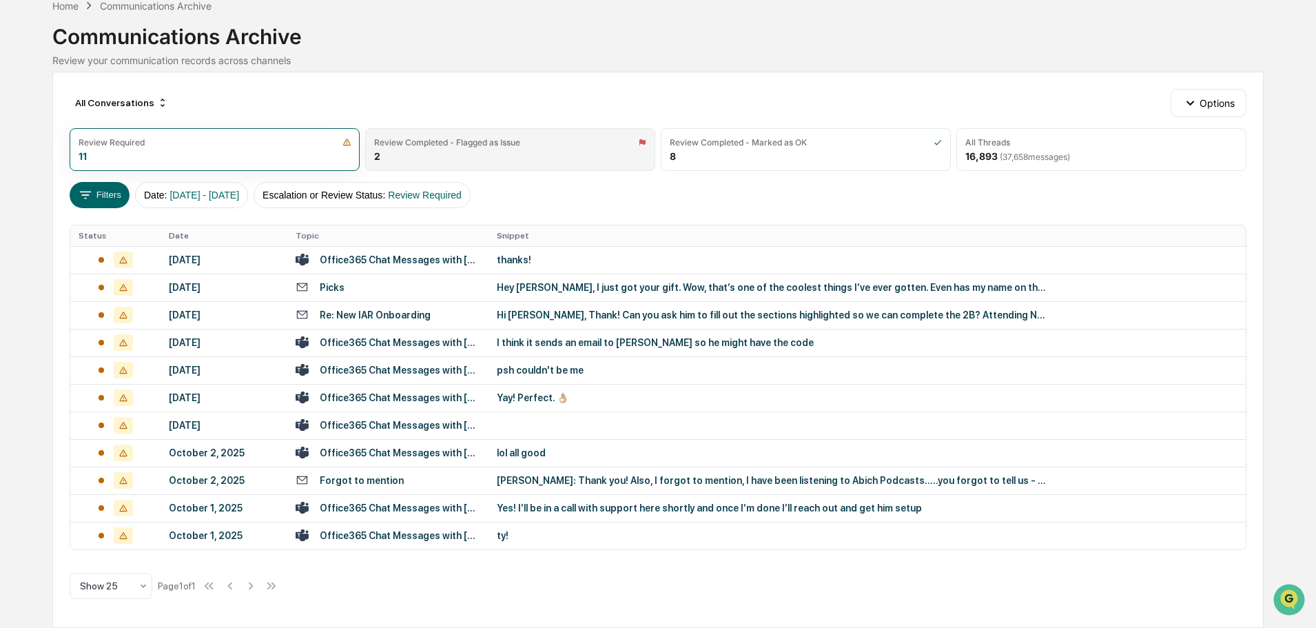
scroll to position [70, 0]
click at [143, 587] on icon at bounding box center [144, 585] width 6 height 3
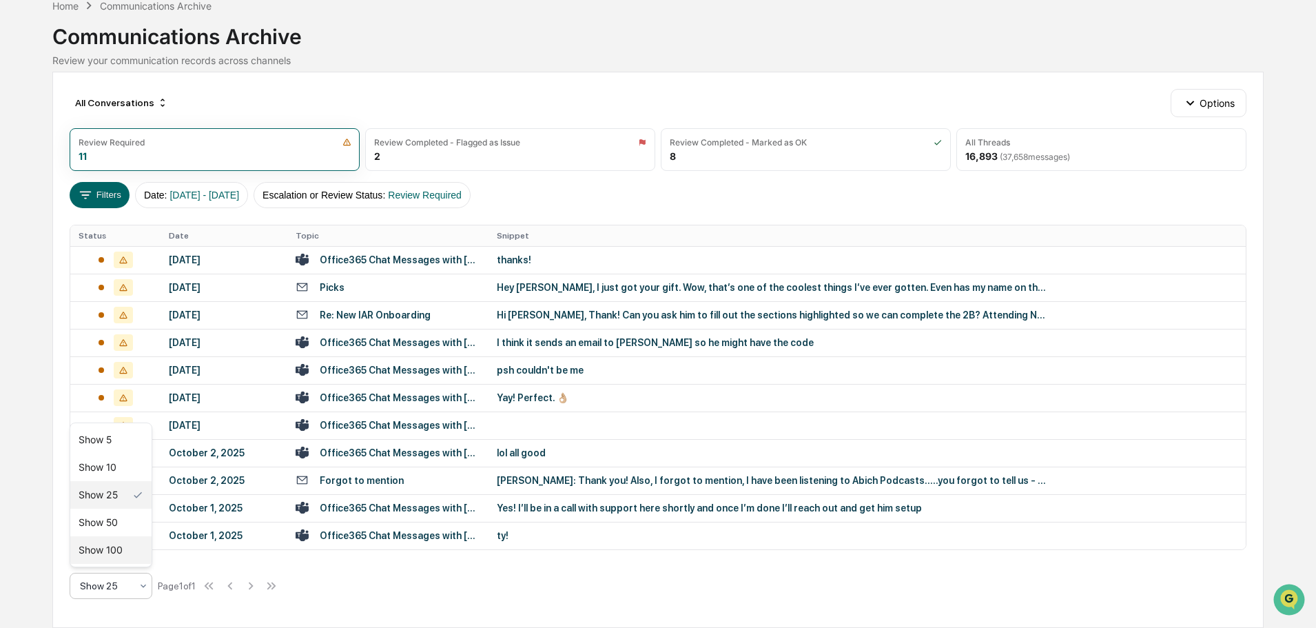
click at [129, 550] on div "Show 100" at bounding box center [110, 550] width 81 height 28
click at [547, 274] on td "Hey Ryan, I just got your gift. Wow, that’s one of the coolest things I’ve ever…" at bounding box center [867, 288] width 757 height 28
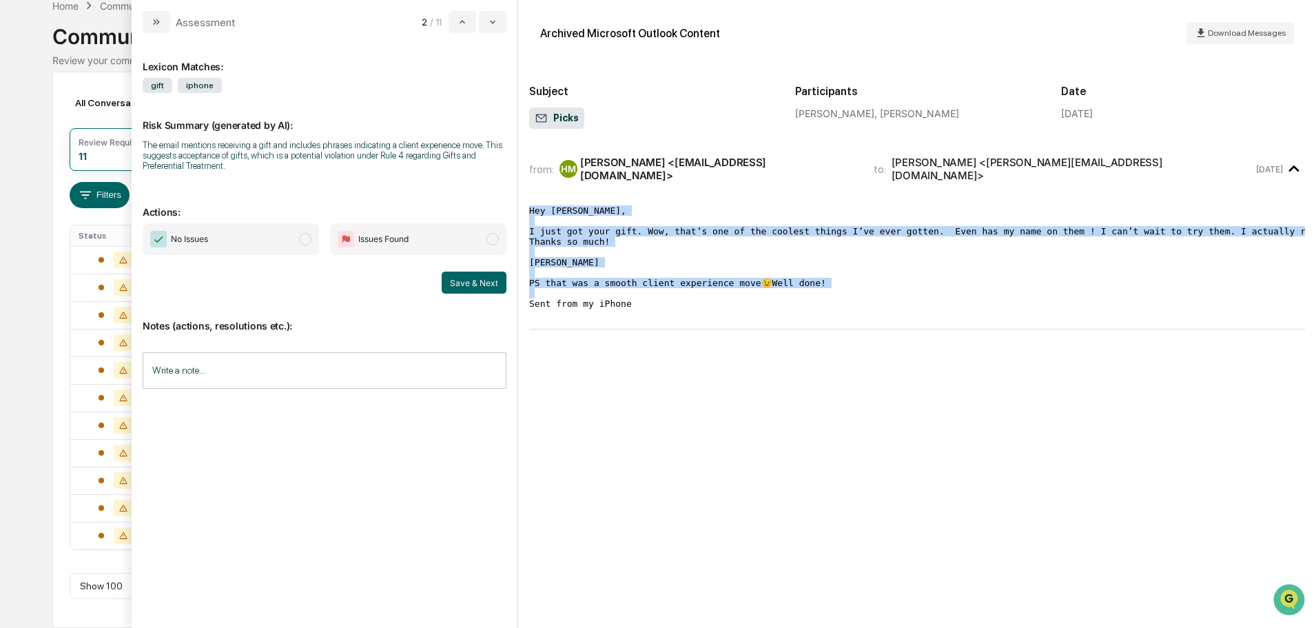
drag, startPoint x: 657, startPoint y: 303, endPoint x: 612, endPoint y: 187, distance: 124.8
click at [529, 195] on div "Archived Microsoft Outlook Content Download Messages Subject Picks Participants…" at bounding box center [917, 314] width 798 height 628
click at [658, 299] on pre "Hey Ryan, I just got your gift. Wow, that’s one of the coolest things I’ve ever…" at bounding box center [917, 256] width 776 height 103
drag, startPoint x: 651, startPoint y: 301, endPoint x: 526, endPoint y: 192, distance: 166.6
click at [526, 192] on div "Archived Microsoft Outlook Content Download Messages Subject Picks Participants…" at bounding box center [917, 314] width 798 height 628
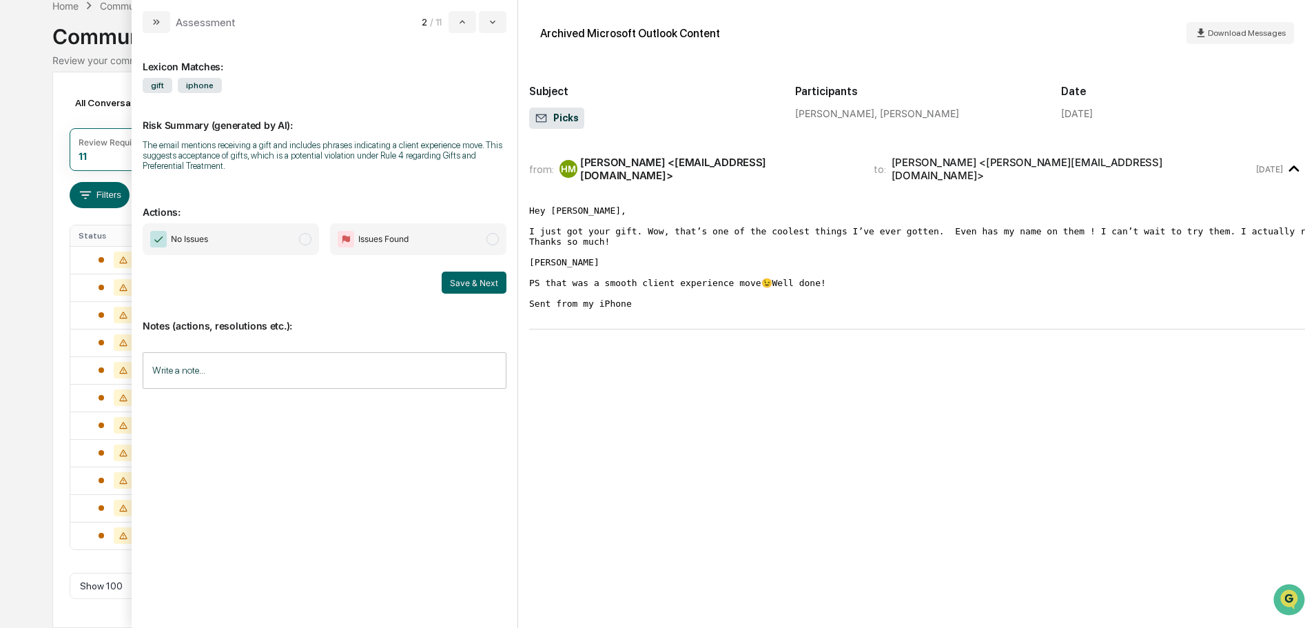
click at [681, 320] on div "from: HM Hugh McGuire <humabass1@comcast.net> to: Ryan Oliver <ryan@abichfinanc…" at bounding box center [917, 240] width 776 height 177
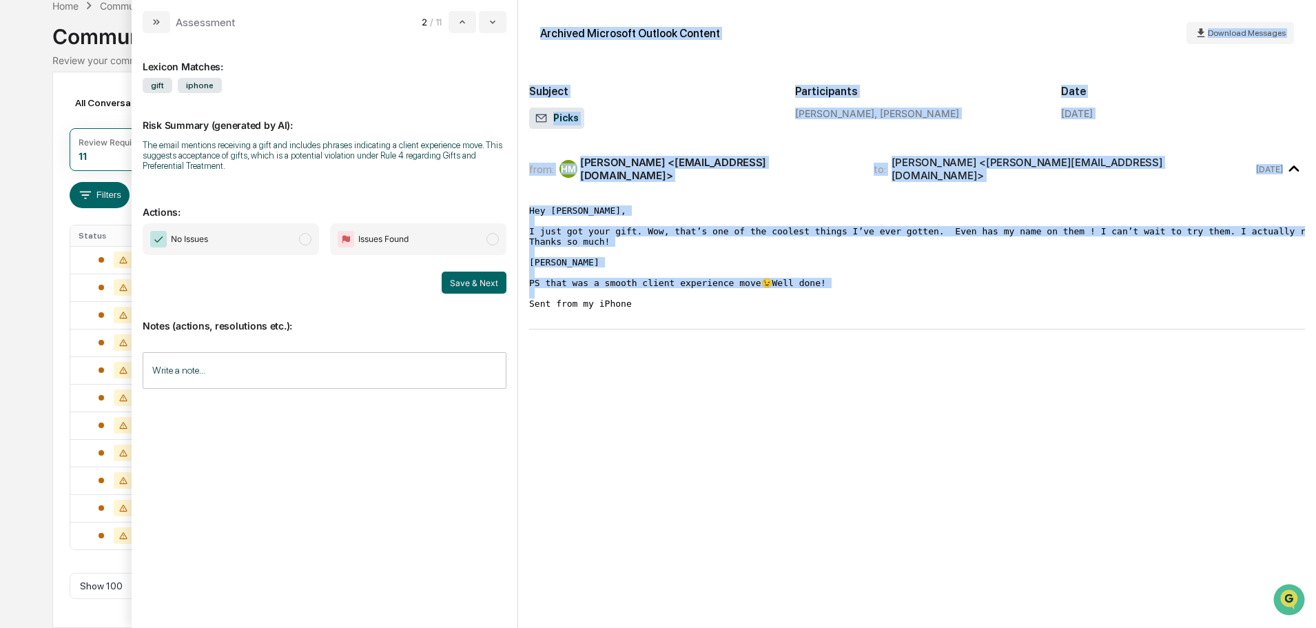
drag, startPoint x: 529, startPoint y: 34, endPoint x: 853, endPoint y: 299, distance: 418.7
click at [853, 299] on div "Archived Microsoft Outlook Content Download Messages Subject Picks Participants…" at bounding box center [917, 314] width 798 height 628
click at [853, 299] on pre "Hey Ryan, I just got your gift. Wow, that’s one of the coolest things I’ve ever…" at bounding box center [917, 256] width 776 height 103
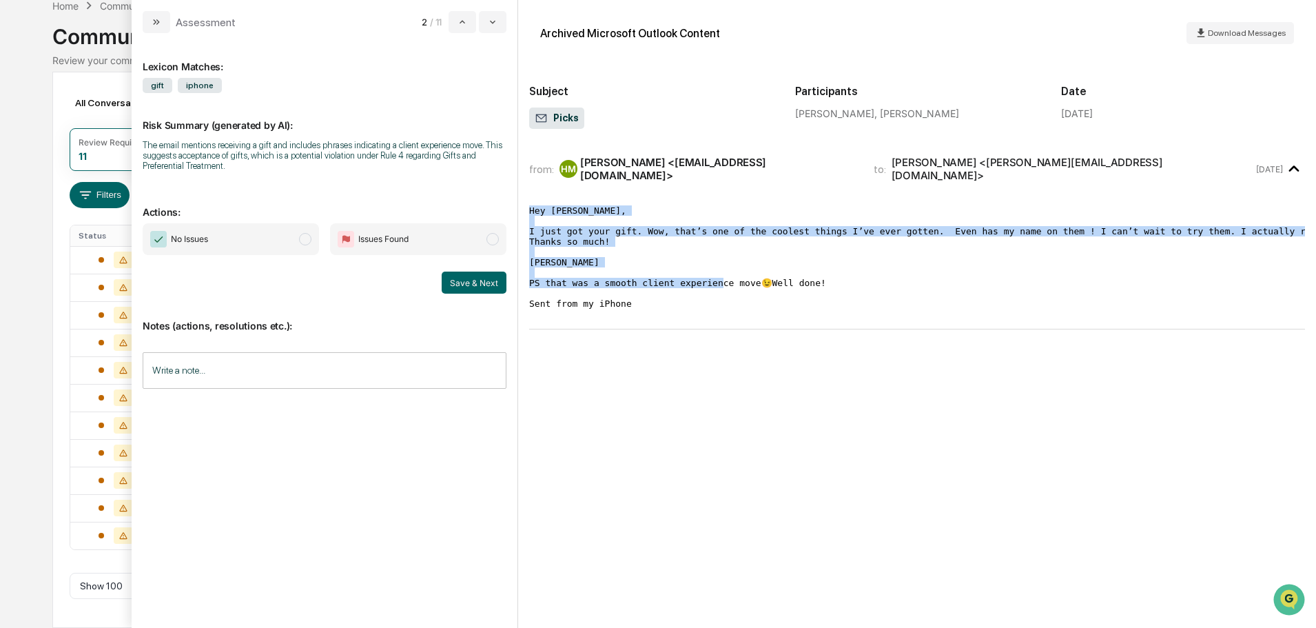
drag, startPoint x: 846, startPoint y: 278, endPoint x: 529, endPoint y: 194, distance: 328.2
click at [529, 194] on div "Archived Microsoft Outlook Content Download Messages Subject Picks Participants…" at bounding box center [917, 314] width 798 height 628
click at [48, 249] on div "Calendar Manage Tasks Reviews Approval Management Company People, Data, Setting…" at bounding box center [658, 279] width 1316 height 698
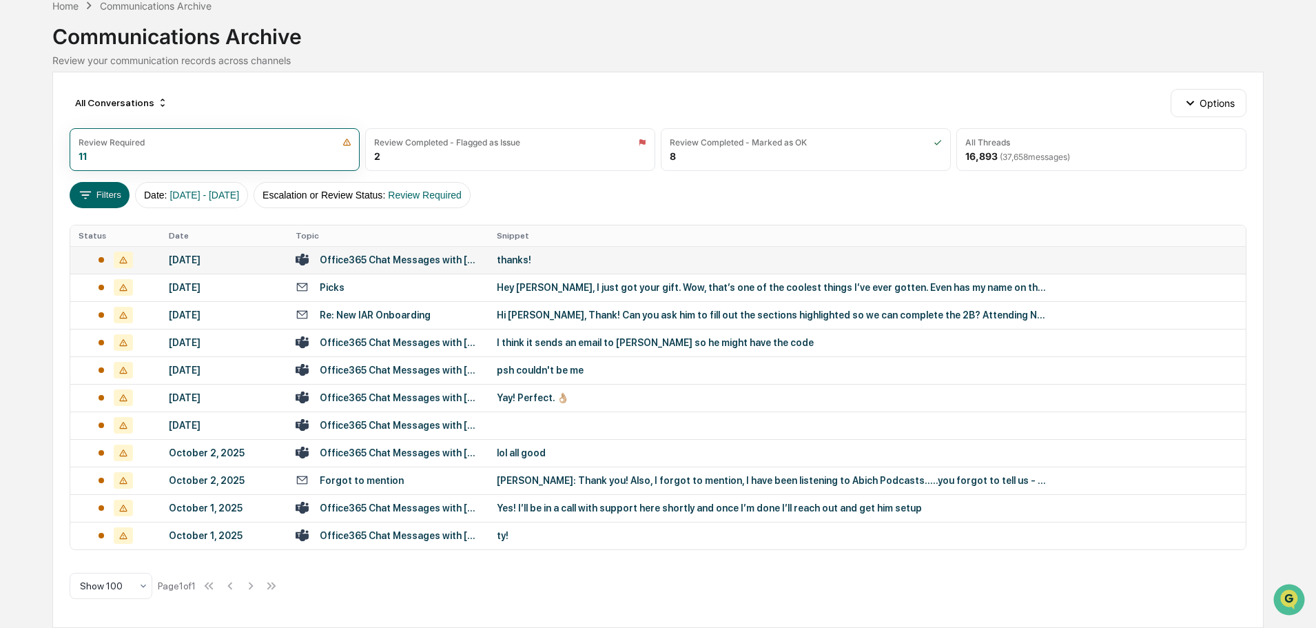
click at [571, 263] on div "thanks!" at bounding box center [772, 259] width 551 height 11
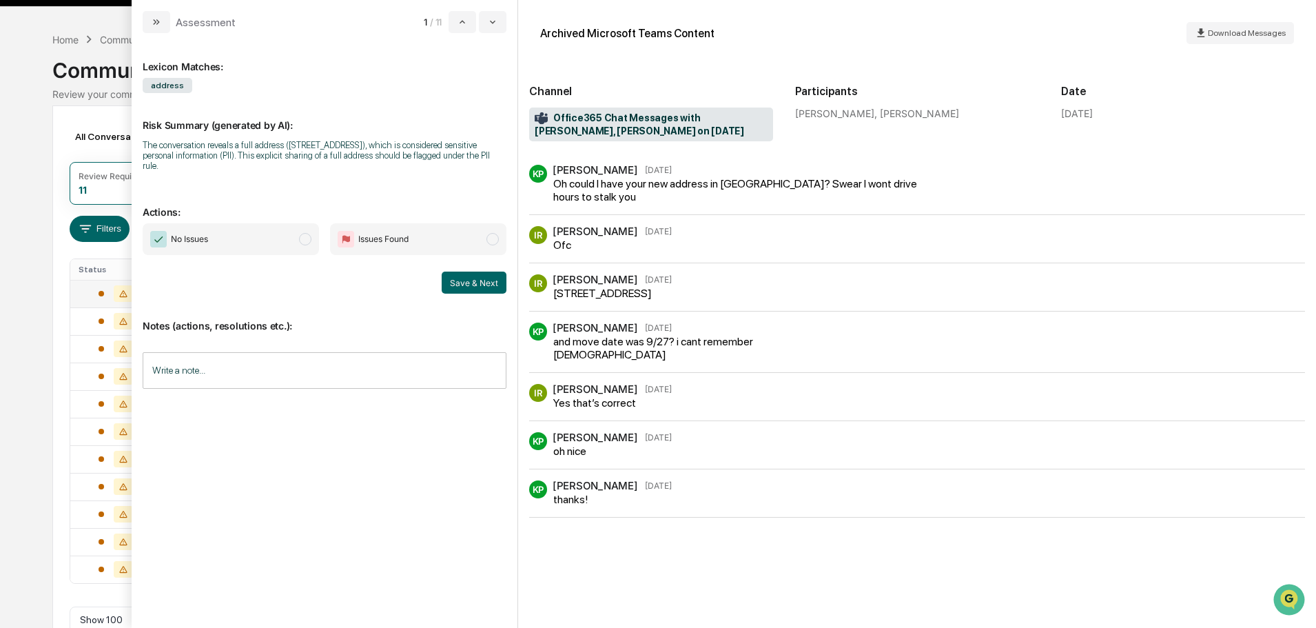
scroll to position [70, 0]
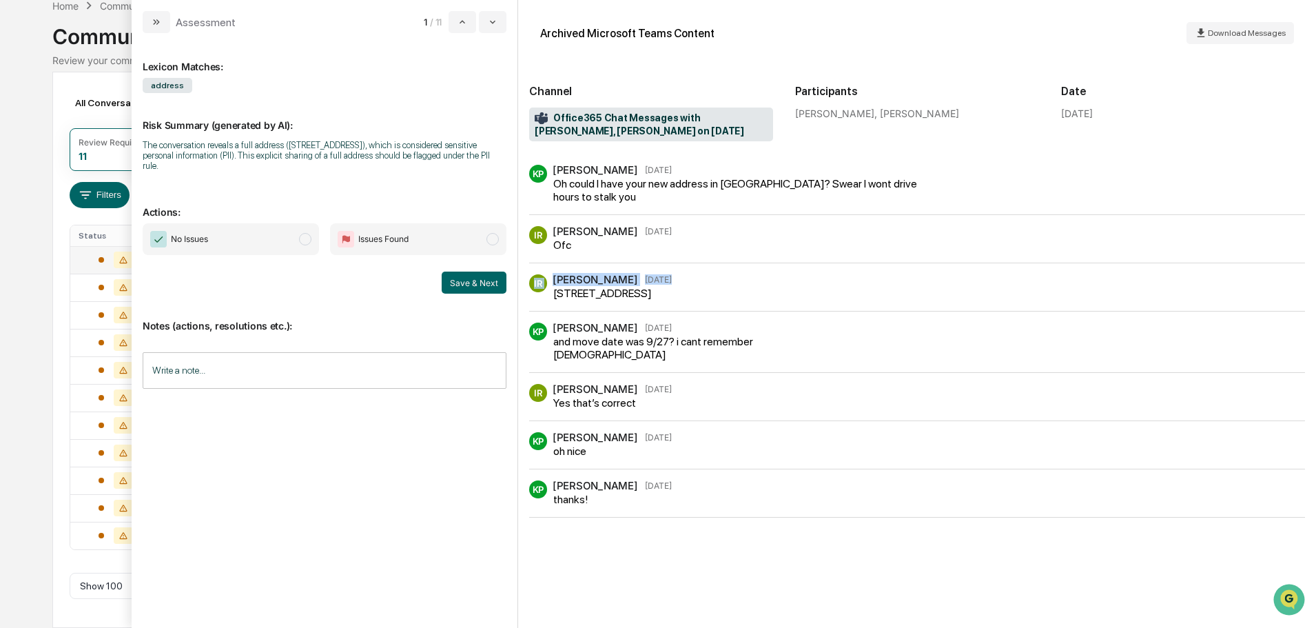
drag, startPoint x: 601, startPoint y: 311, endPoint x: 556, endPoint y: 292, distance: 49.4
click at [556, 292] on div "IR Isabella Riitano Oct 13 250 Commercial Street, Unit 422 Manchester, NH 03101" at bounding box center [917, 292] width 776 height 37
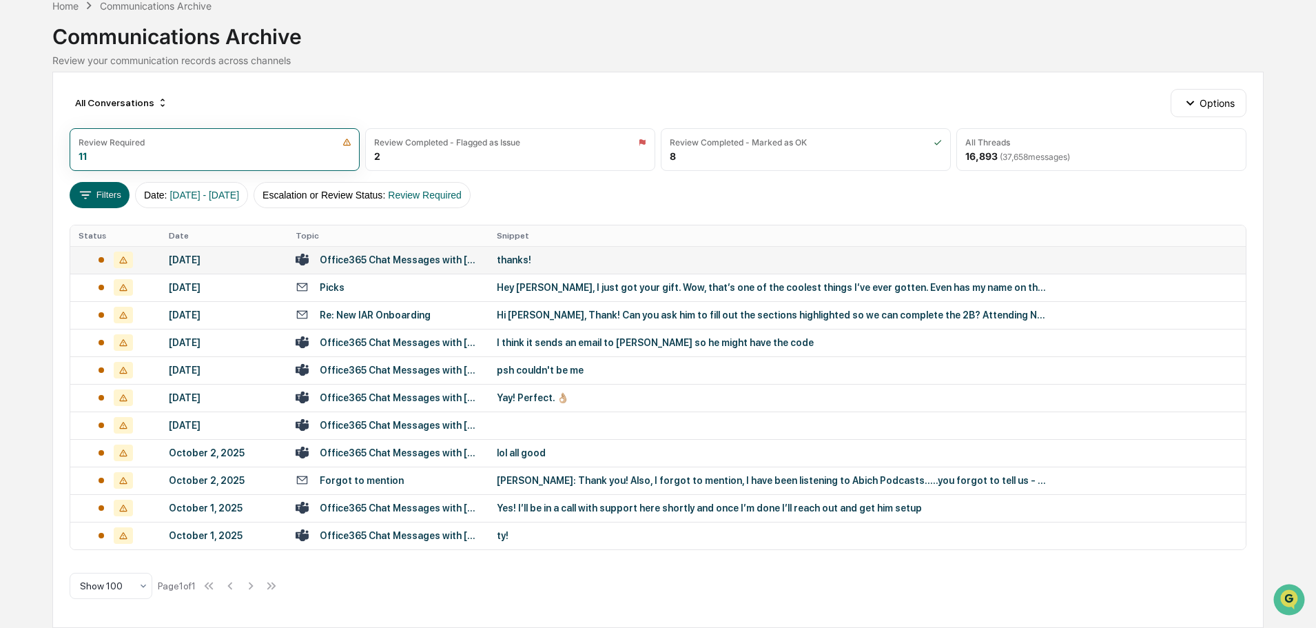
click at [0, 440] on div "Calendar Manage Tasks Reviews Approval Management Company People, Data, Setting…" at bounding box center [658, 279] width 1316 height 698
click at [479, 137] on div "Review Completed - Flagged as Issue" at bounding box center [447, 142] width 146 height 10
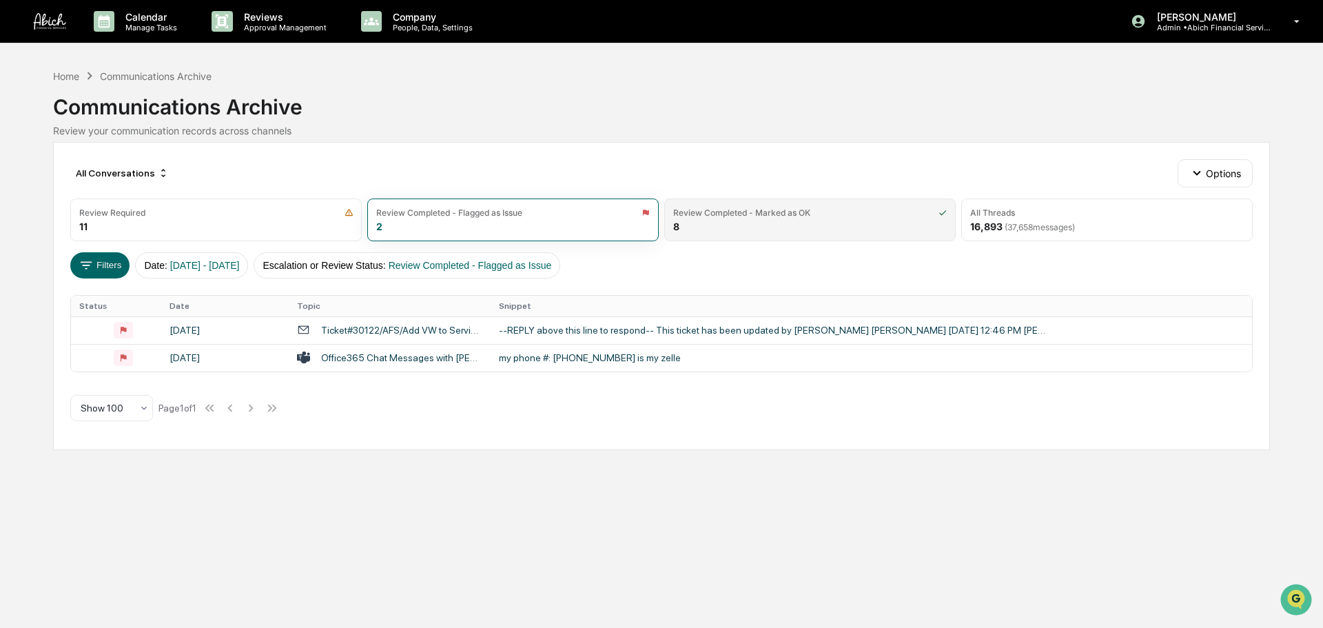
click at [732, 217] on div "Review Completed - Marked as OK" at bounding box center [741, 212] width 137 height 10
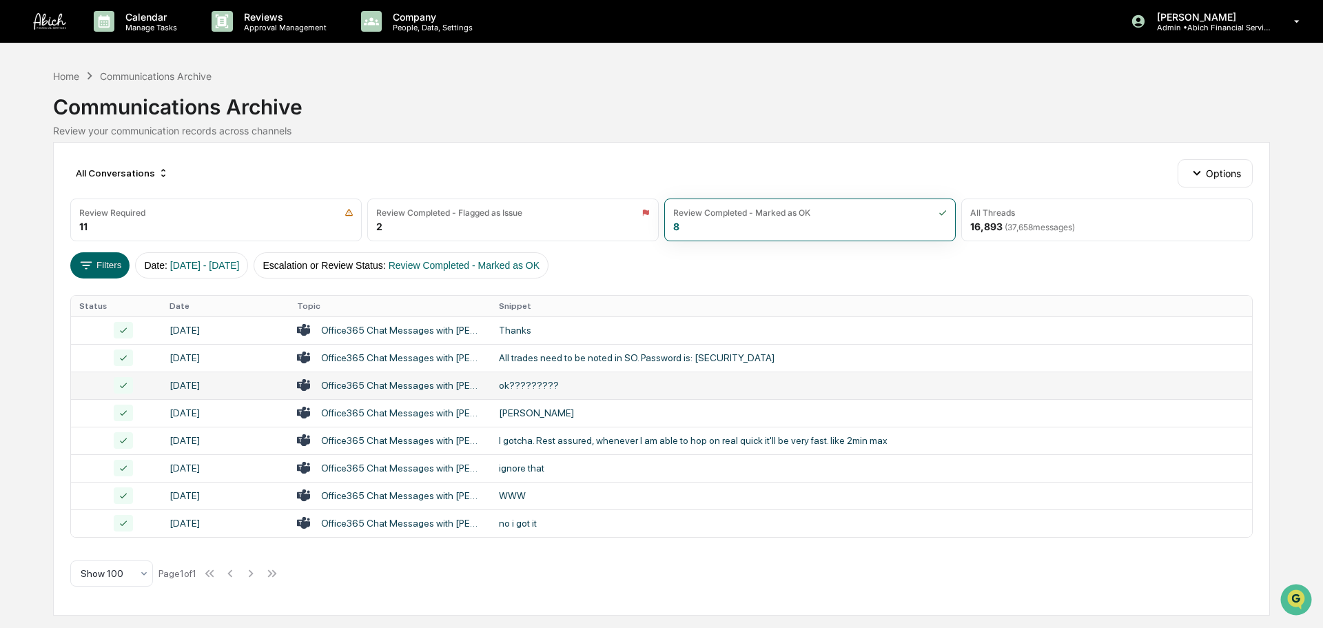
click at [597, 389] on div "ok?????????" at bounding box center [774, 385] width 551 height 11
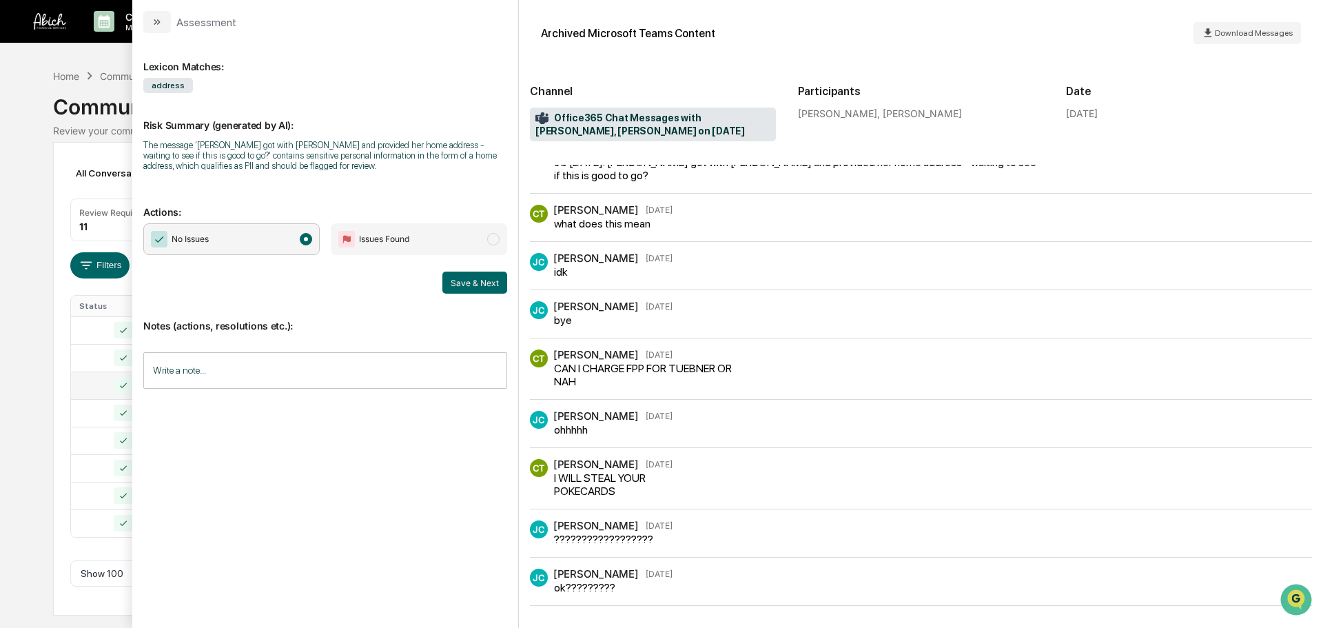
scroll to position [34, 0]
drag, startPoint x: 236, startPoint y: 156, endPoint x: 293, endPoint y: 165, distance: 58.0
click at [293, 165] on div "The message 'Joshua got with AE Lea and provided her home address - waiting to …" at bounding box center [325, 155] width 364 height 31
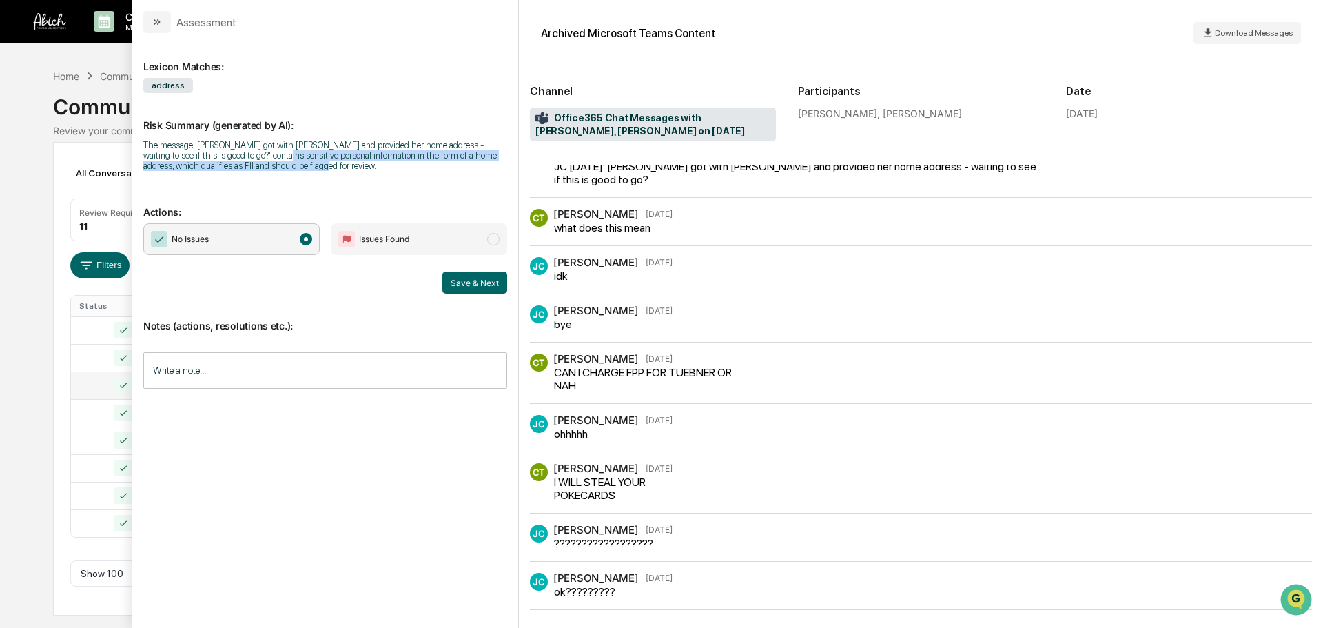
scroll to position [0, 0]
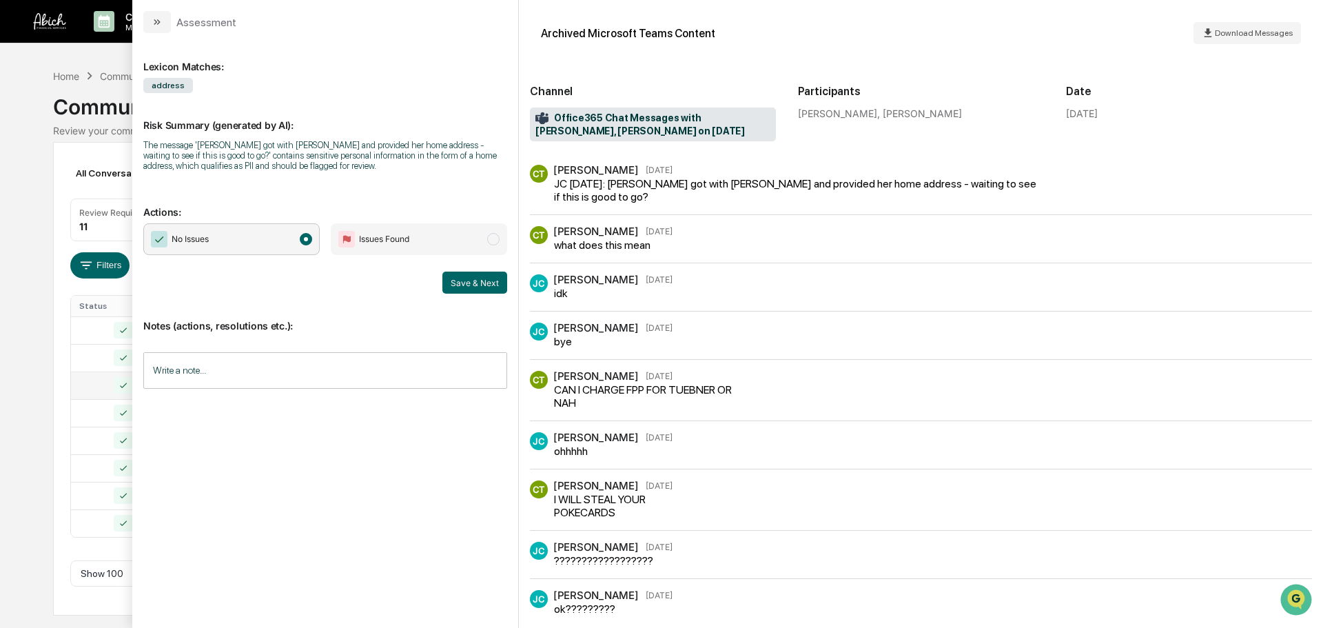
drag, startPoint x: 651, startPoint y: 204, endPoint x: 544, endPoint y: 173, distance: 111.2
click at [536, 170] on div "CT Cesar Torres Sep 29 JC 9.24.25: Joshua got with AE Lea and provided her home…" at bounding box center [921, 190] width 782 height 50
click at [602, 198] on div "JC 9.24.25: Joshua got with AE Lea and provided her home address - waiting to s…" at bounding box center [795, 190] width 482 height 26
click at [681, 198] on div "JC 9.24.25: Joshua got with AE Lea and provided her home address - waiting to s…" at bounding box center [795, 190] width 482 height 26
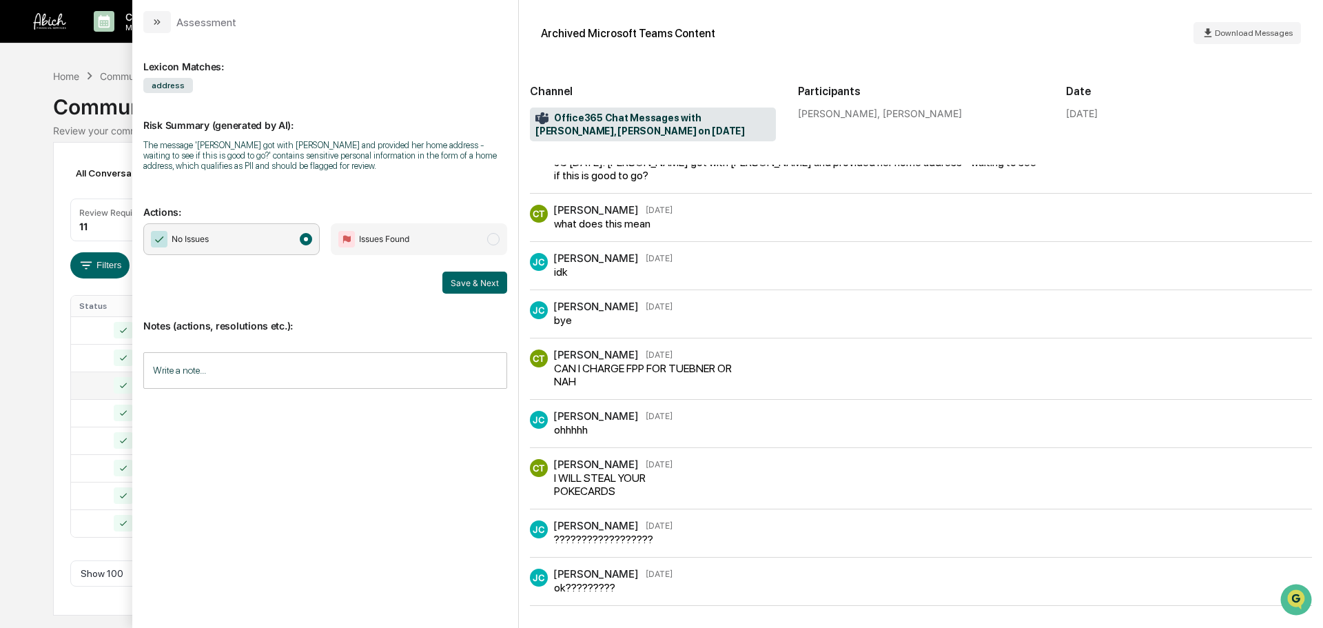
scroll to position [34, 0]
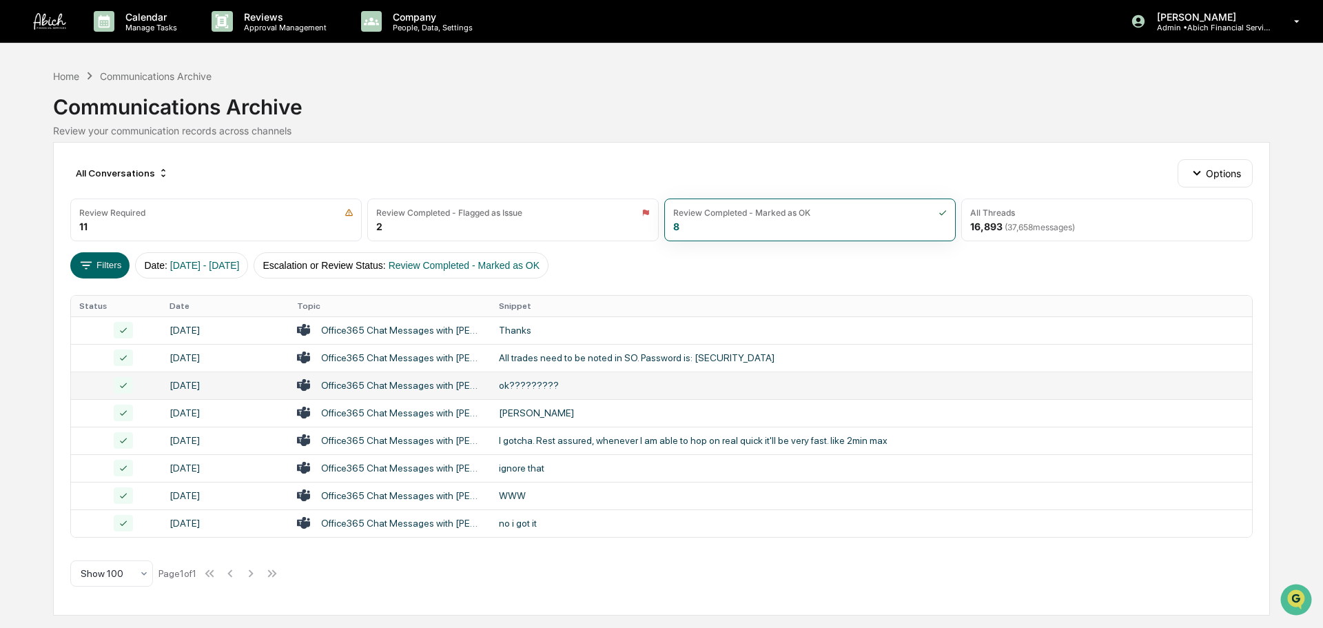
click at [57, 451] on div "All Conversations Options Review Required 11 Review Completed - Flagged as Issu…" at bounding box center [661, 378] width 1217 height 473
click at [563, 522] on div "no i got it" at bounding box center [774, 523] width 551 height 11
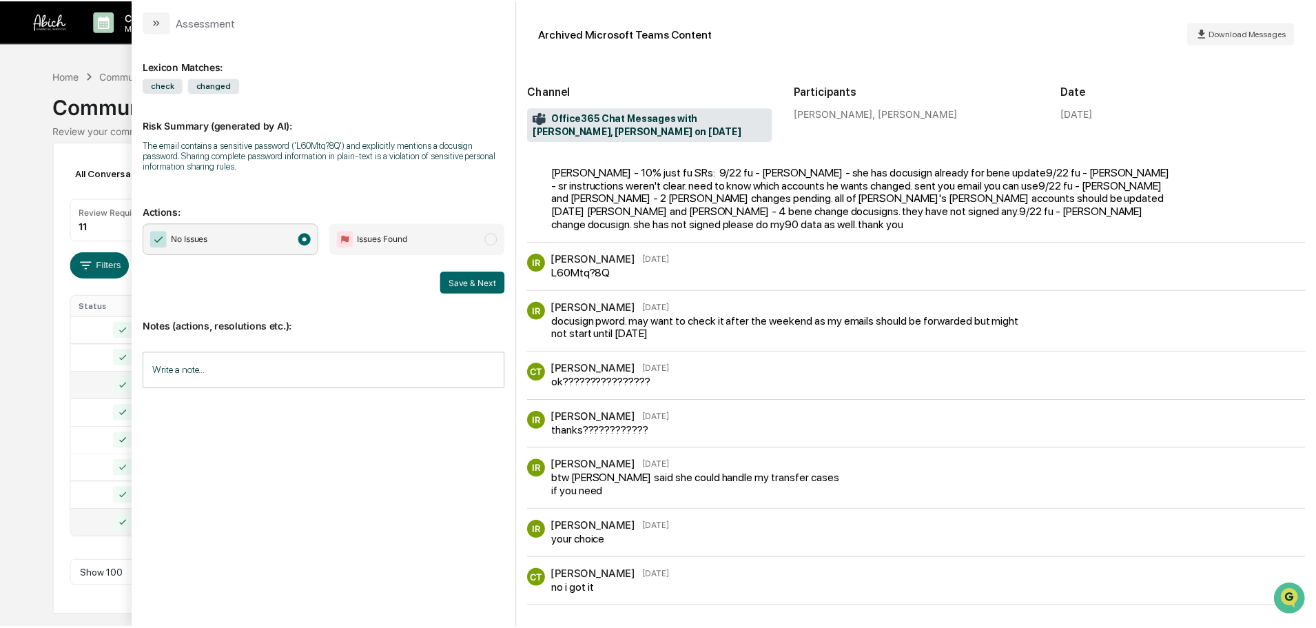
scroll to position [39, 0]
click at [28, 398] on div "Calendar Manage Tasks Reviews Approval Management Company People, Data, Setting…" at bounding box center [661, 314] width 1323 height 628
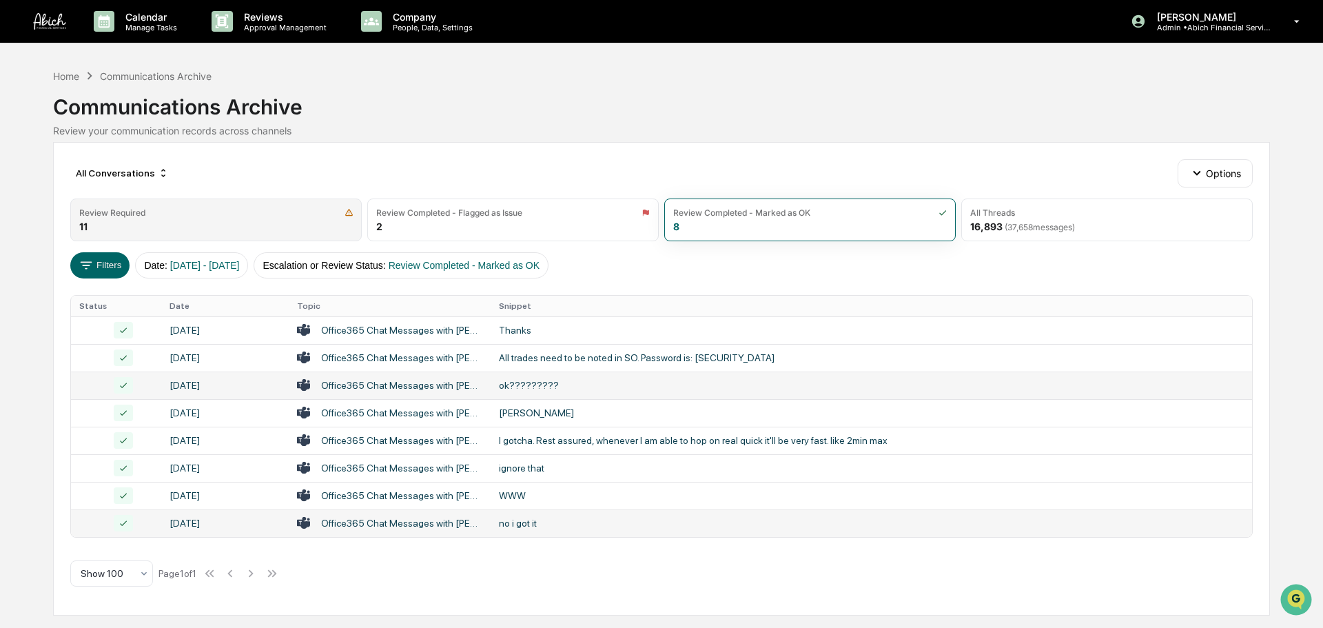
click at [303, 219] on div "Review Required 11" at bounding box center [216, 219] width 292 height 43
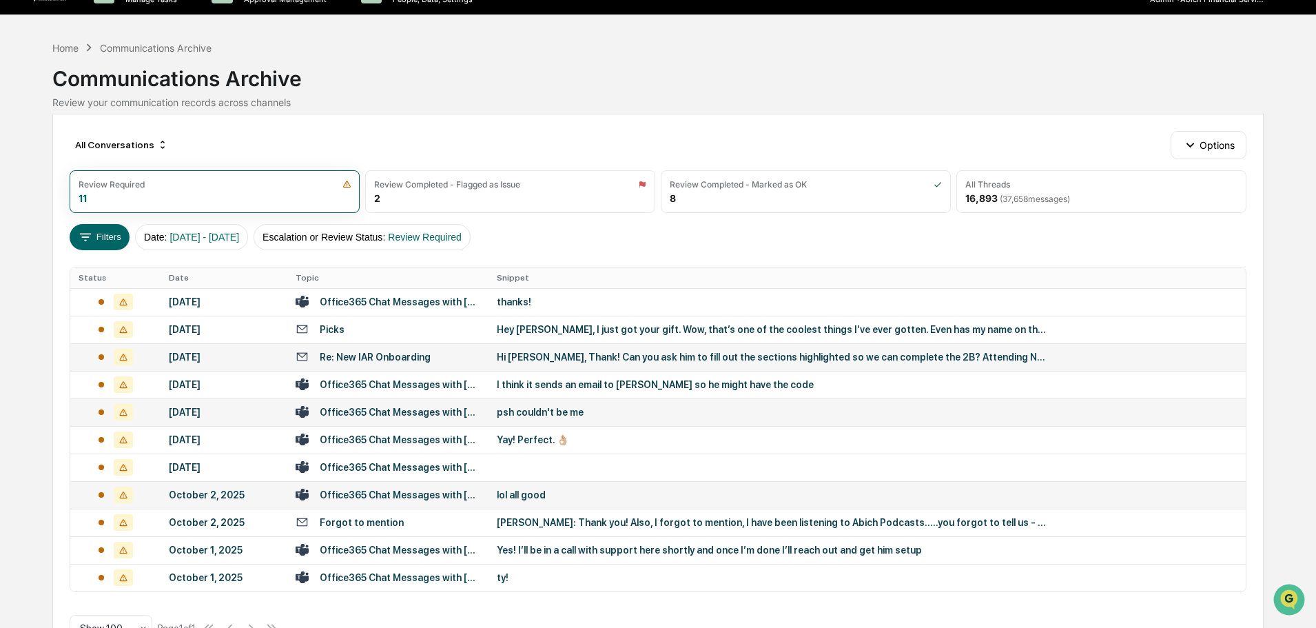
scroll to position [70, 0]
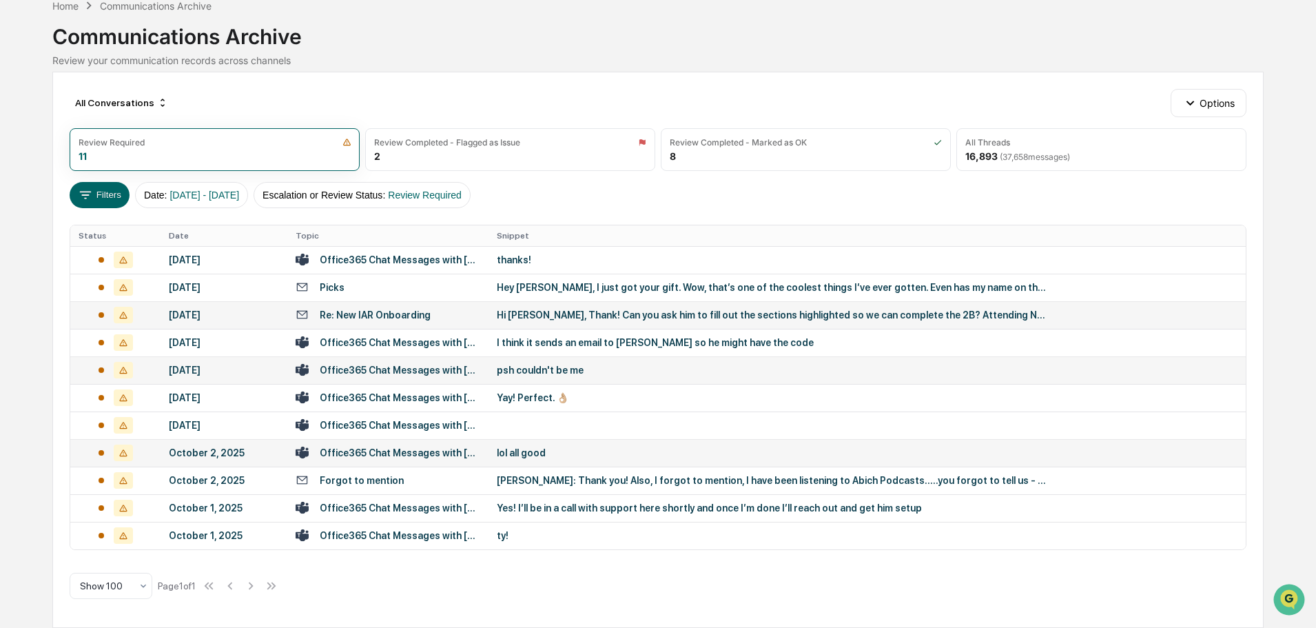
click at [587, 369] on div "psh couldn't be me" at bounding box center [772, 370] width 551 height 11
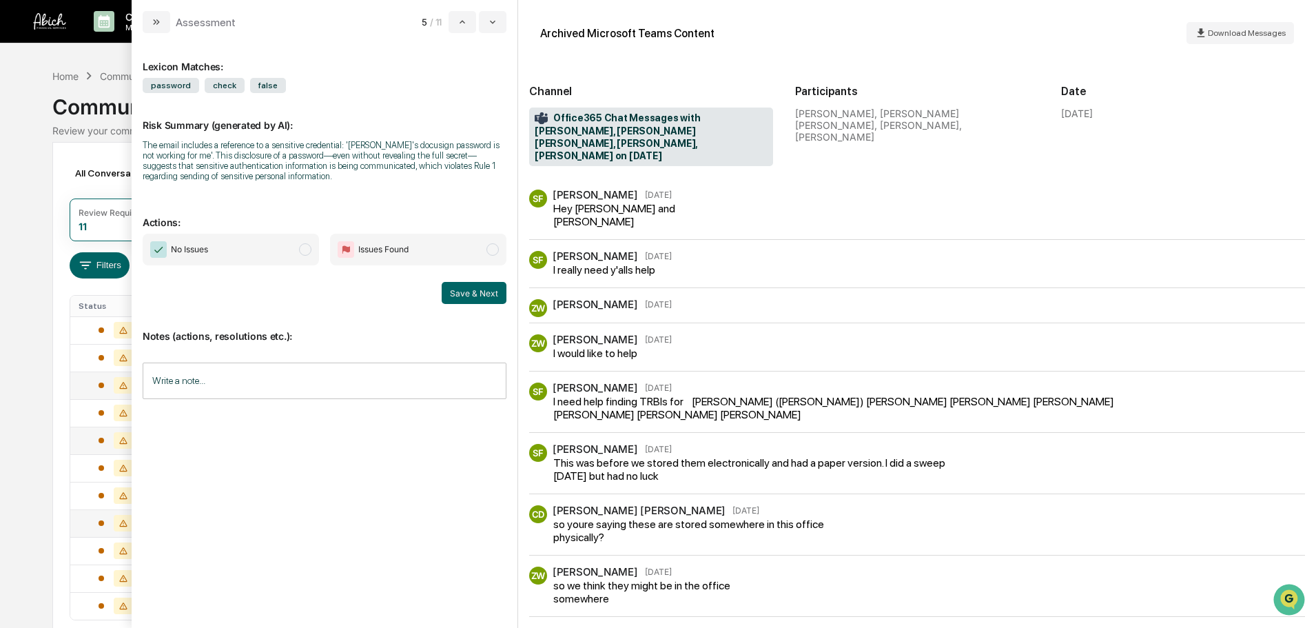
click at [0, 375] on div "Calendar Manage Tasks Reviews Approval Management Company People, Data, Setting…" at bounding box center [658, 349] width 1316 height 698
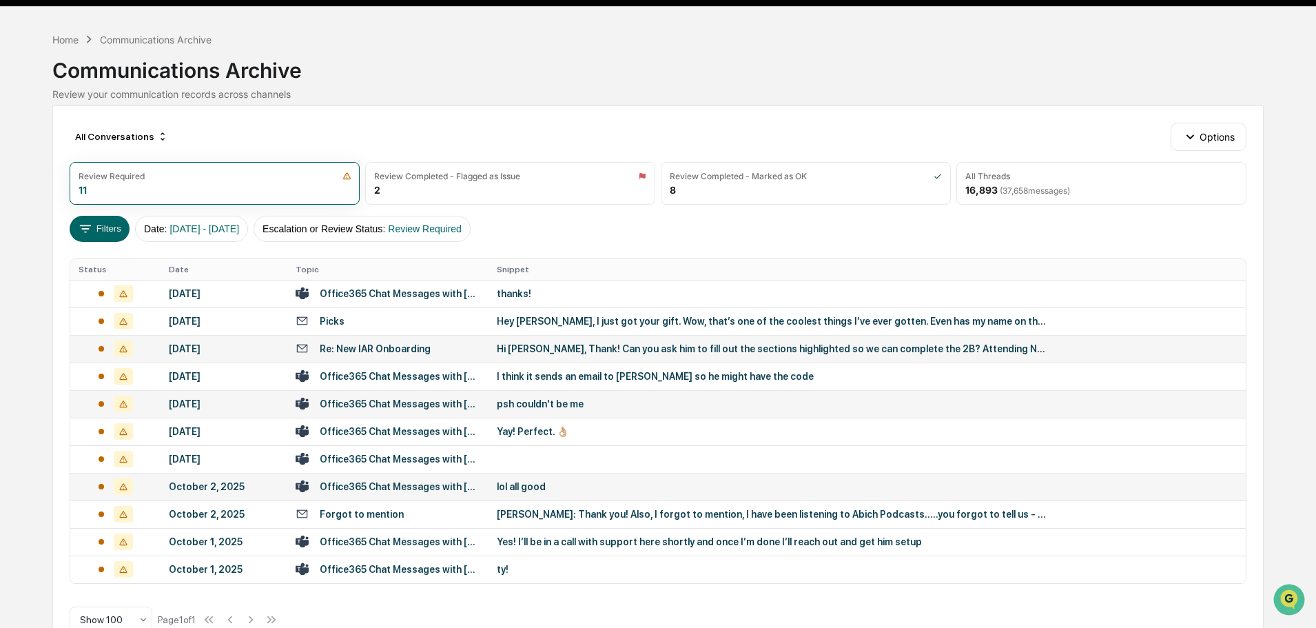
scroll to position [70, 0]
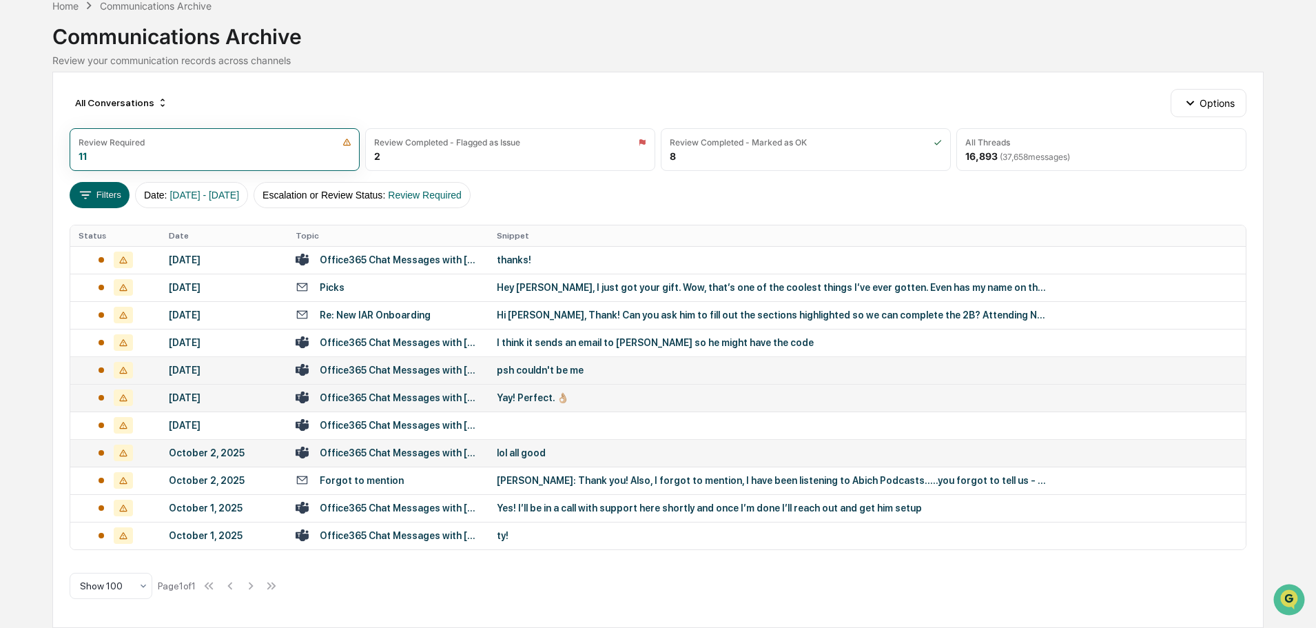
click at [503, 400] on div "Yay! Perfect. 👌🏼" at bounding box center [772, 397] width 551 height 11
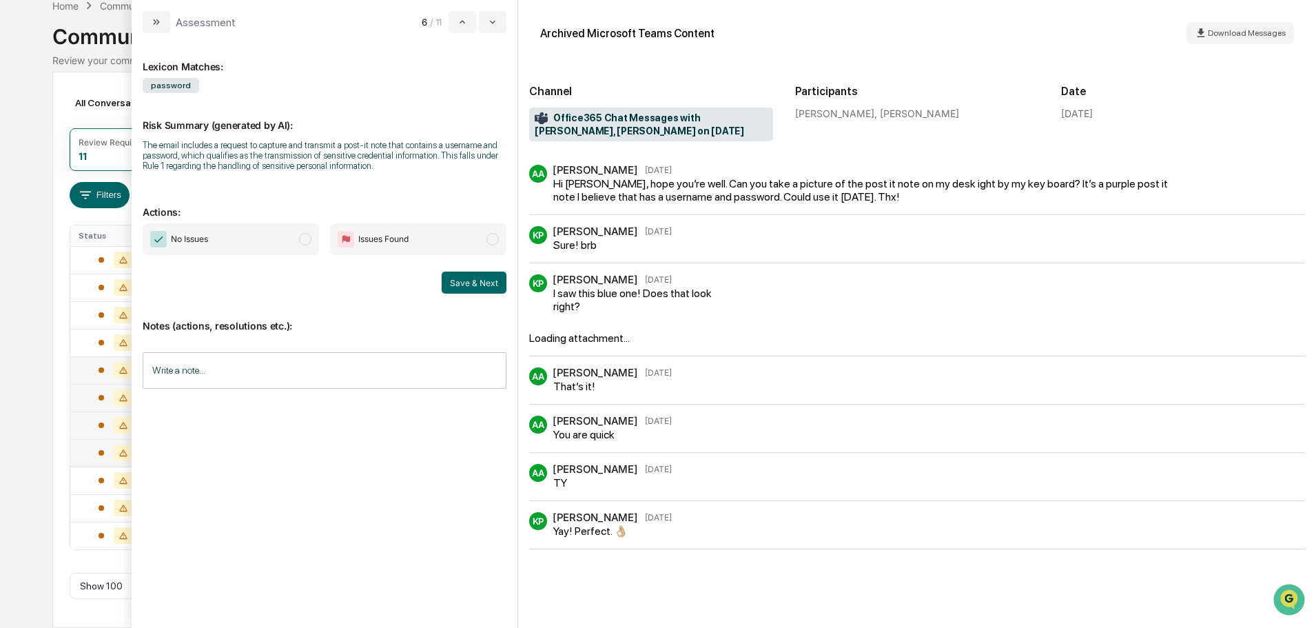
click at [77, 413] on td at bounding box center [115, 425] width 90 height 28
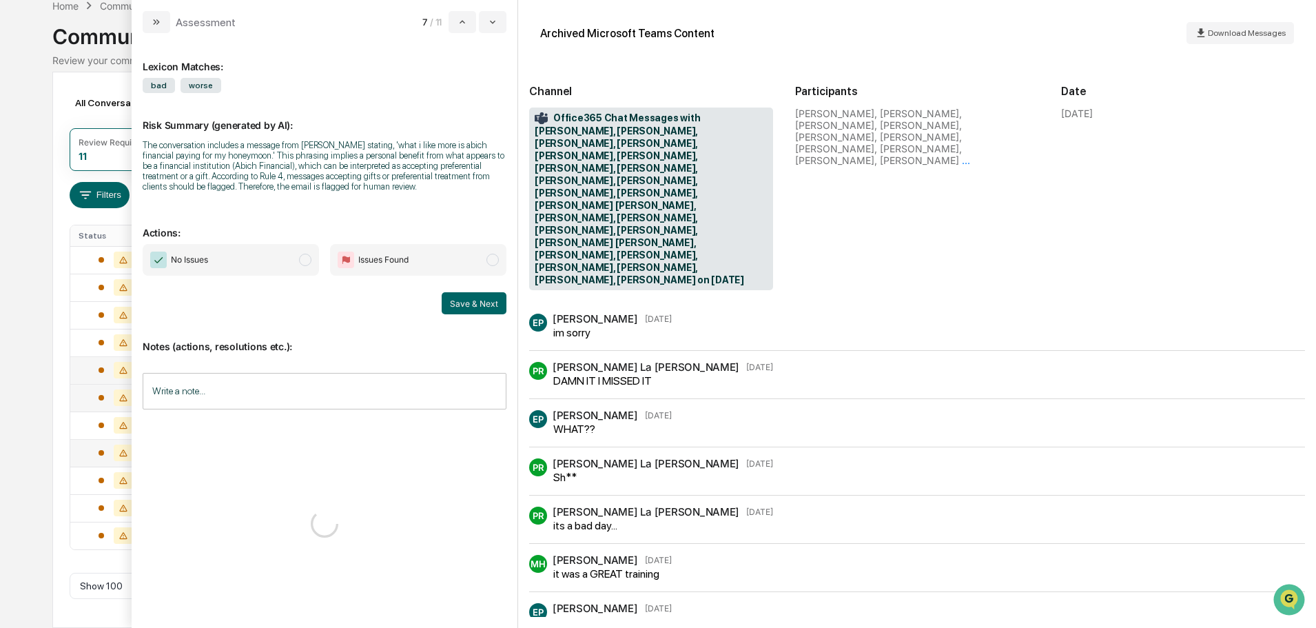
click at [0, 334] on div "Calendar Manage Tasks Reviews Approval Management Company People, Data, Setting…" at bounding box center [658, 279] width 1316 height 698
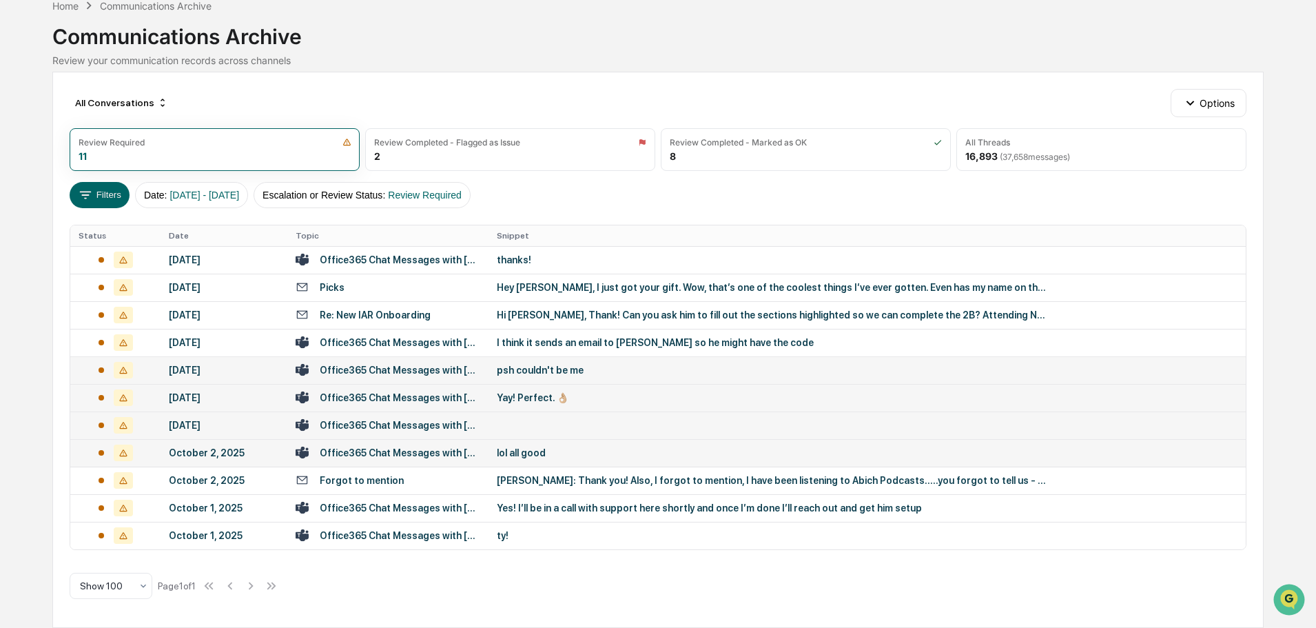
click at [464, 422] on div "Office365 Chat Messages with Hannah Arriola, Joshua Choi, Matthew Hutchison, Ju…" at bounding box center [400, 425] width 161 height 11
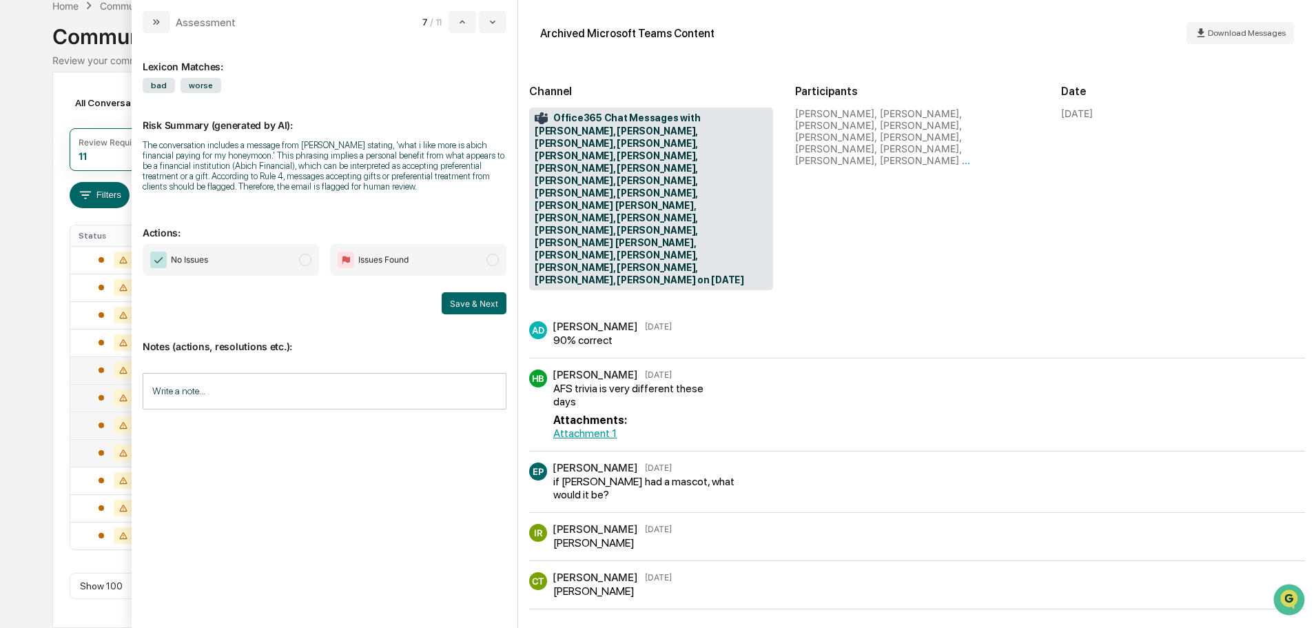
scroll to position [2137, 0]
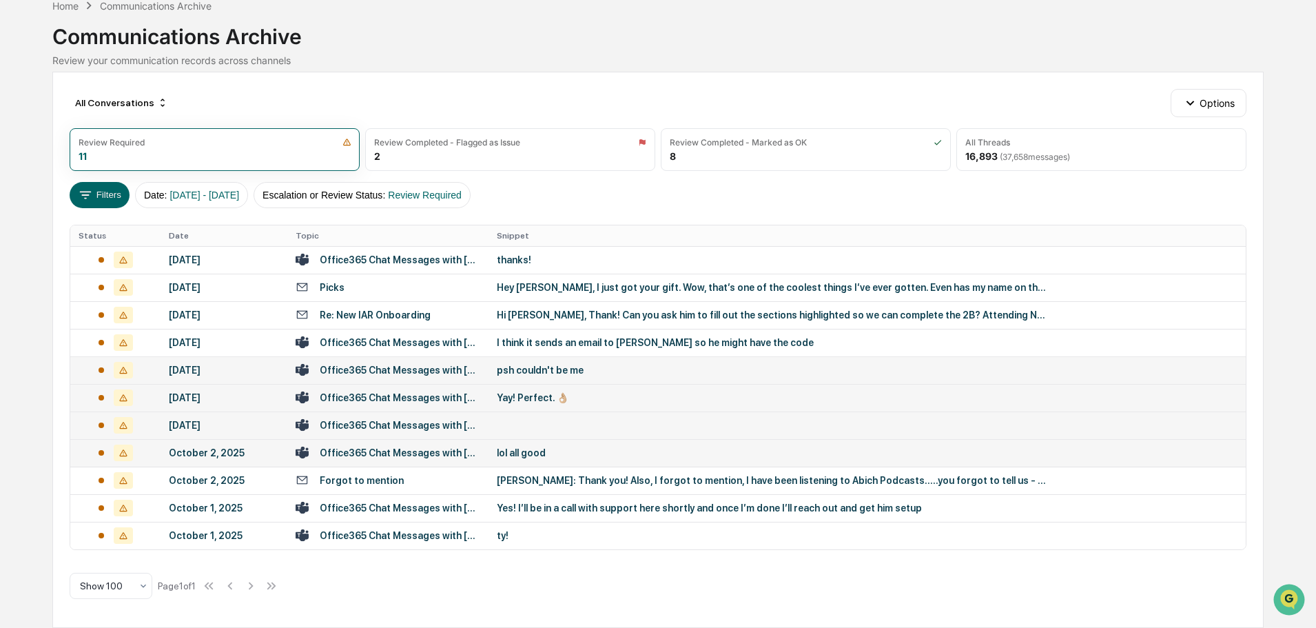
click at [0, 393] on div "Calendar Manage Tasks Reviews Approval Management Company People, Data, Setting…" at bounding box center [658, 279] width 1316 height 698
click at [248, 182] on button "Date : 01/01/2024 - 12/31/2025" at bounding box center [191, 195] width 113 height 26
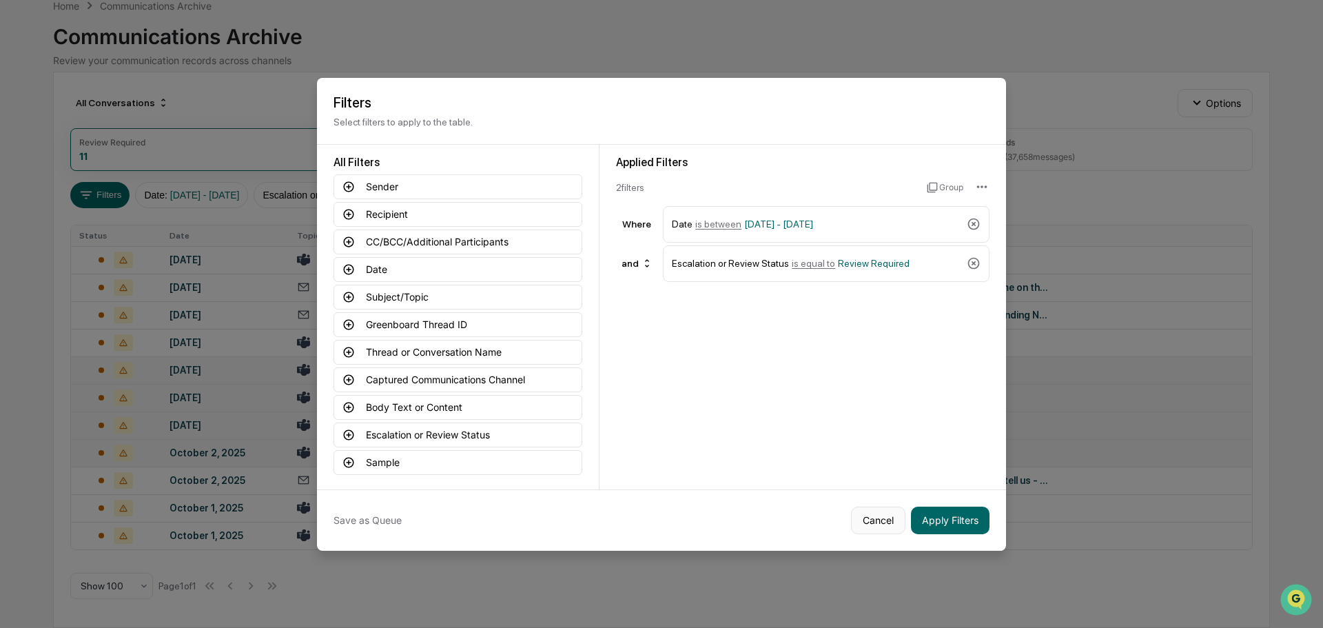
click at [865, 509] on button "Cancel" at bounding box center [878, 521] width 54 height 28
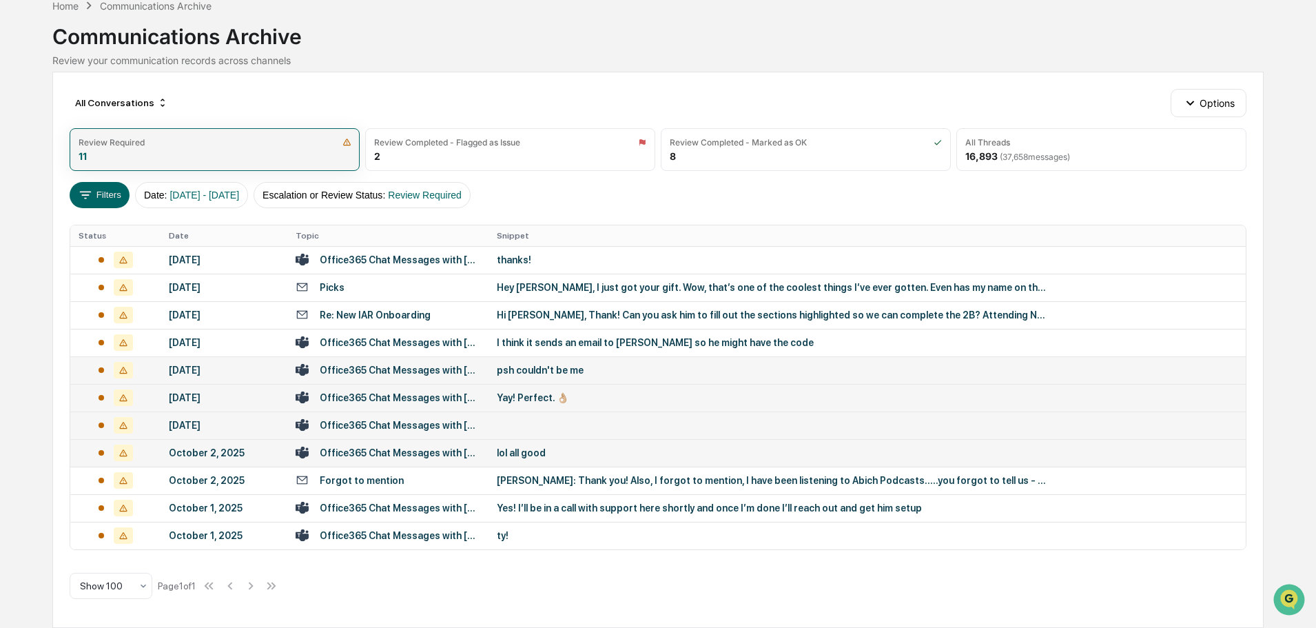
click at [181, 141] on div "Review Required" at bounding box center [215, 142] width 272 height 10
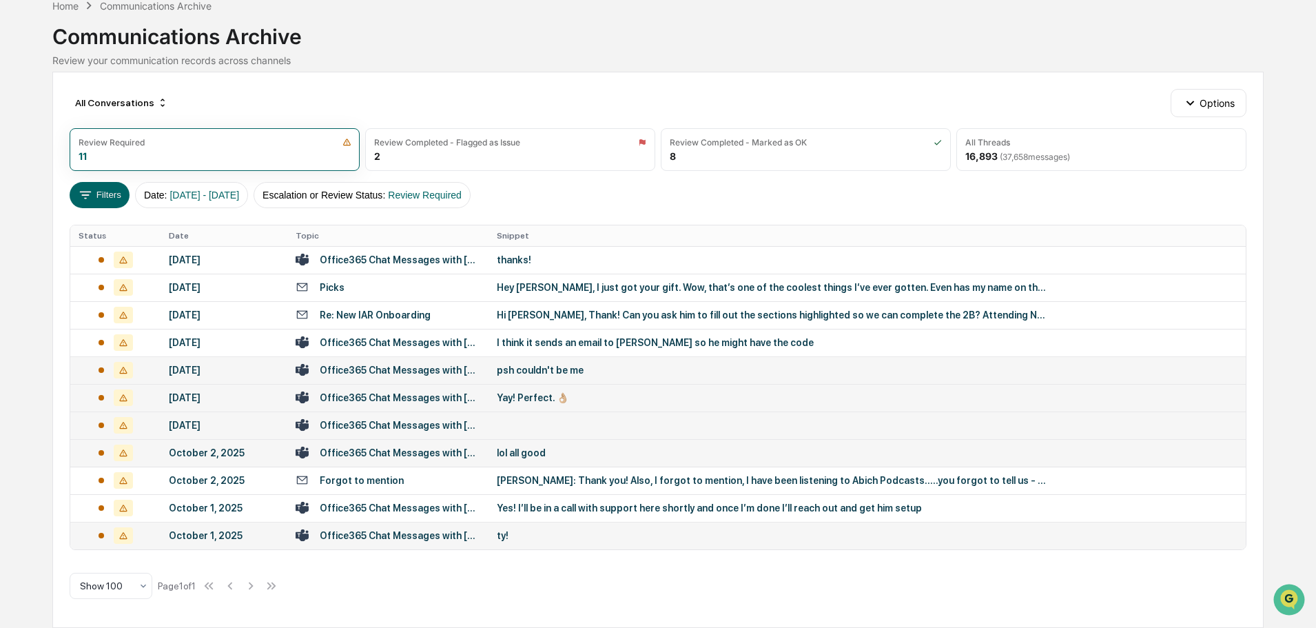
click at [469, 528] on td "Office365 Chat Messages with Shelly Abich, Abe Abich, Angela Mari, Sera Francis…" at bounding box center [387, 536] width 201 height 28
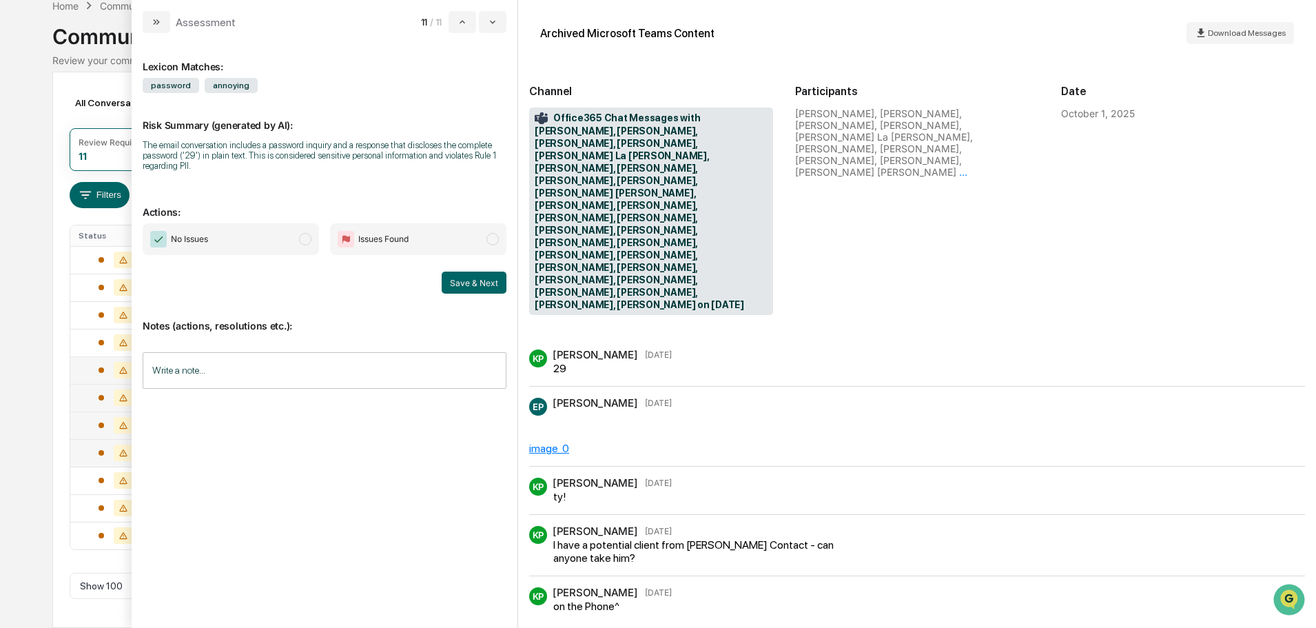
scroll to position [214, 0]
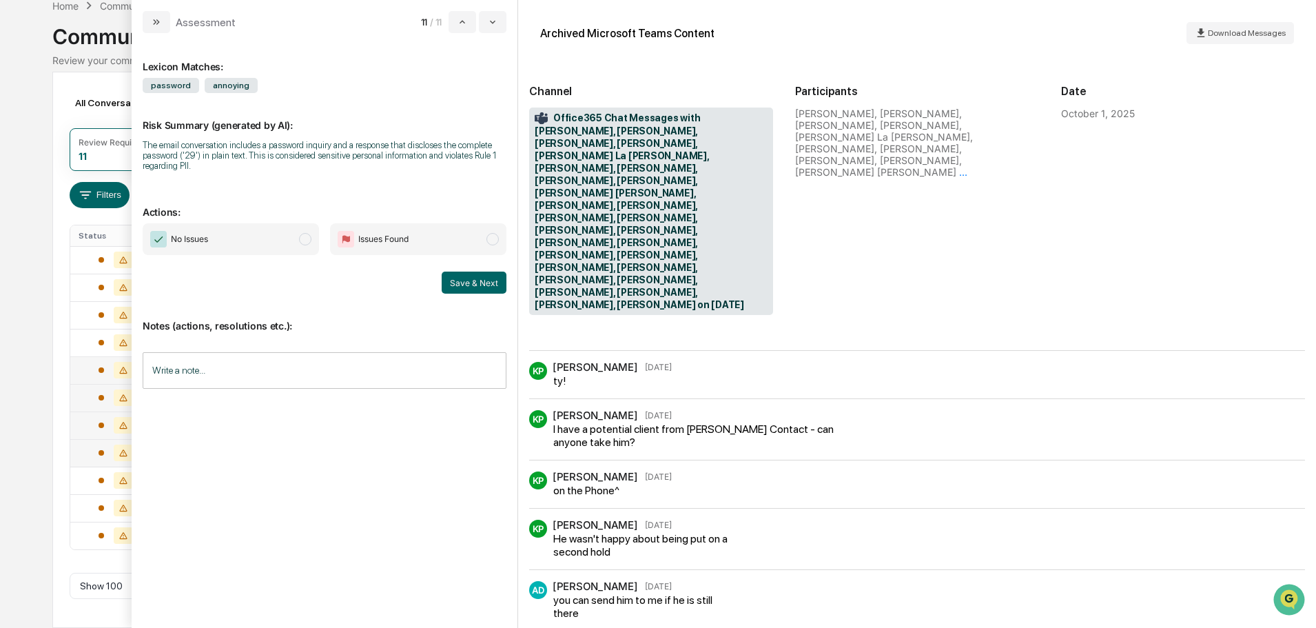
click at [0, 207] on div "Calendar Manage Tasks Reviews Approval Management Company People, Data, Setting…" at bounding box center [658, 279] width 1316 height 698
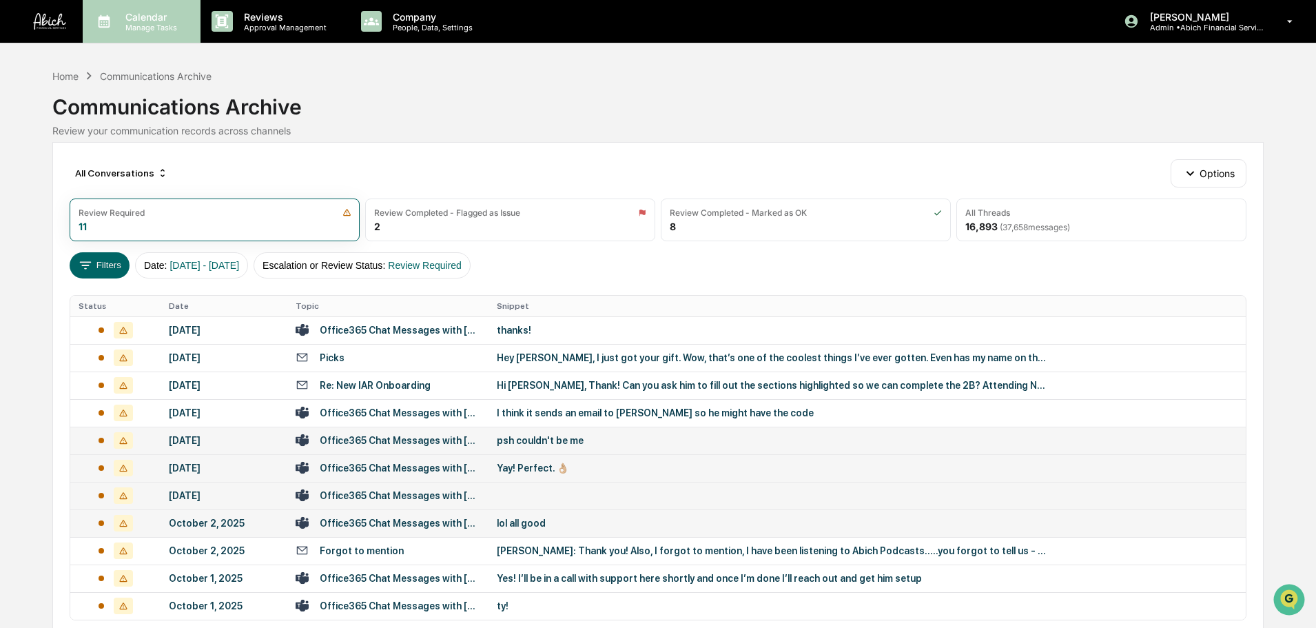
click at [178, 21] on p "Calendar" at bounding box center [149, 17] width 70 height 12
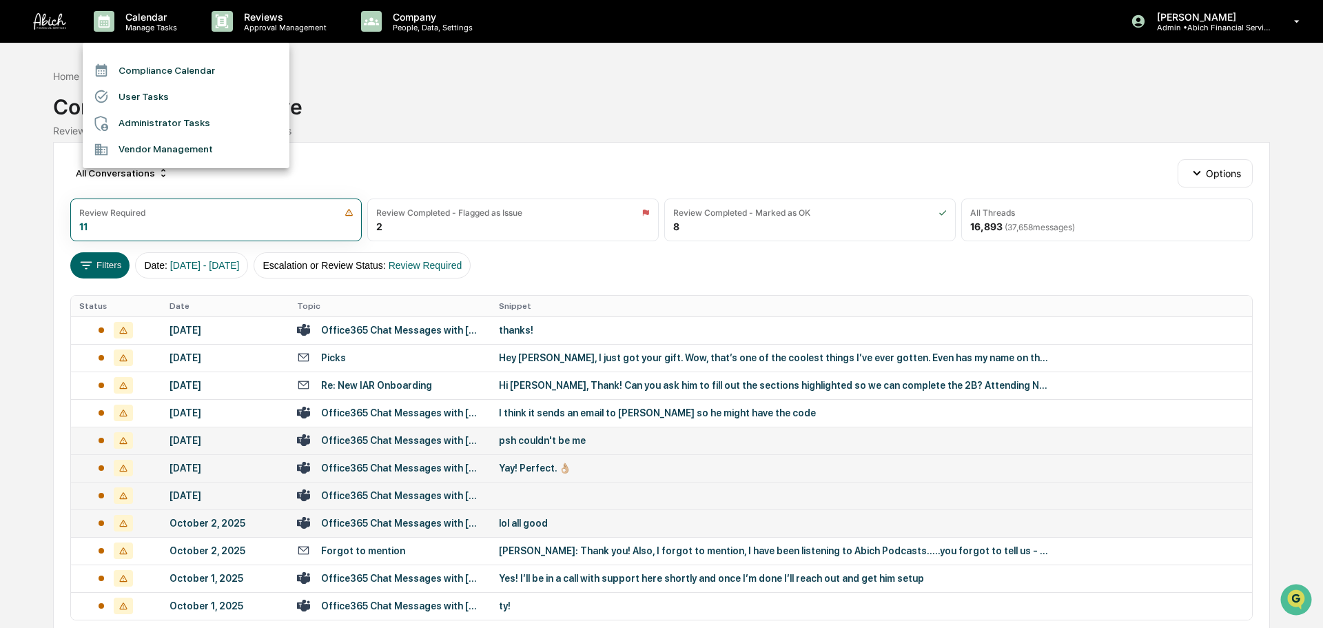
click at [65, 73] on div at bounding box center [661, 314] width 1323 height 628
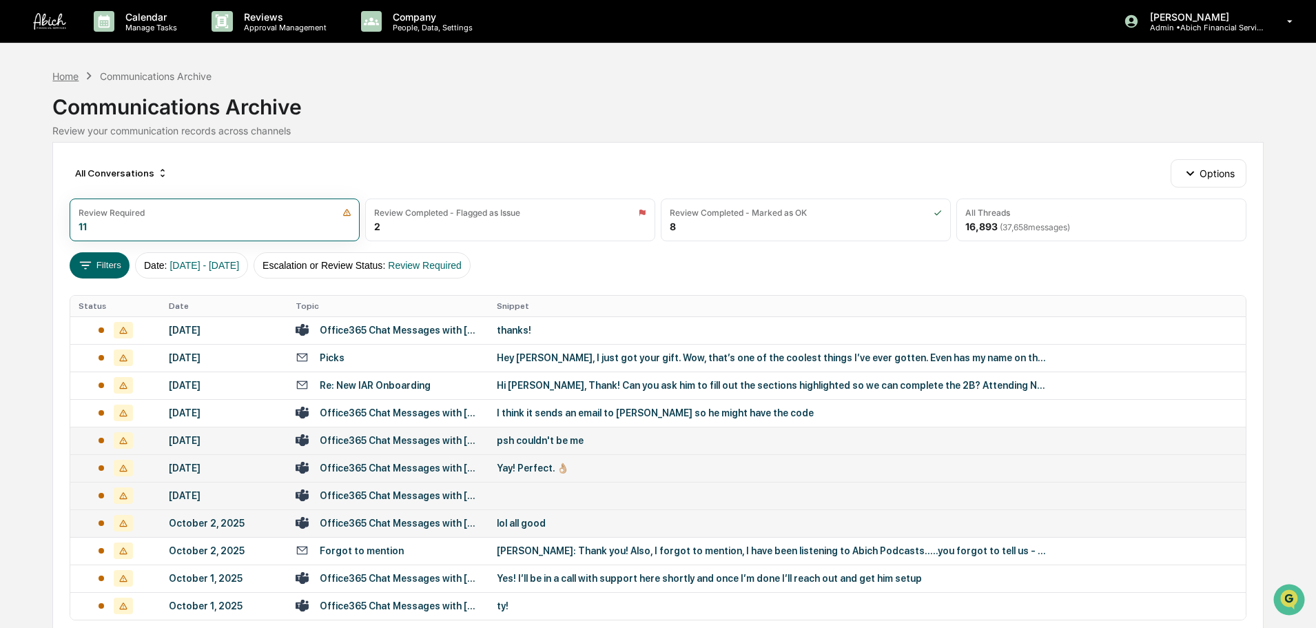
click at [74, 82] on div "Home Communications Archive" at bounding box center [131, 75] width 159 height 15
click at [136, 76] on div "Communications Archive" at bounding box center [156, 76] width 112 height 12
click at [160, 17] on p "Calendar" at bounding box center [149, 17] width 70 height 12
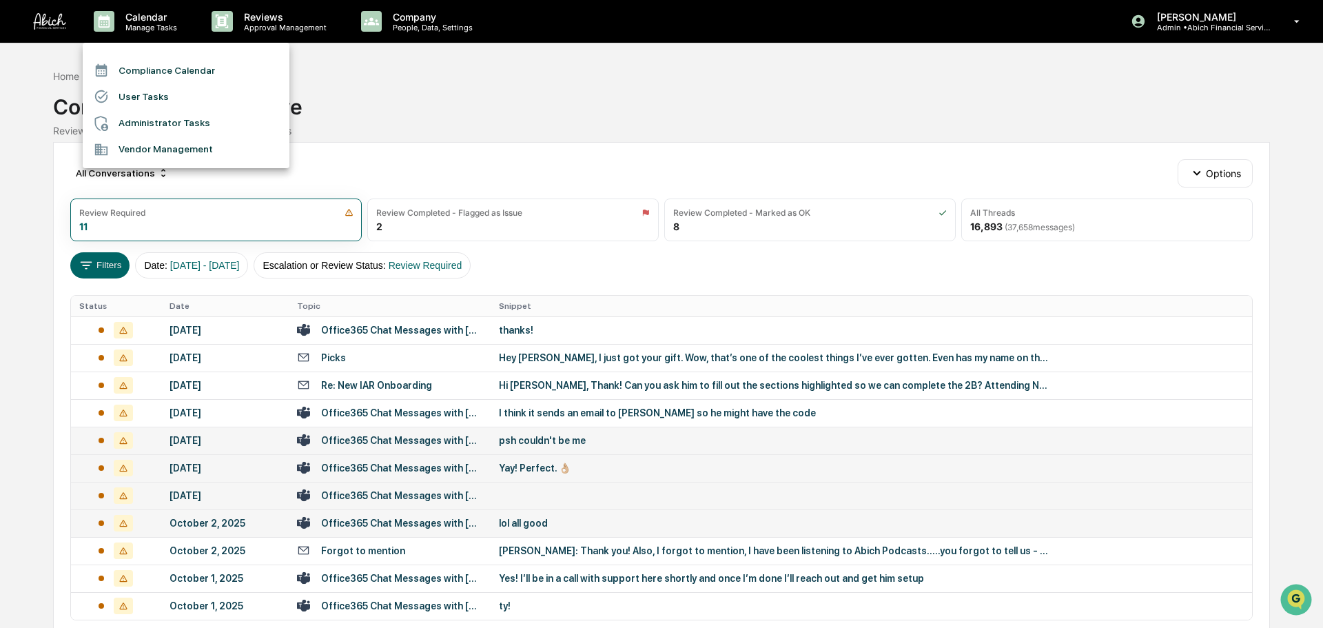
click at [269, 27] on div at bounding box center [661, 314] width 1323 height 628
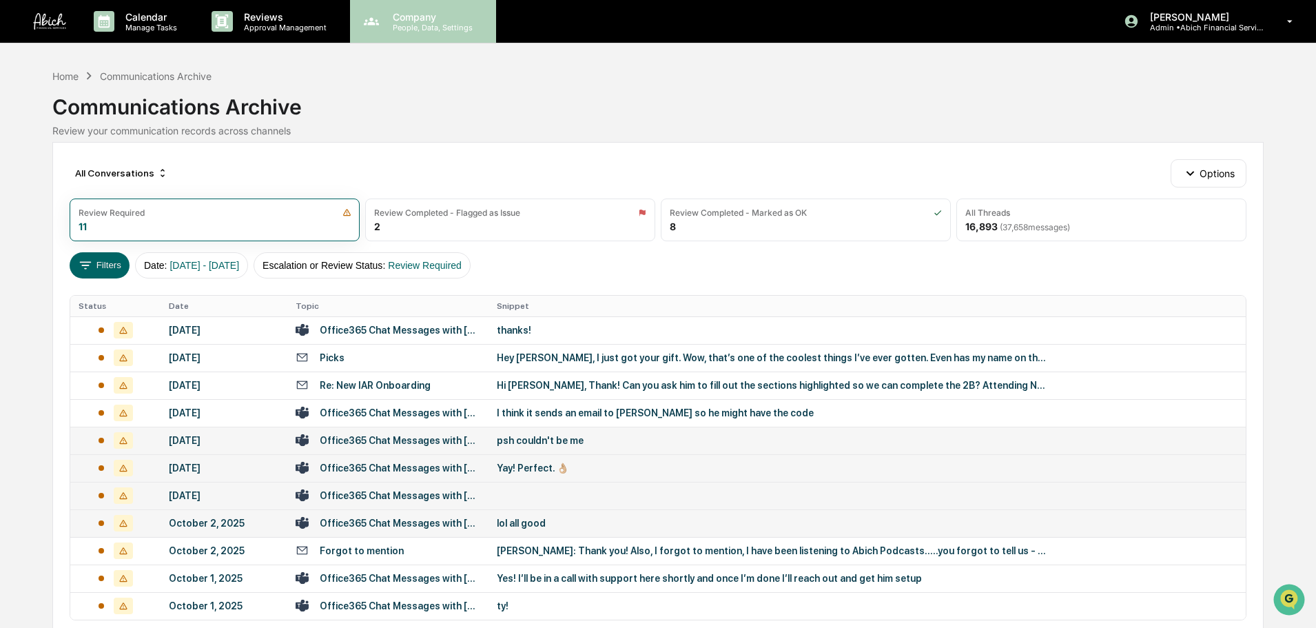
click at [425, 23] on p "People, Data, Settings" at bounding box center [431, 28] width 98 height 10
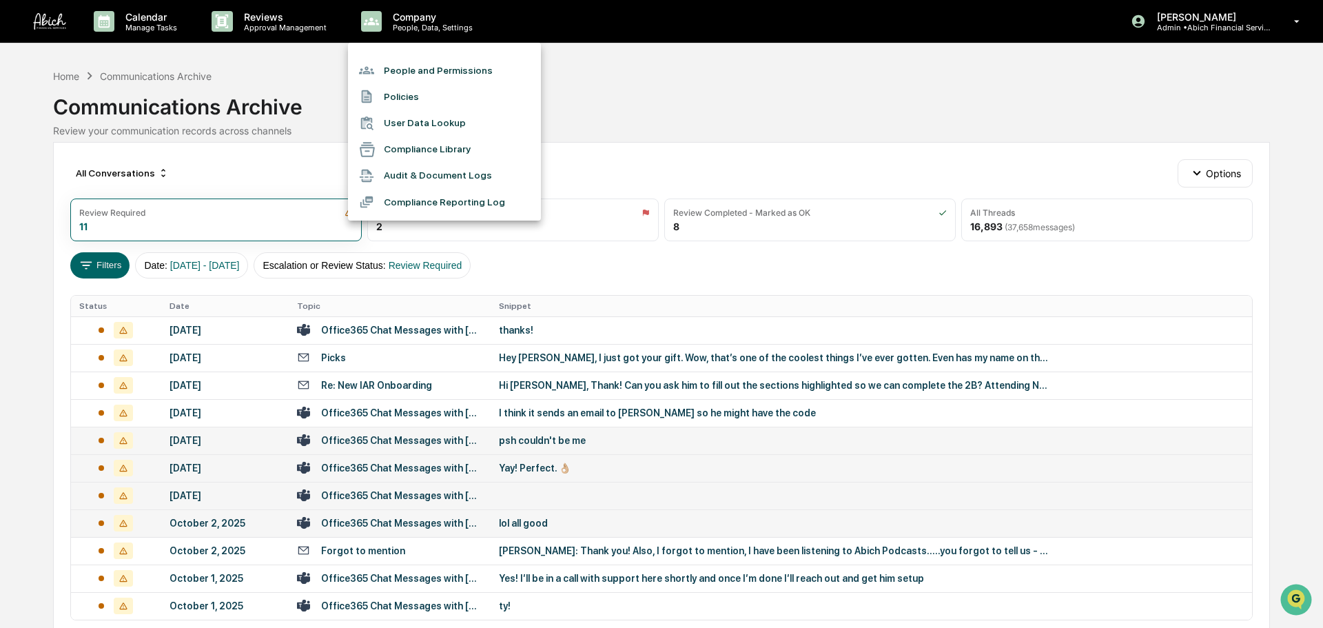
click at [404, 68] on li "People and Permissions" at bounding box center [444, 70] width 193 height 26
